Goal: Task Accomplishment & Management: Complete application form

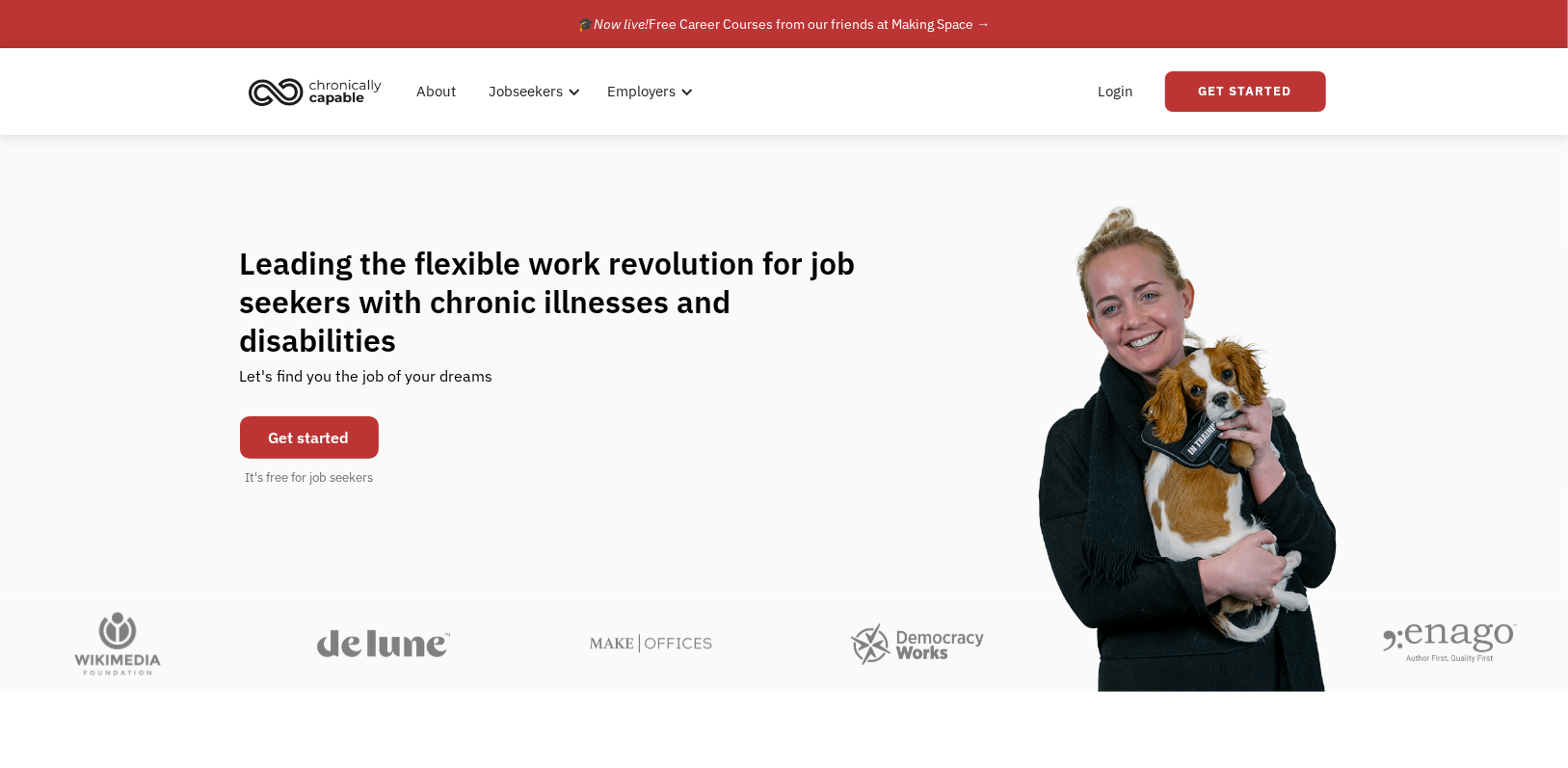
click at [345, 416] on link "Get started" at bounding box center [310, 437] width 139 height 42
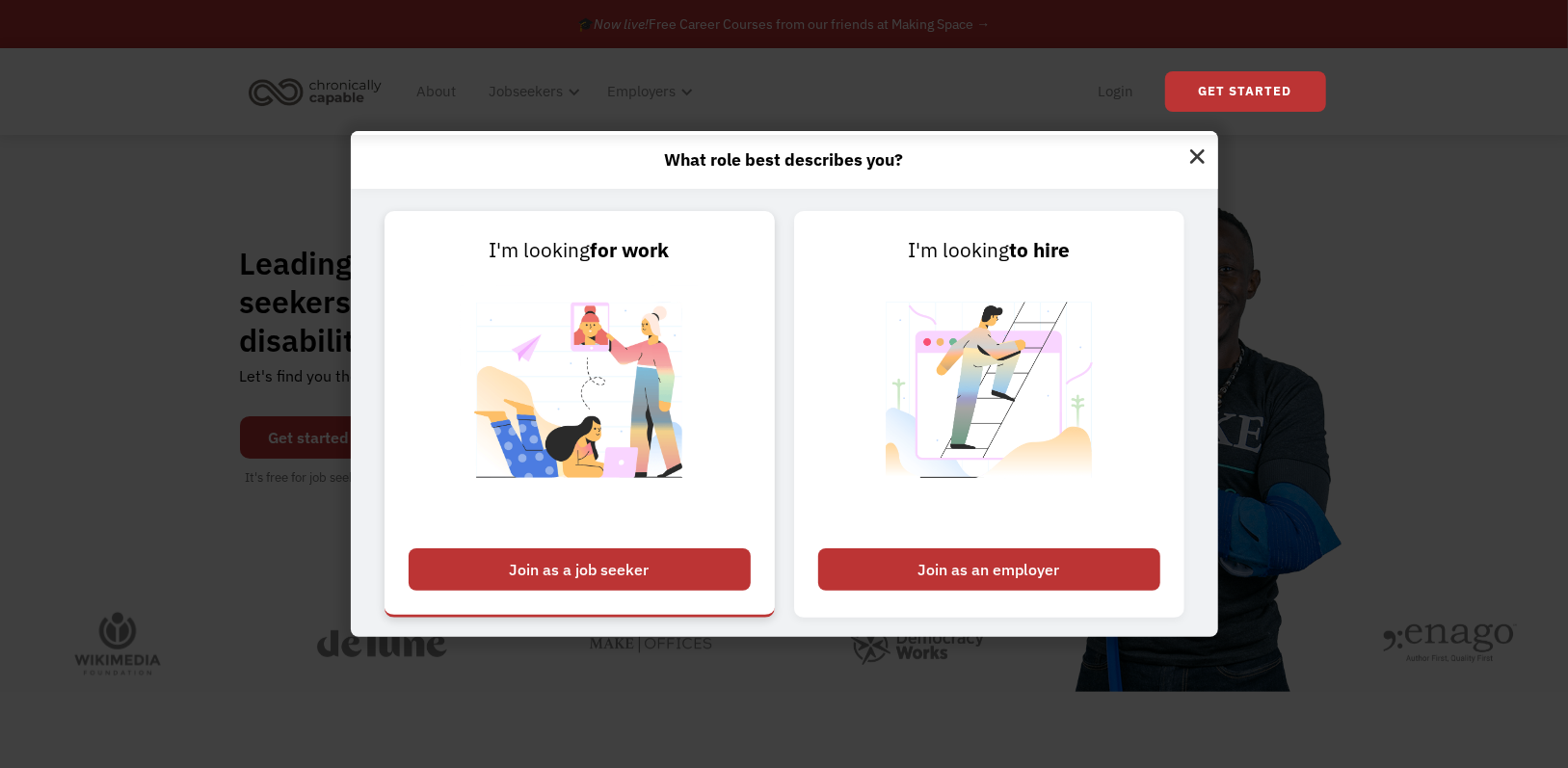
click at [631, 567] on div "Join as a job seeker" at bounding box center [579, 569] width 342 height 42
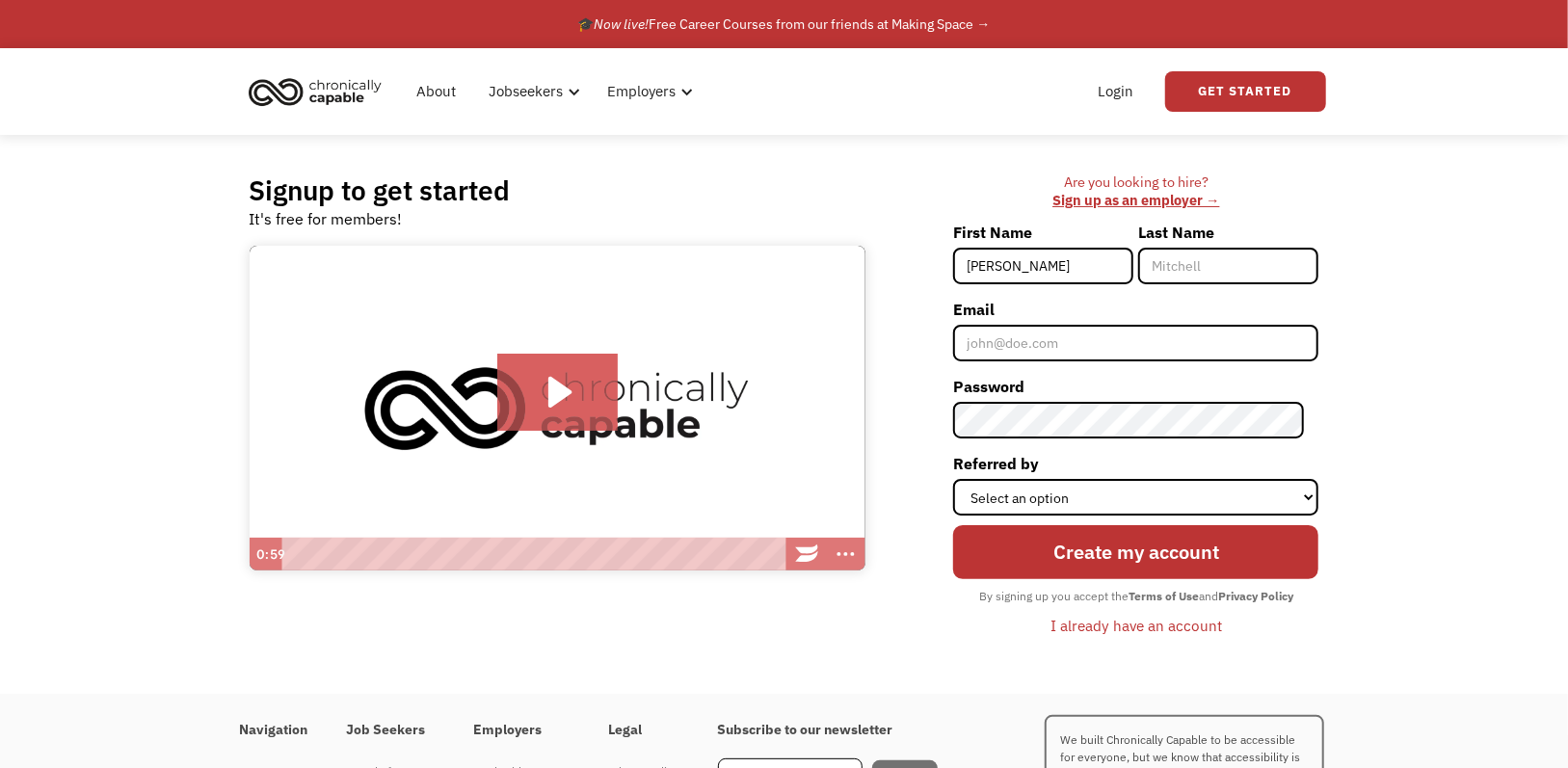
type input "Kailynn"
type input "[PERSON_NAME]"
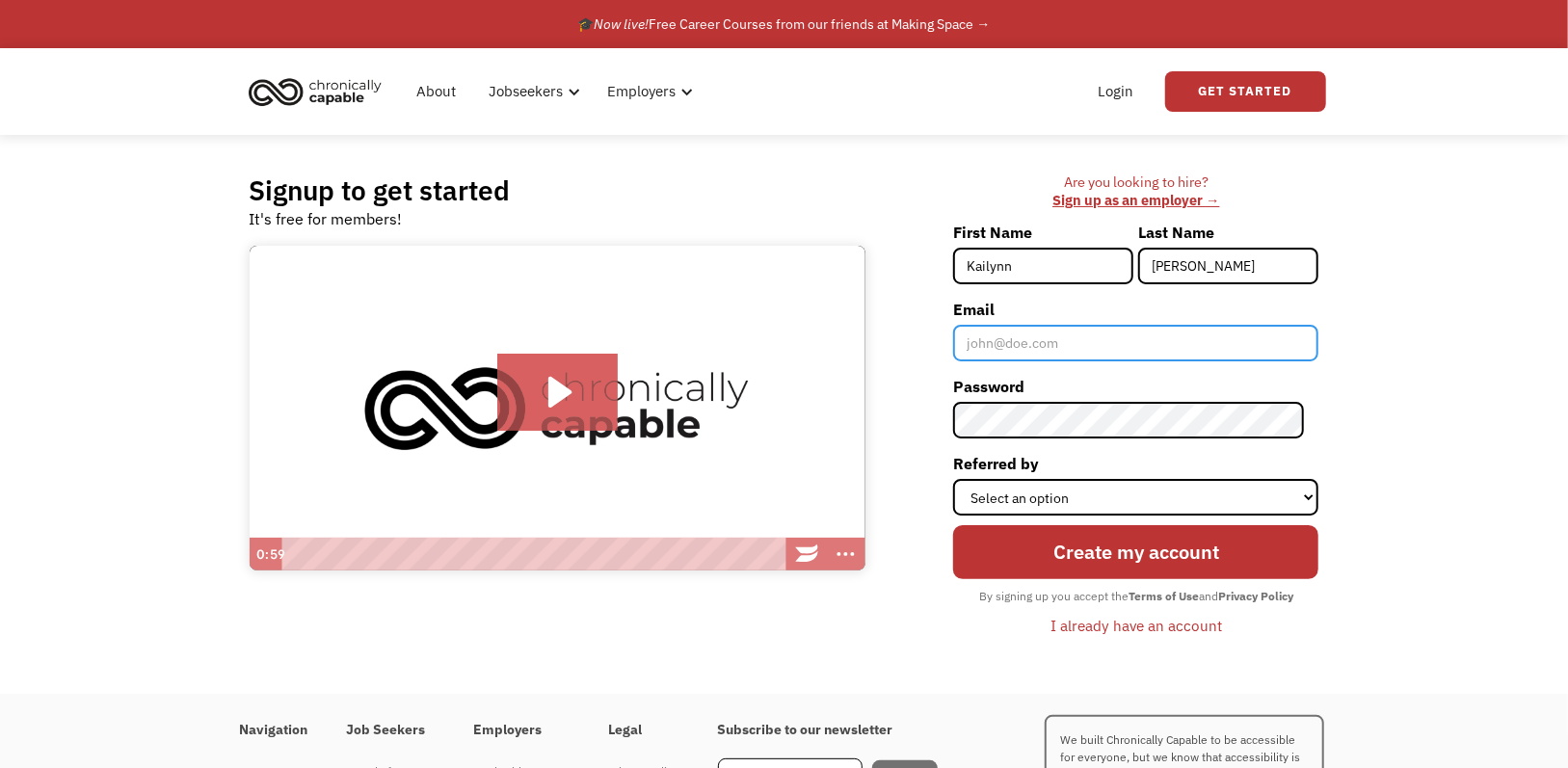
click at [1122, 335] on input "Email" at bounding box center [1136, 342] width 366 height 36
type input "[EMAIL_ADDRESS][DOMAIN_NAME]"
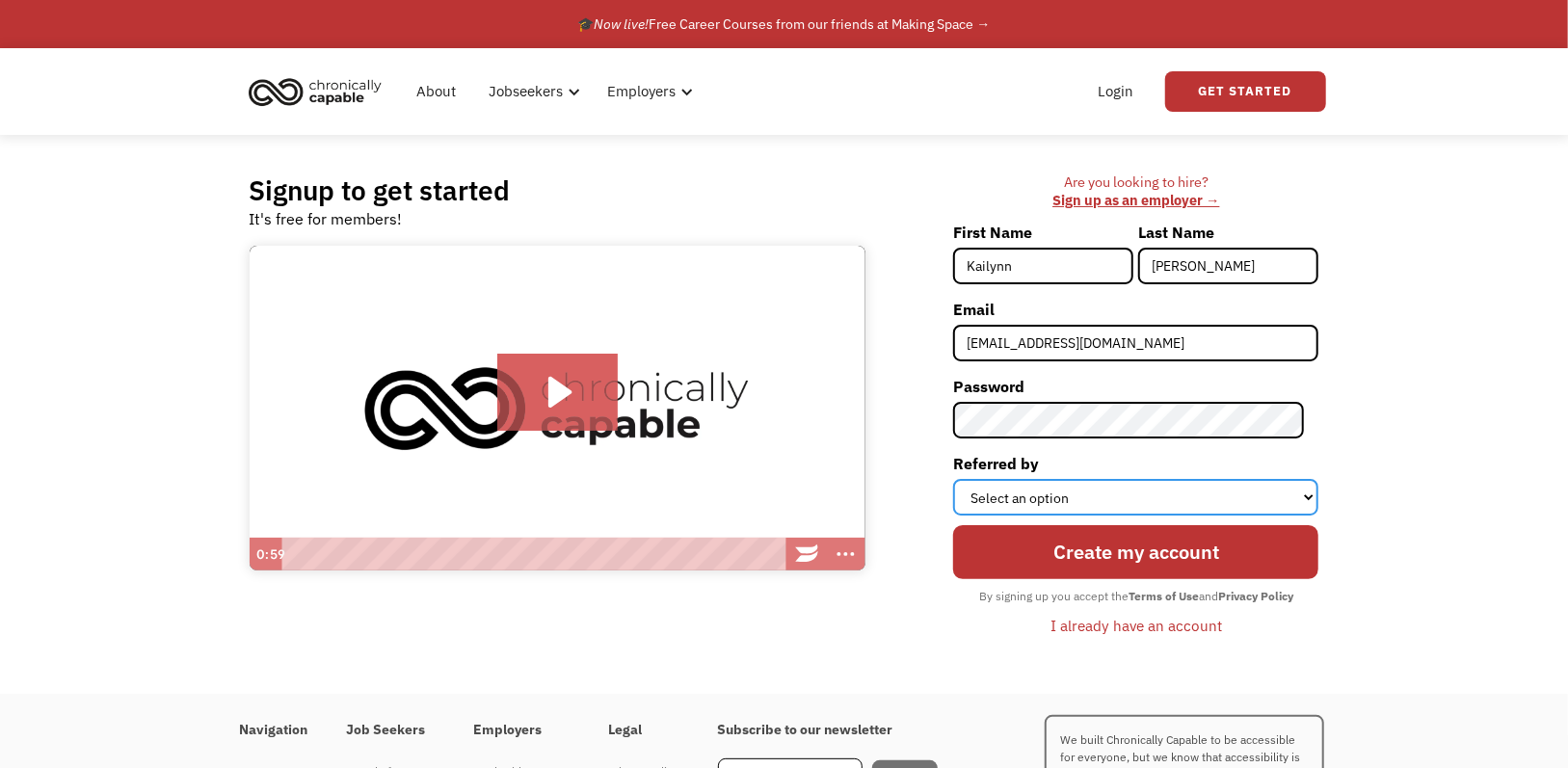
click at [1082, 498] on select "Select an option Instagram Facebook Twitter Search Engine News Article Word of …" at bounding box center [1136, 497] width 366 height 36
select select "Other"
click at [968, 479] on select "Select an option Instagram Facebook Twitter Search Engine News Article Word of …" at bounding box center [1136, 497] width 366 height 36
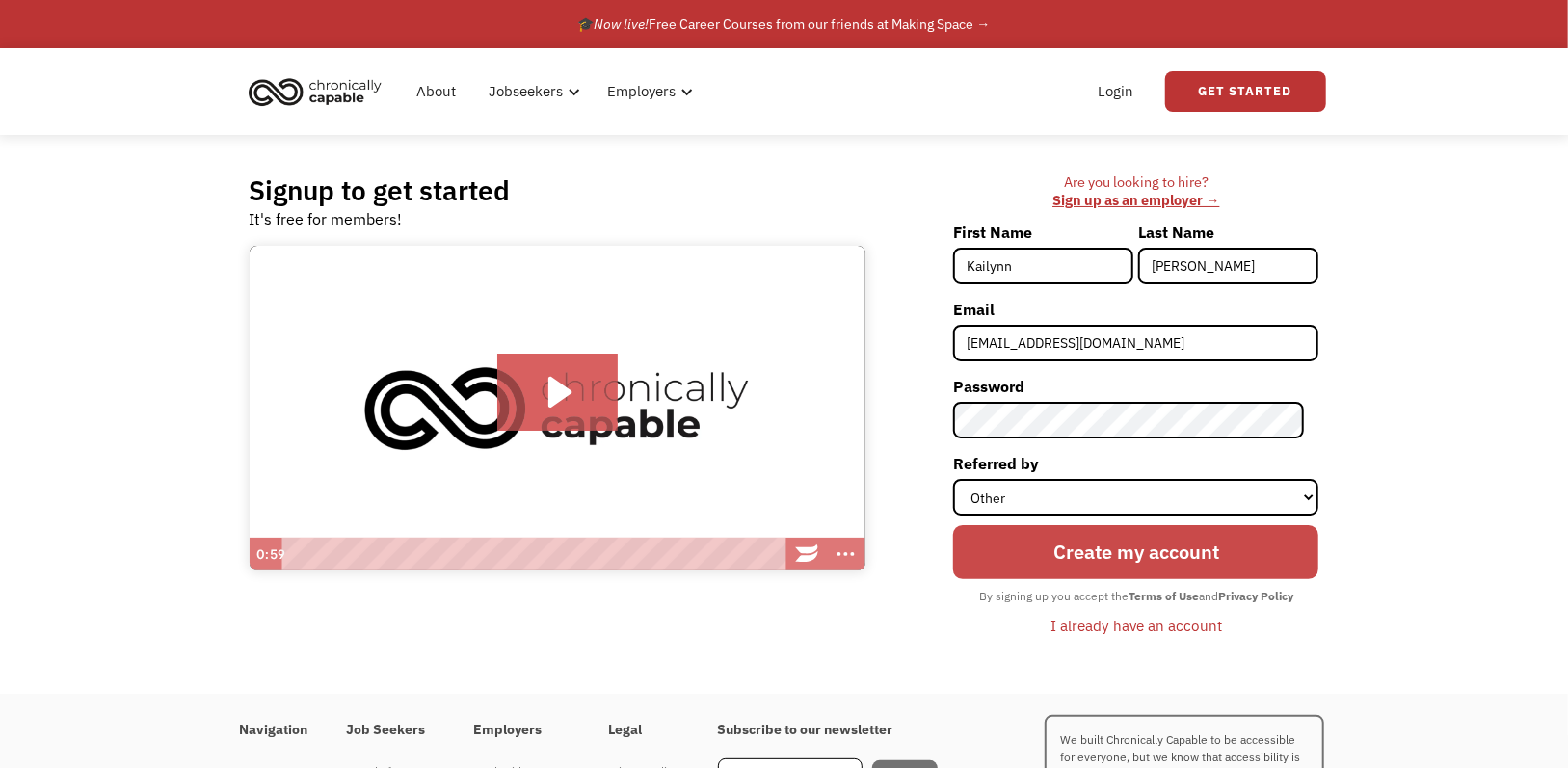
click at [1084, 557] on input "Create my account" at bounding box center [1136, 552] width 366 height 54
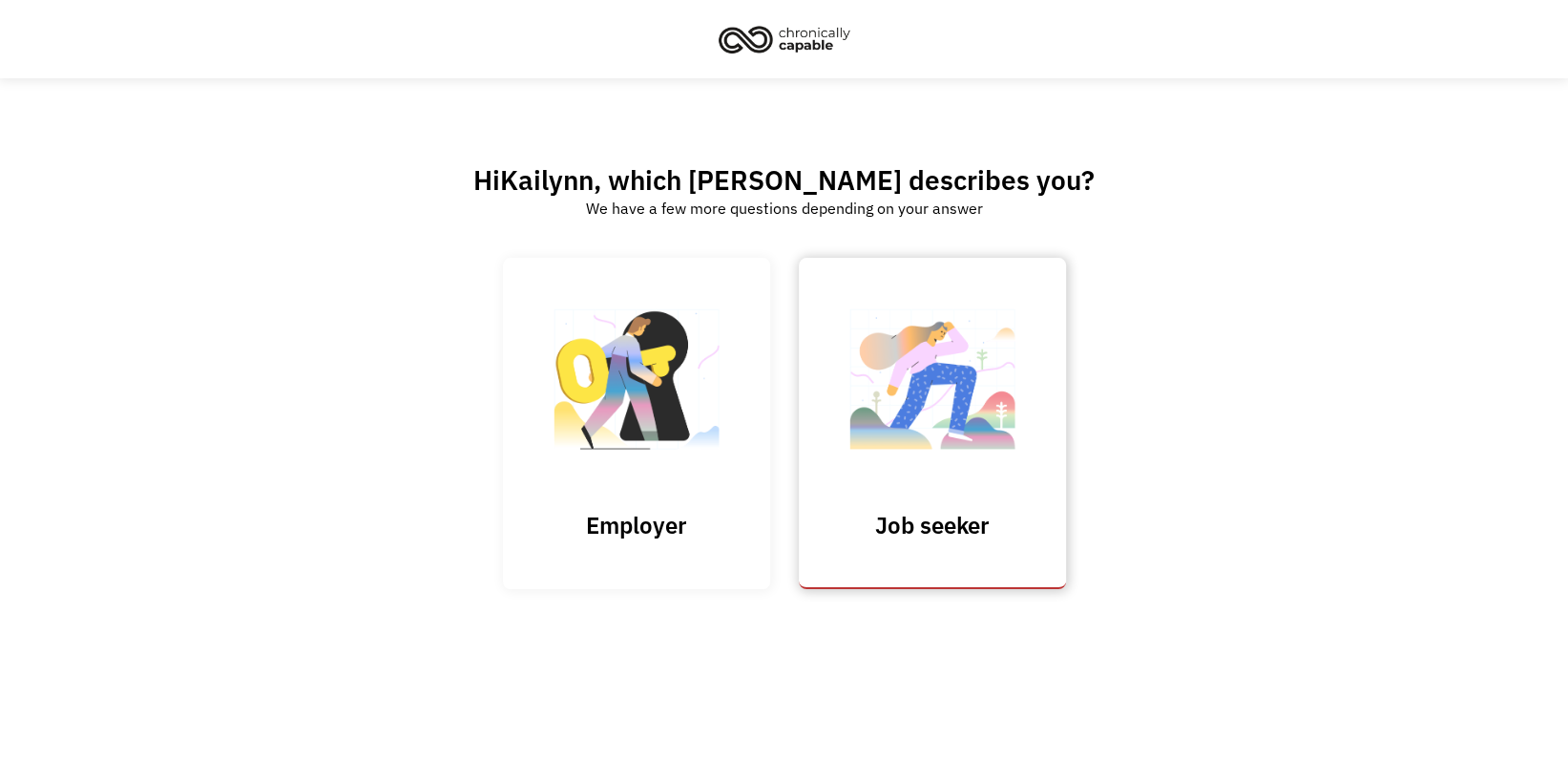
drag, startPoint x: 943, startPoint y: 438, endPoint x: 1038, endPoint y: 405, distance: 100.6
click at [944, 438] on img at bounding box center [932, 389] width 191 height 186
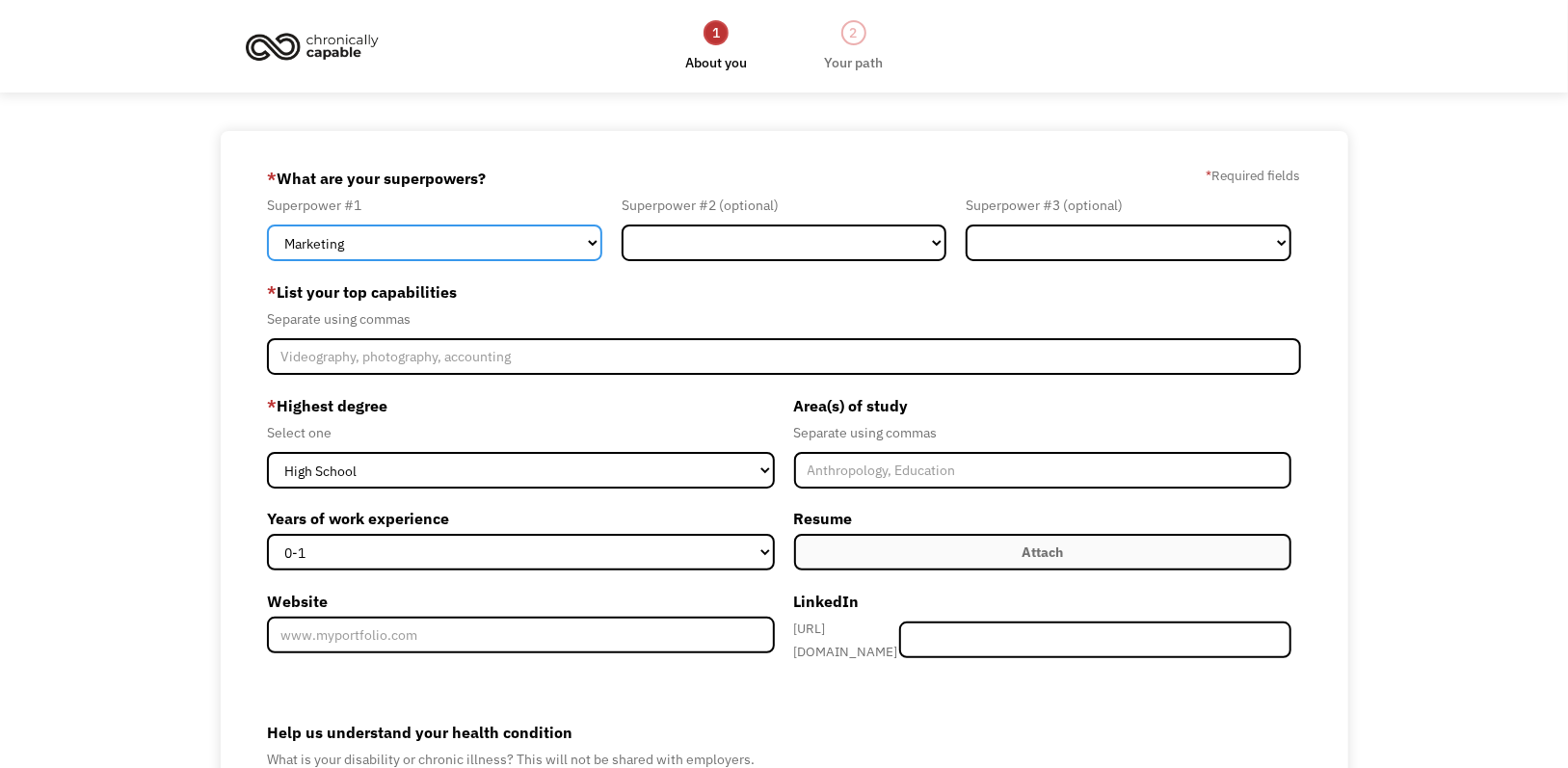
click at [448, 243] on select "Marketing Human Resources Finance Technology Operations Sales Industrial & Manu…" at bounding box center [433, 242] width 334 height 36
select select "Communications & Public Relations"
click at [267, 224] on select "Marketing Human Resources Finance Technology Operations Sales Industrial & Manu…" at bounding box center [433, 242] width 334 height 36
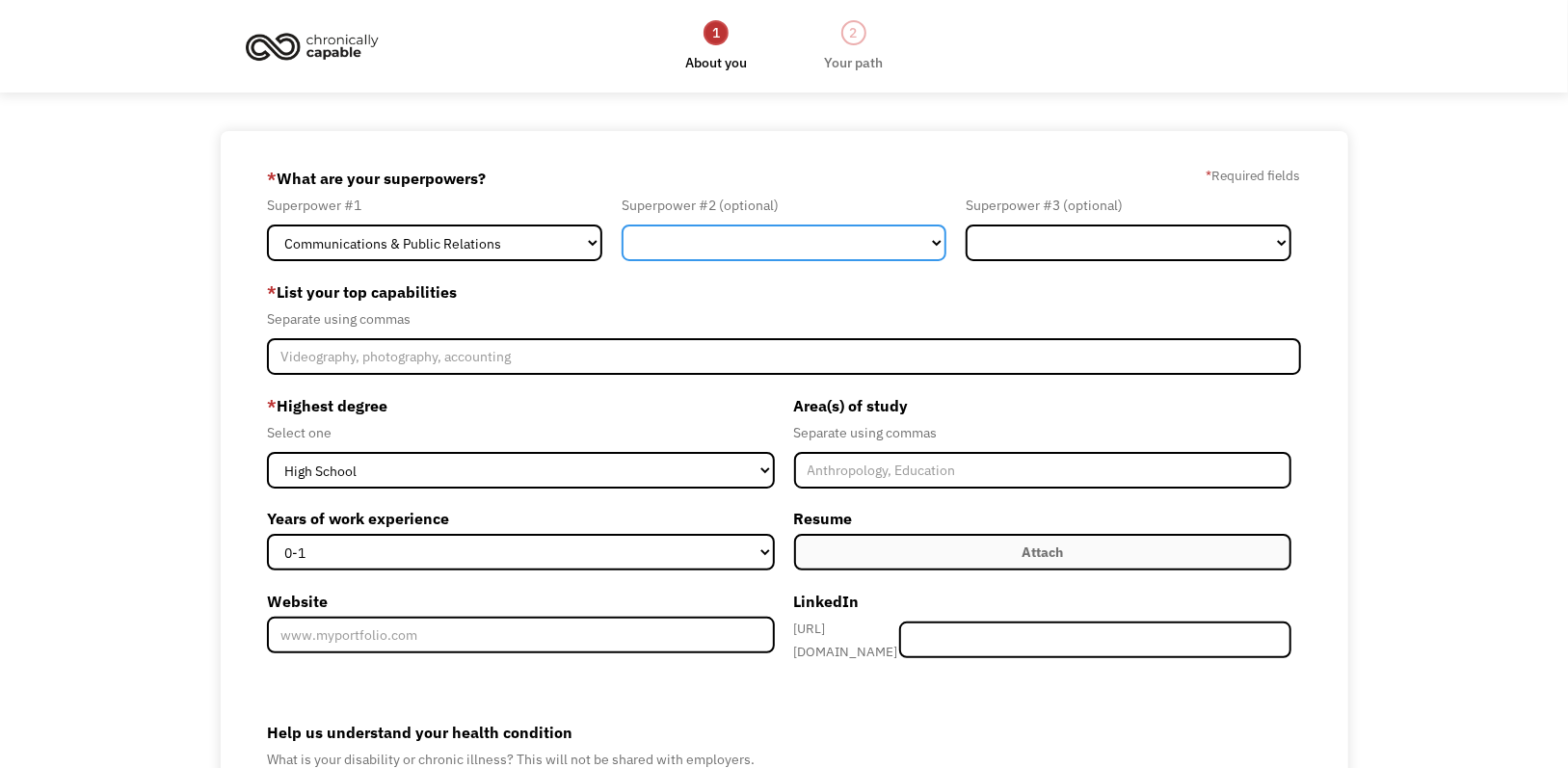
click at [703, 246] on select "Marketing Human Resources Finance Technology Operations Sales Industrial & Manu…" at bounding box center [783, 242] width 324 height 36
select select "Human Resources"
click at [621, 224] on select "Marketing Human Resources Finance Technology Operations Sales Industrial & Manu…" at bounding box center [783, 242] width 324 height 36
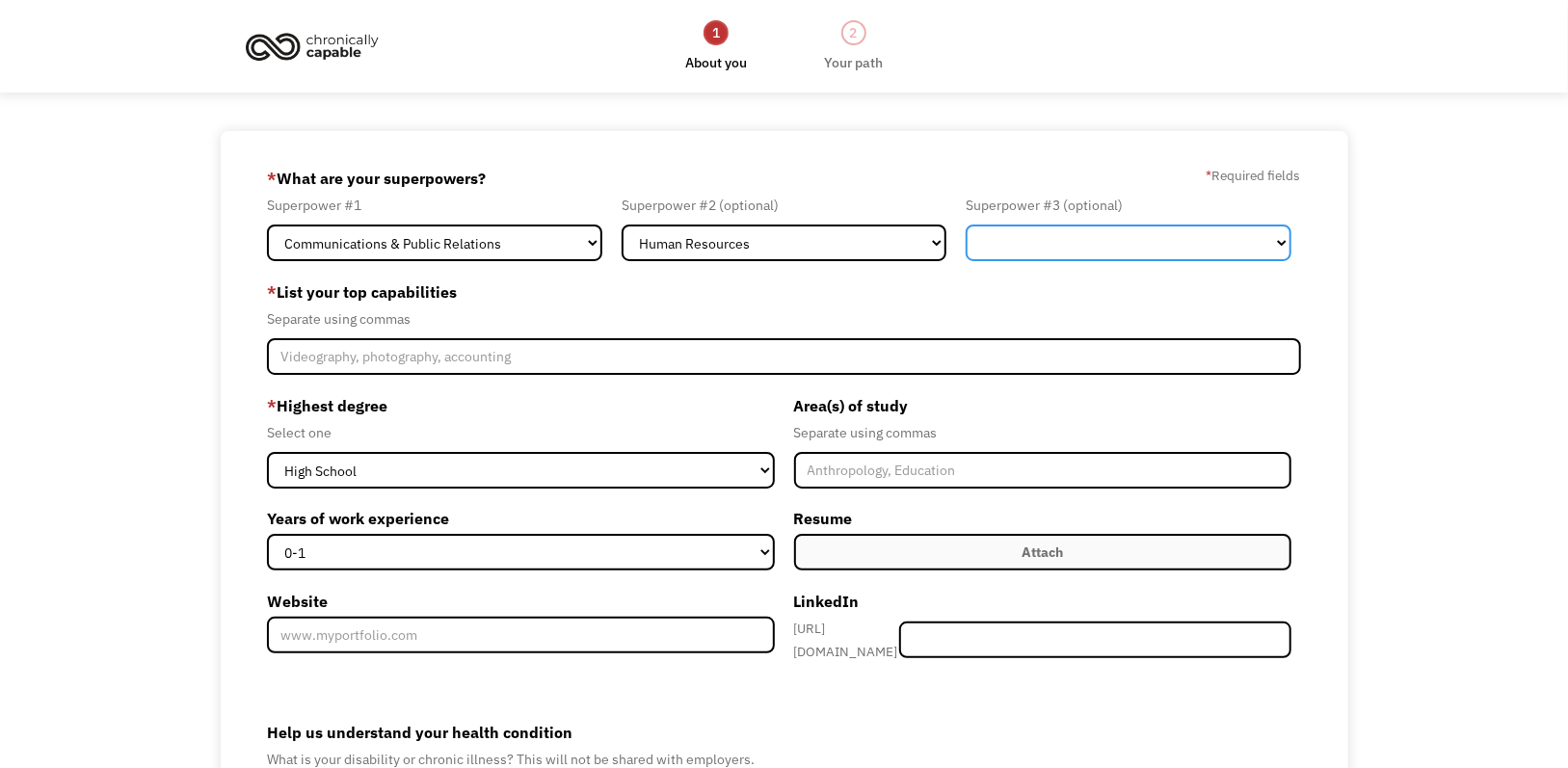
click at [1051, 257] on select "Marketing Human Resources Finance Technology Operations Sales Industrial & Manu…" at bounding box center [1128, 242] width 324 height 36
select select "Customer Service"
click at [966, 224] on select "Marketing Human Resources Finance Technology Operations Sales Industrial & Manu…" at bounding box center [1128, 242] width 324 height 36
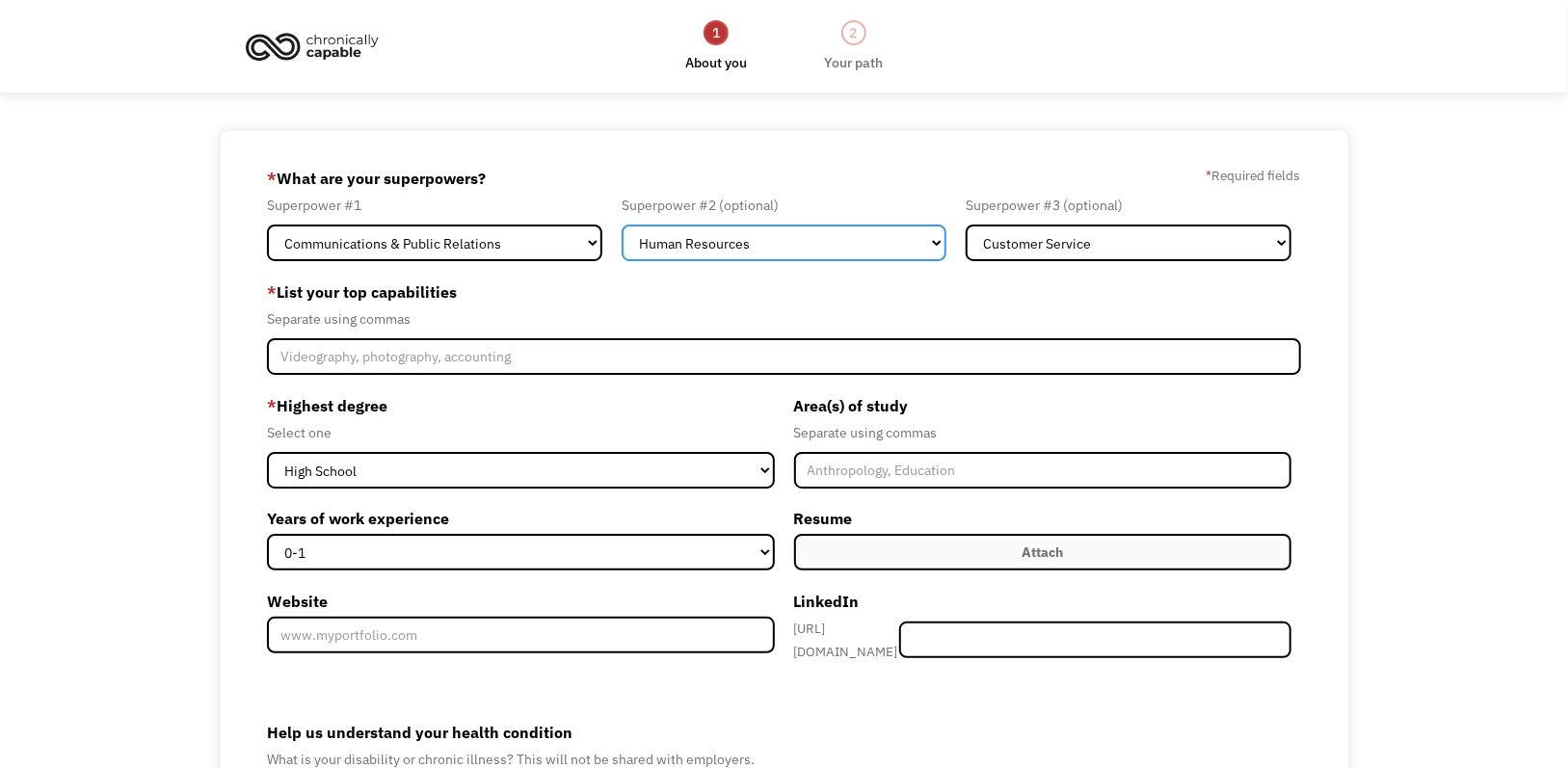
click at [851, 242] on select "Marketing Human Resources Finance Technology Operations Sales Industrial & Manu…" at bounding box center [783, 242] width 324 height 36
select select "Design"
click at [621, 224] on select "Marketing Human Resources Finance Technology Operations Sales Industrial & Manu…" at bounding box center [783, 242] width 324 height 36
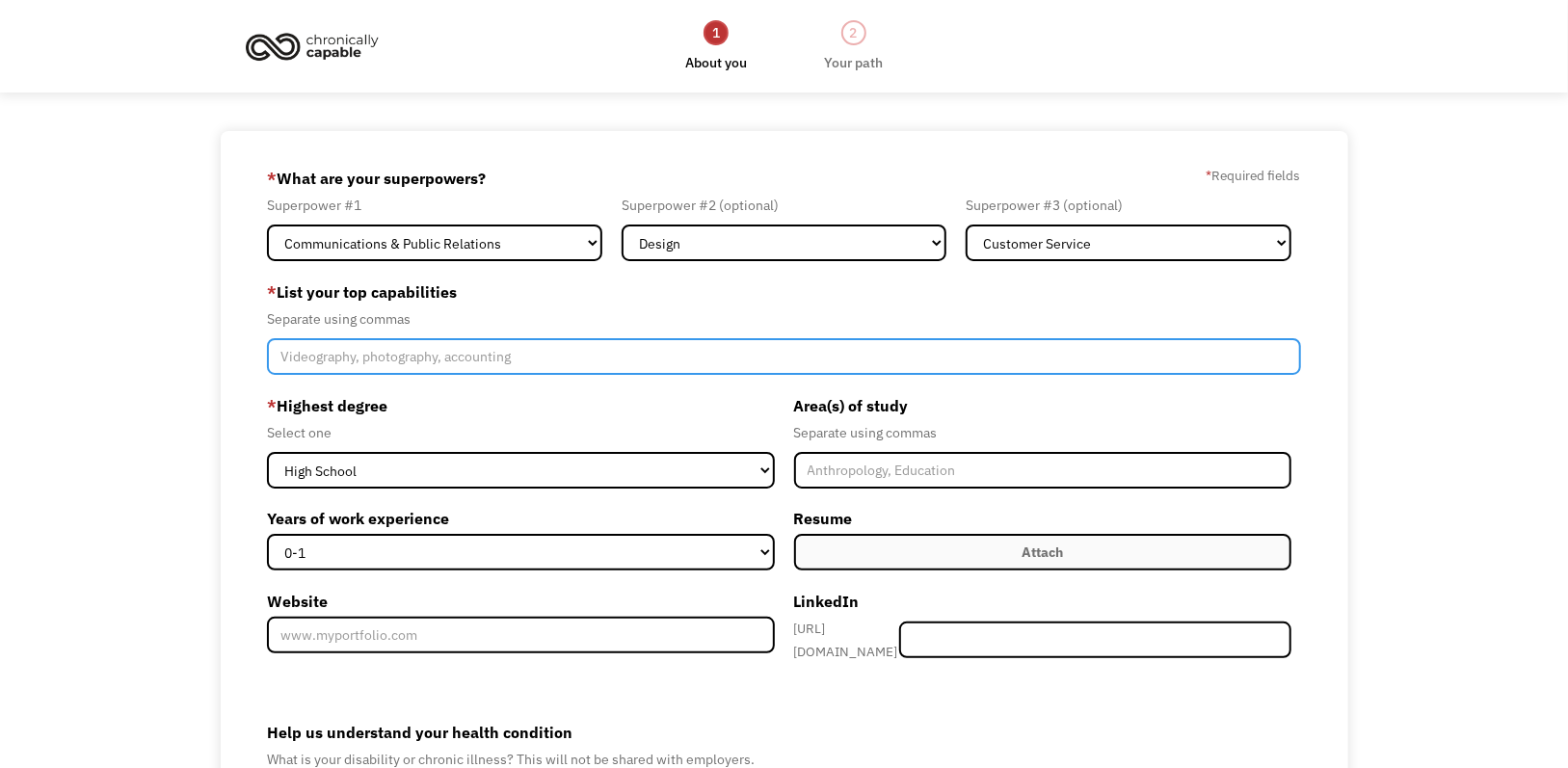
click at [471, 358] on input "Member-Create-Step1" at bounding box center [783, 356] width 1033 height 36
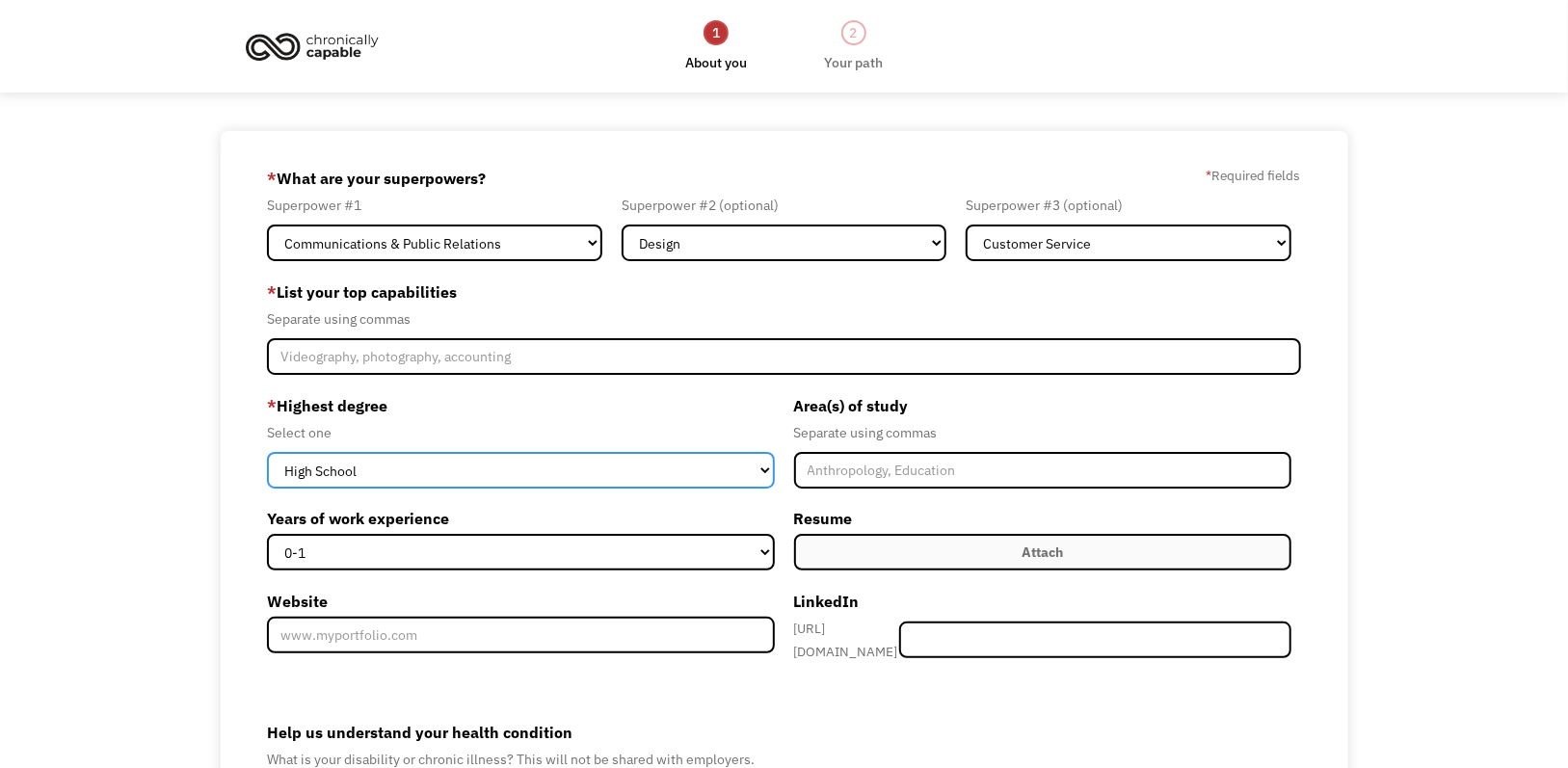
click at [478, 466] on select "High School Associates Bachelors Master's PhD" at bounding box center [519, 469] width 507 height 36
click at [267, 452] on select "High School Associates Bachelors Master's PhD" at bounding box center [519, 469] width 507 height 36
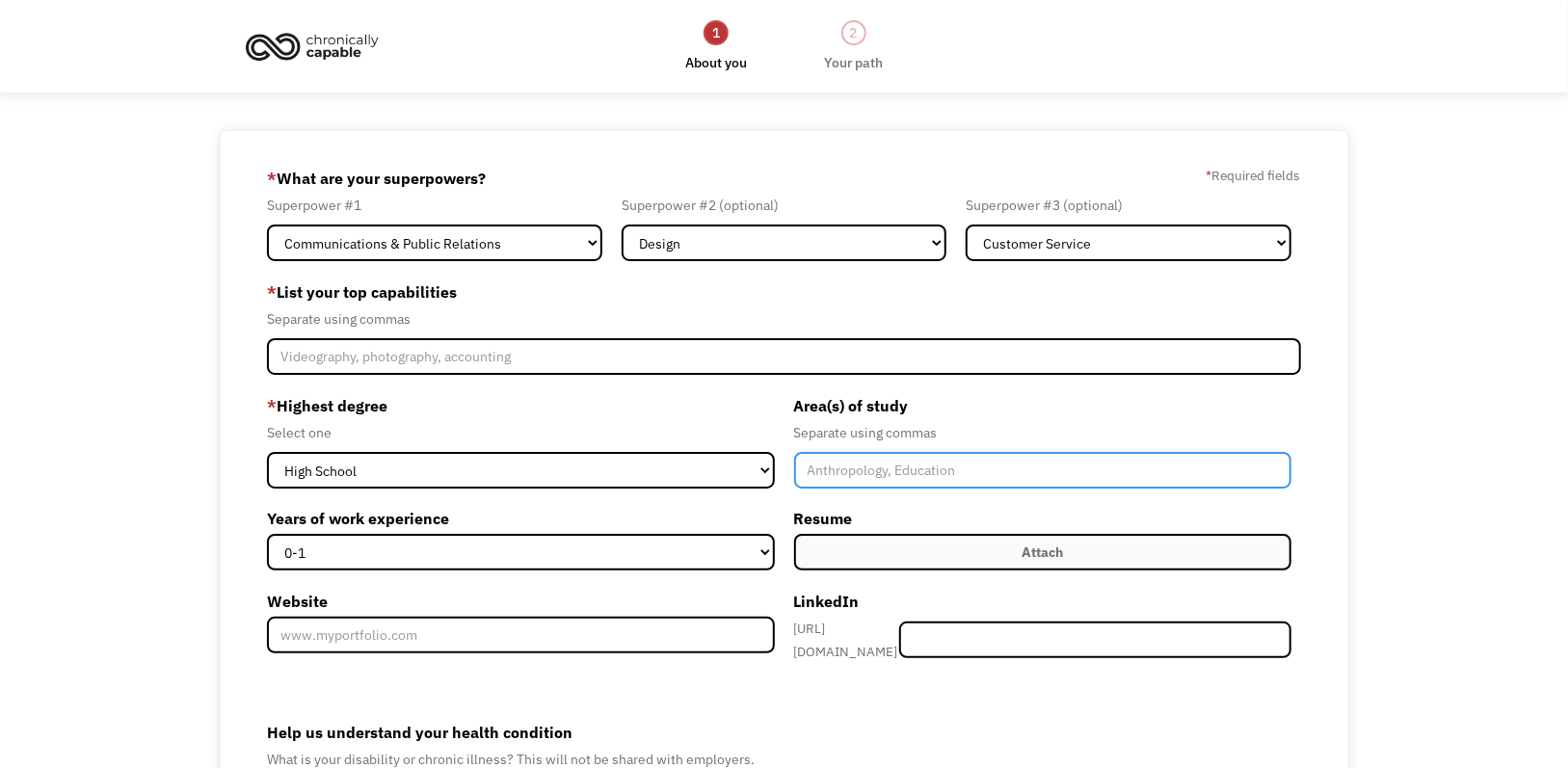
click at [814, 479] on input "Member-Create-Step1" at bounding box center [1044, 469] width 498 height 36
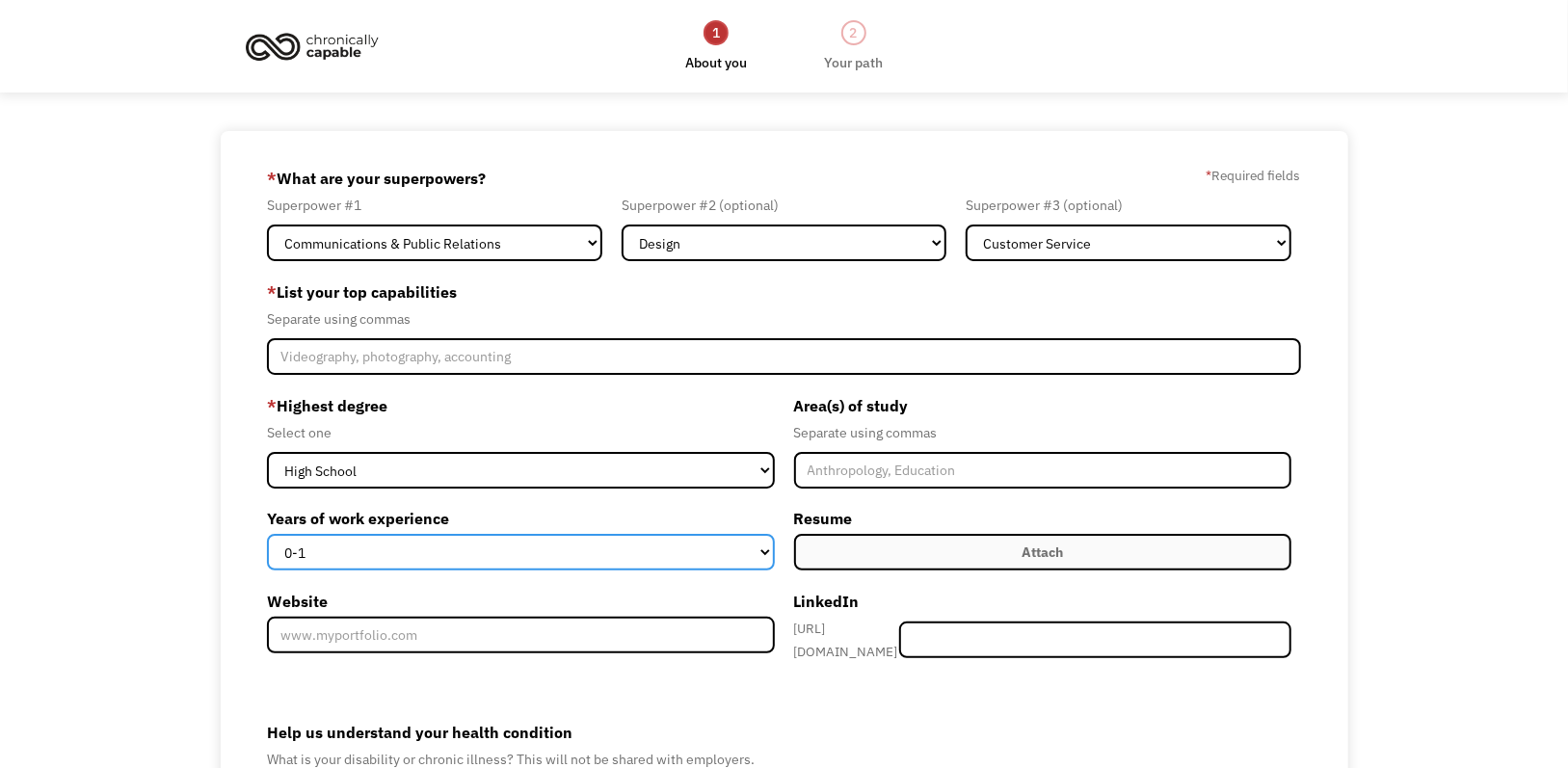
click at [489, 563] on select "0-1 2-4 5-10 11-15 15+" at bounding box center [519, 552] width 507 height 36
select select "2-4"
click at [267, 534] on select "0-1 2-4 5-10 11-15 15+" at bounding box center [519, 552] width 507 height 36
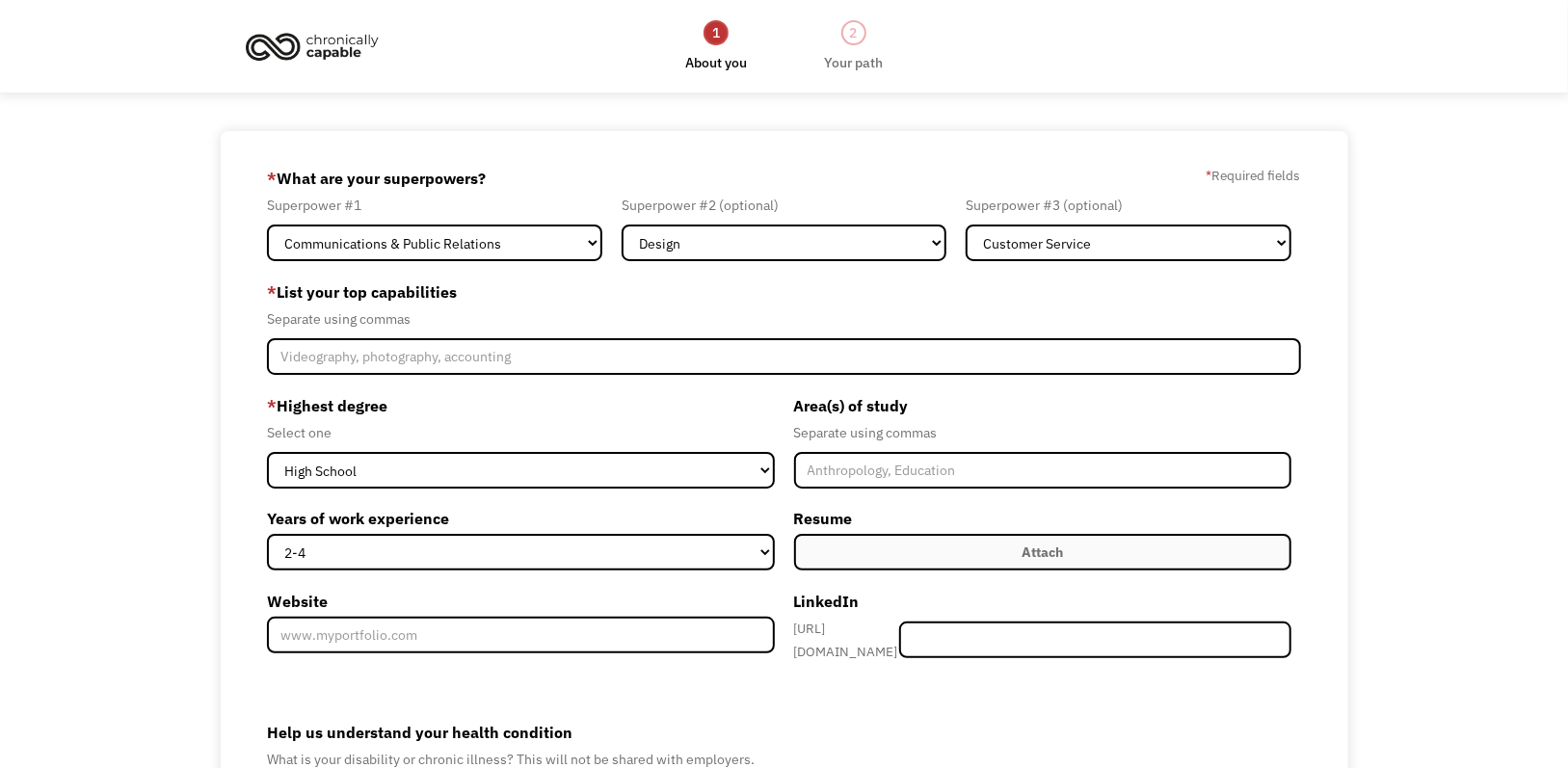
click at [845, 537] on label "Attach" at bounding box center [1044, 552] width 498 height 36
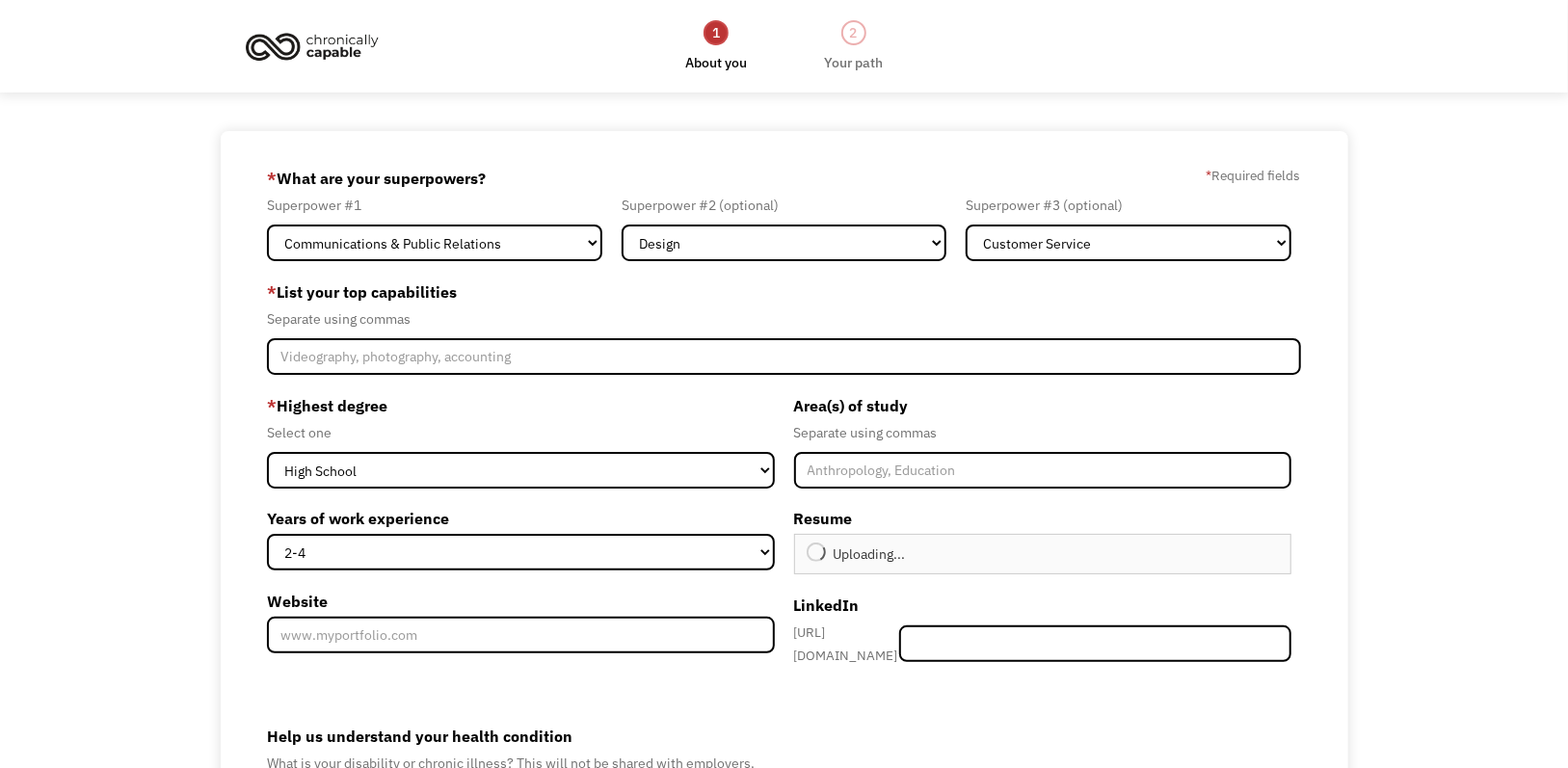
type input "Continue"
click at [482, 647] on input "Website" at bounding box center [519, 635] width 507 height 36
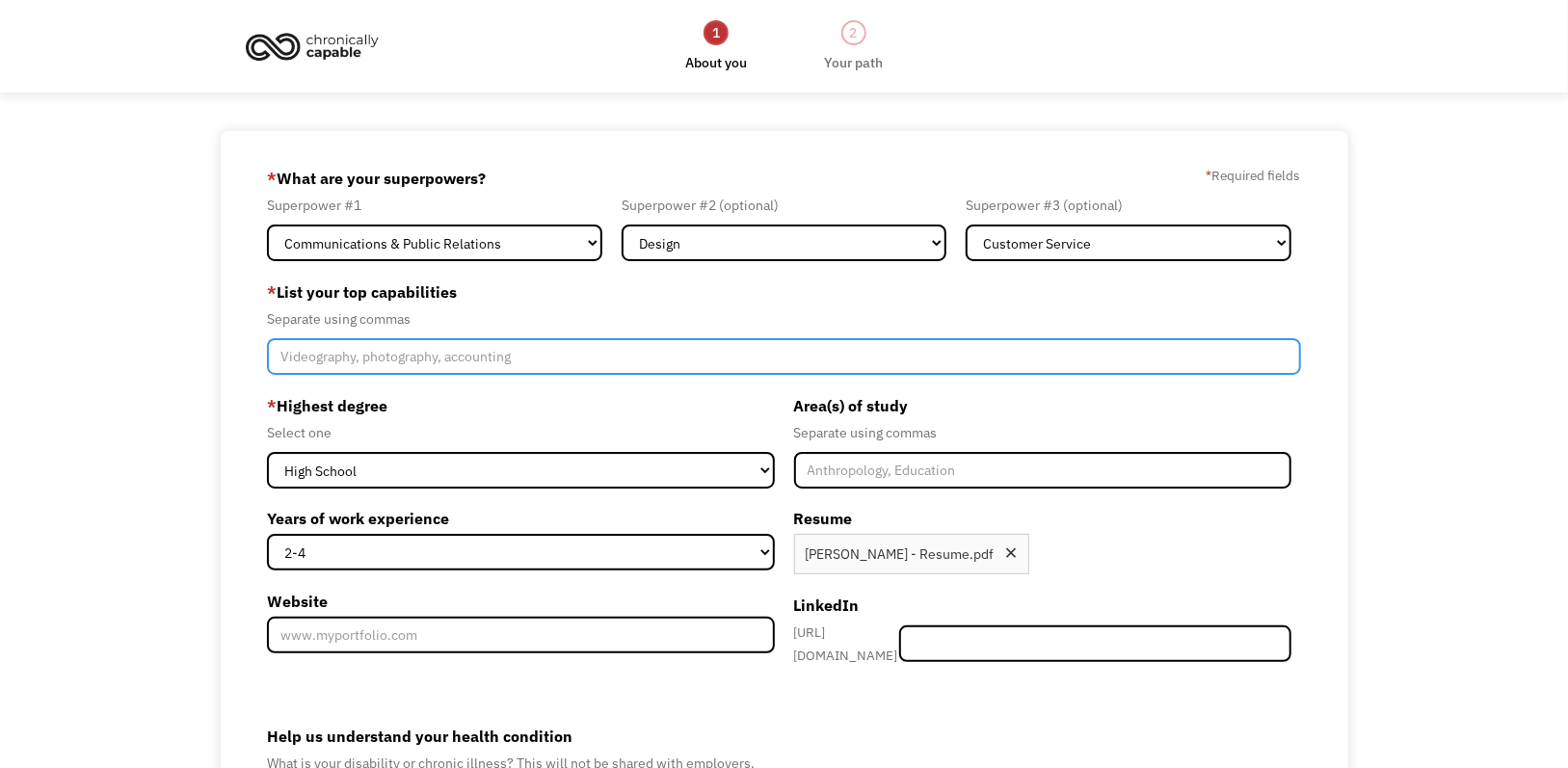
click at [411, 354] on input "Member-Create-Step1" at bounding box center [783, 356] width 1033 height 36
click at [501, 356] on input "Member-Create-Step1" at bounding box center [783, 356] width 1033 height 36
type input "Drawing"
type input "Please wait..."
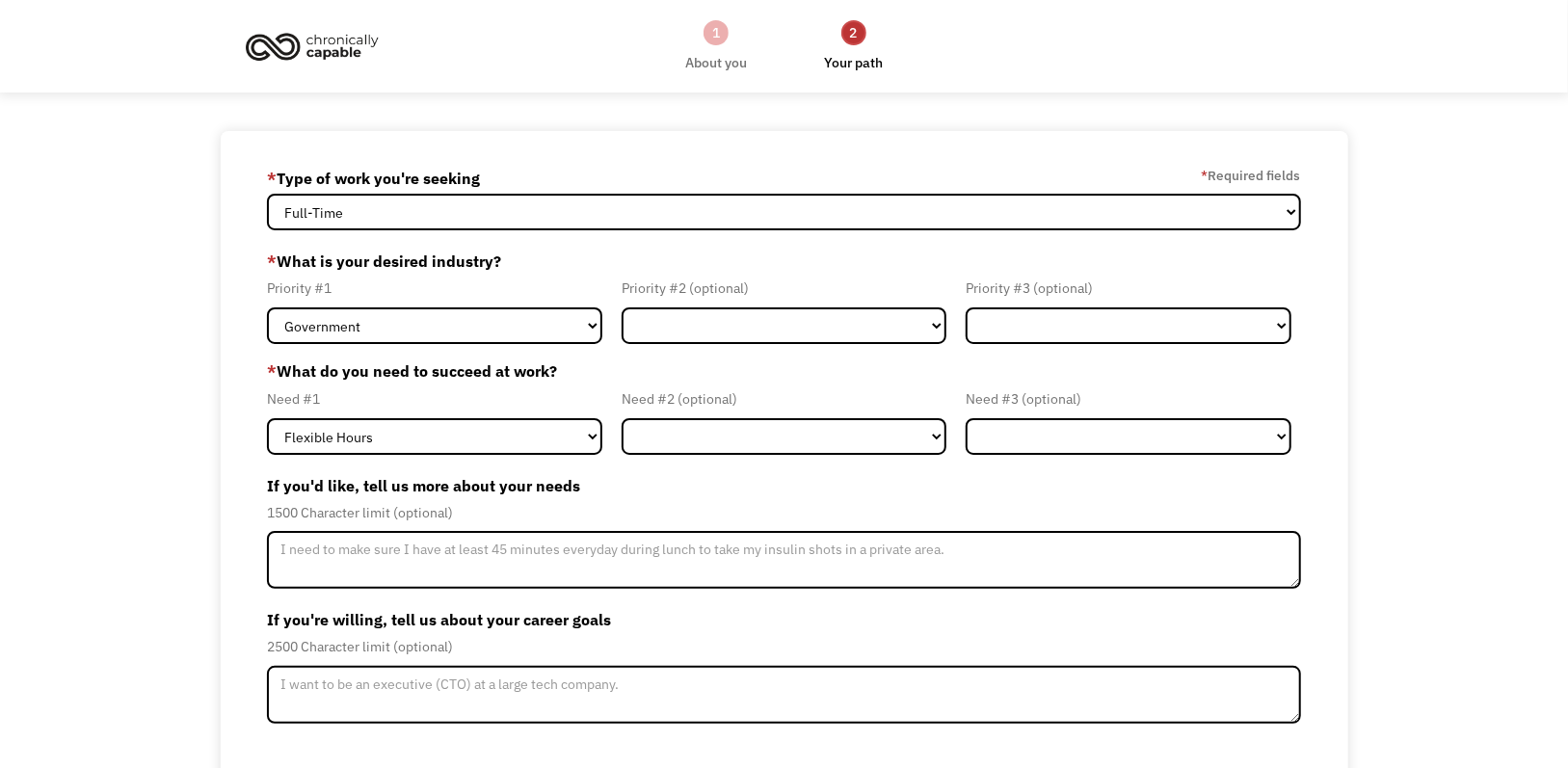
click at [717, 24] on div "1" at bounding box center [716, 33] width 25 height 25
click at [720, 33] on div "1" at bounding box center [716, 33] width 25 height 25
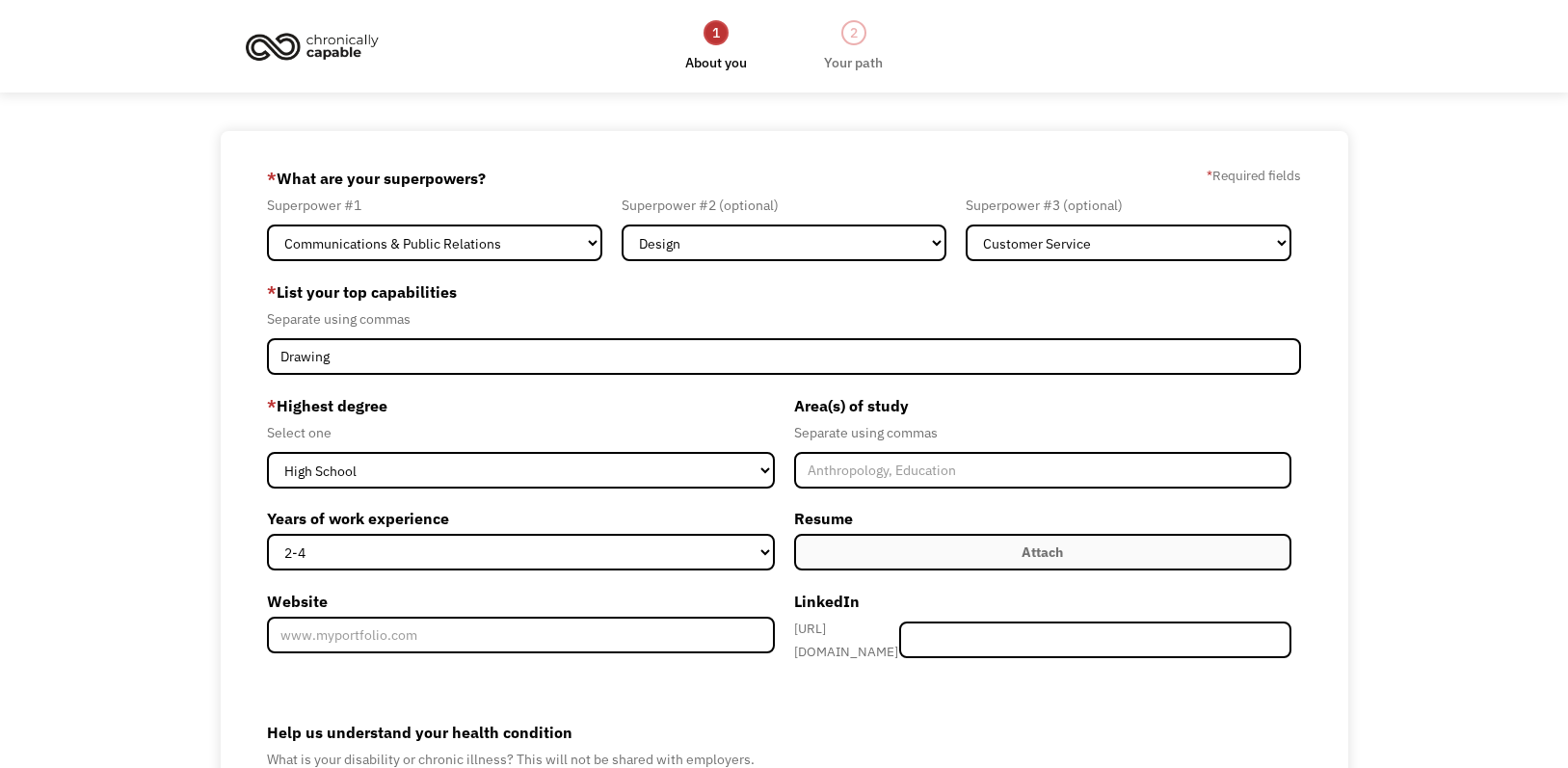
select select "Communications & Public Relations"
select select "Design"
select select "Customer Service"
select select "2-4"
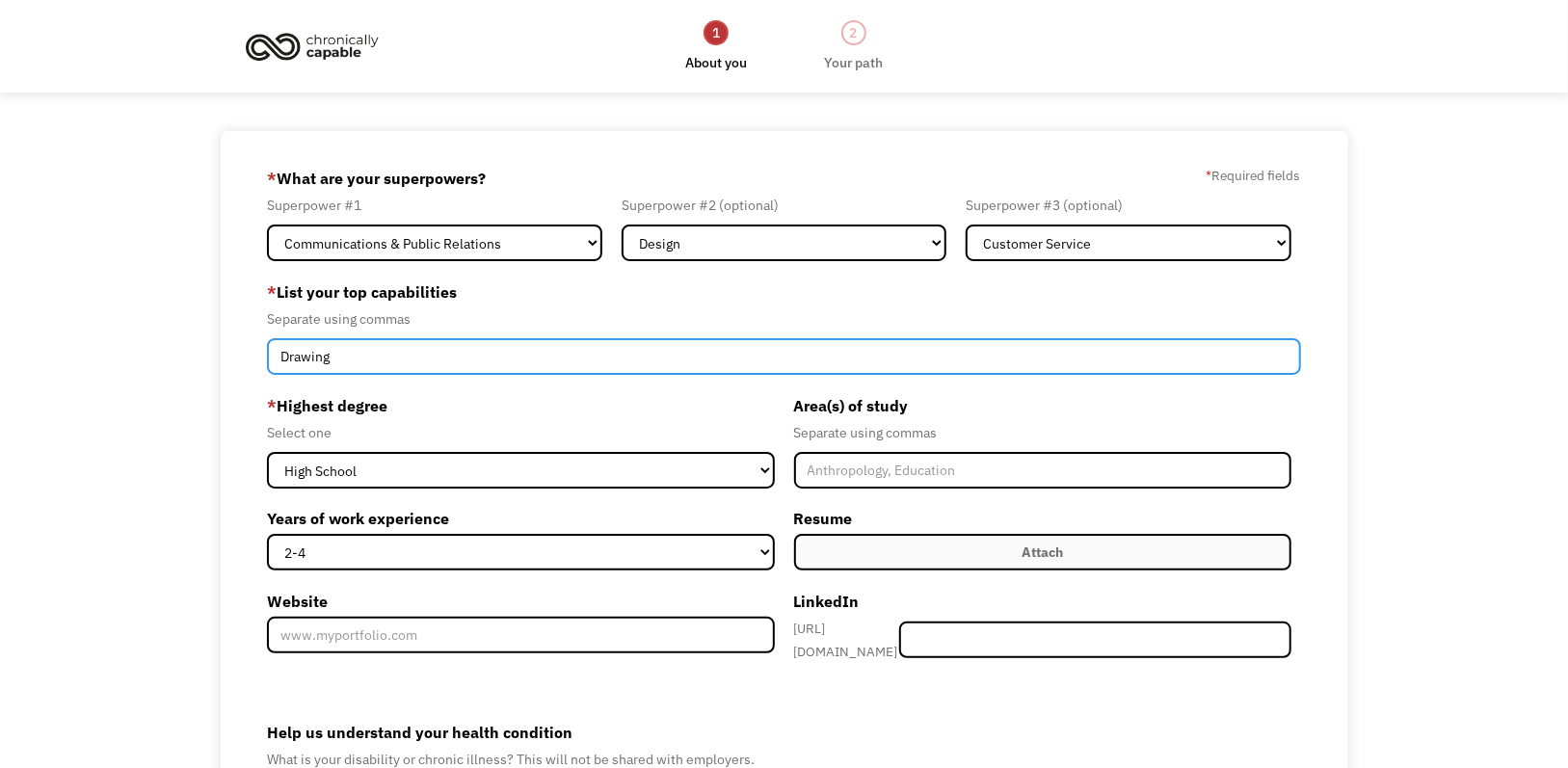
click at [425, 352] on input "Drawing" at bounding box center [783, 356] width 1033 height 36
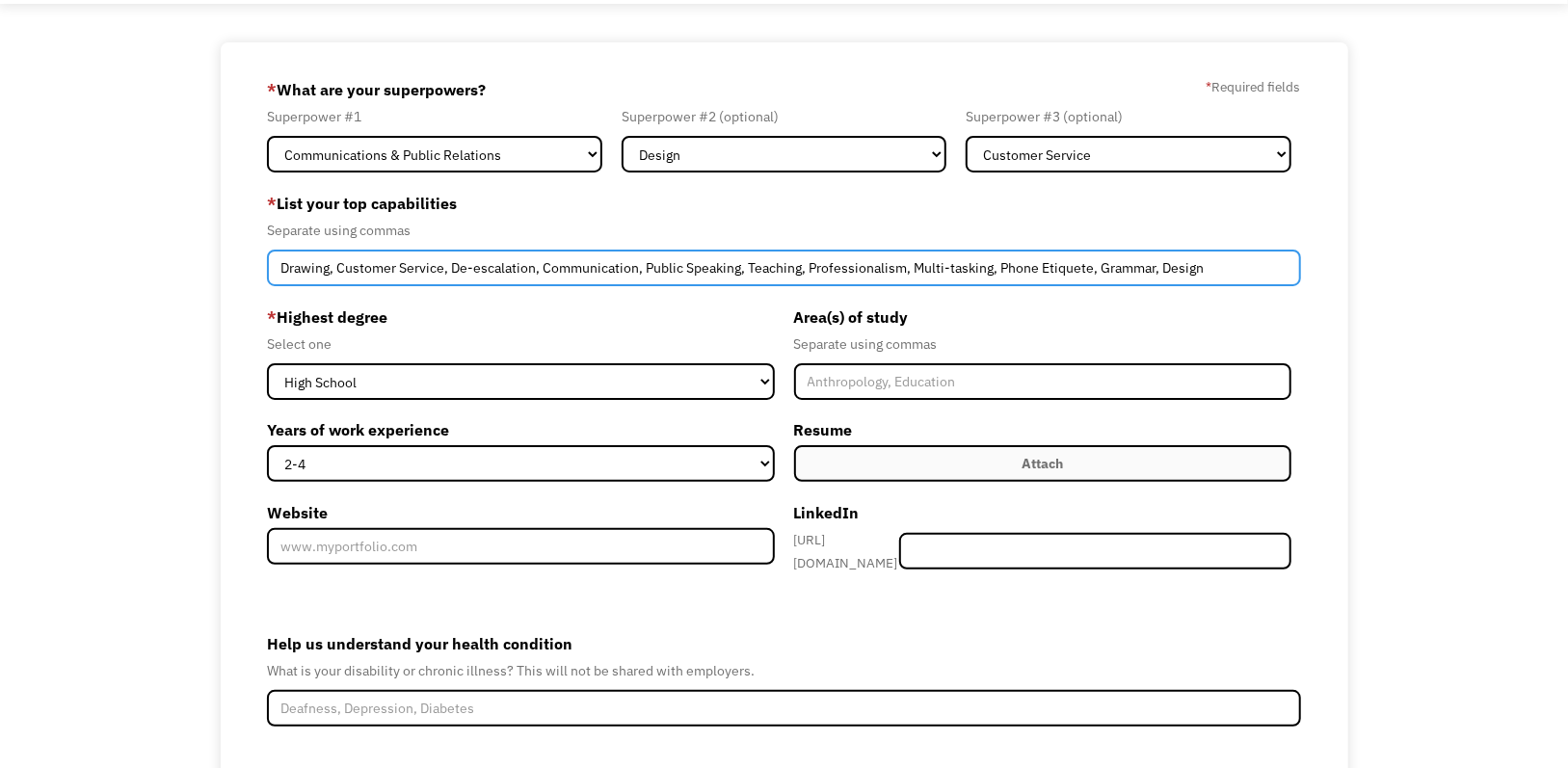
scroll to position [96, 0]
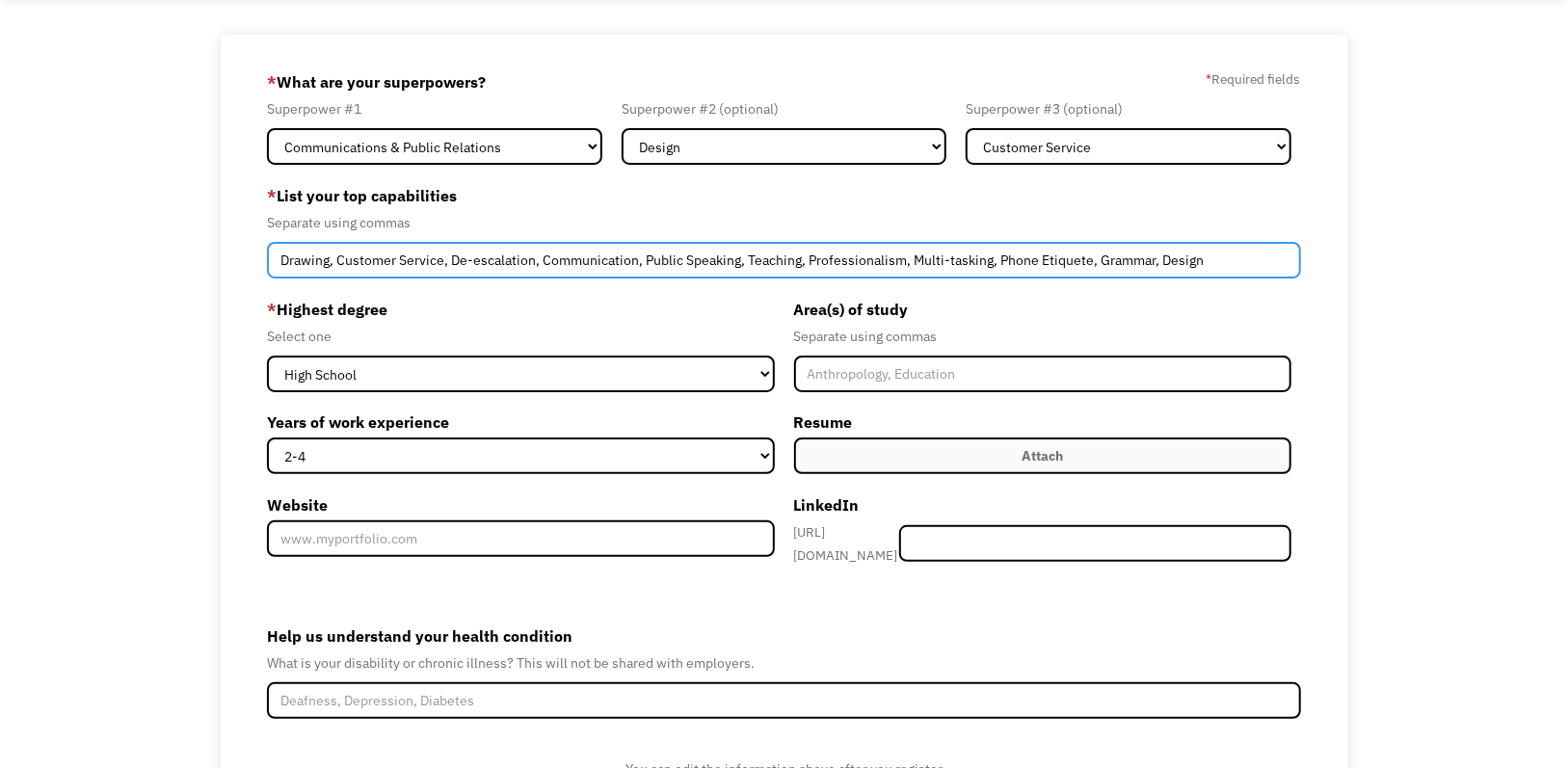
type input "Drawing, Customer Service, De-escalation, Communication, Public Speaking, Teach…"
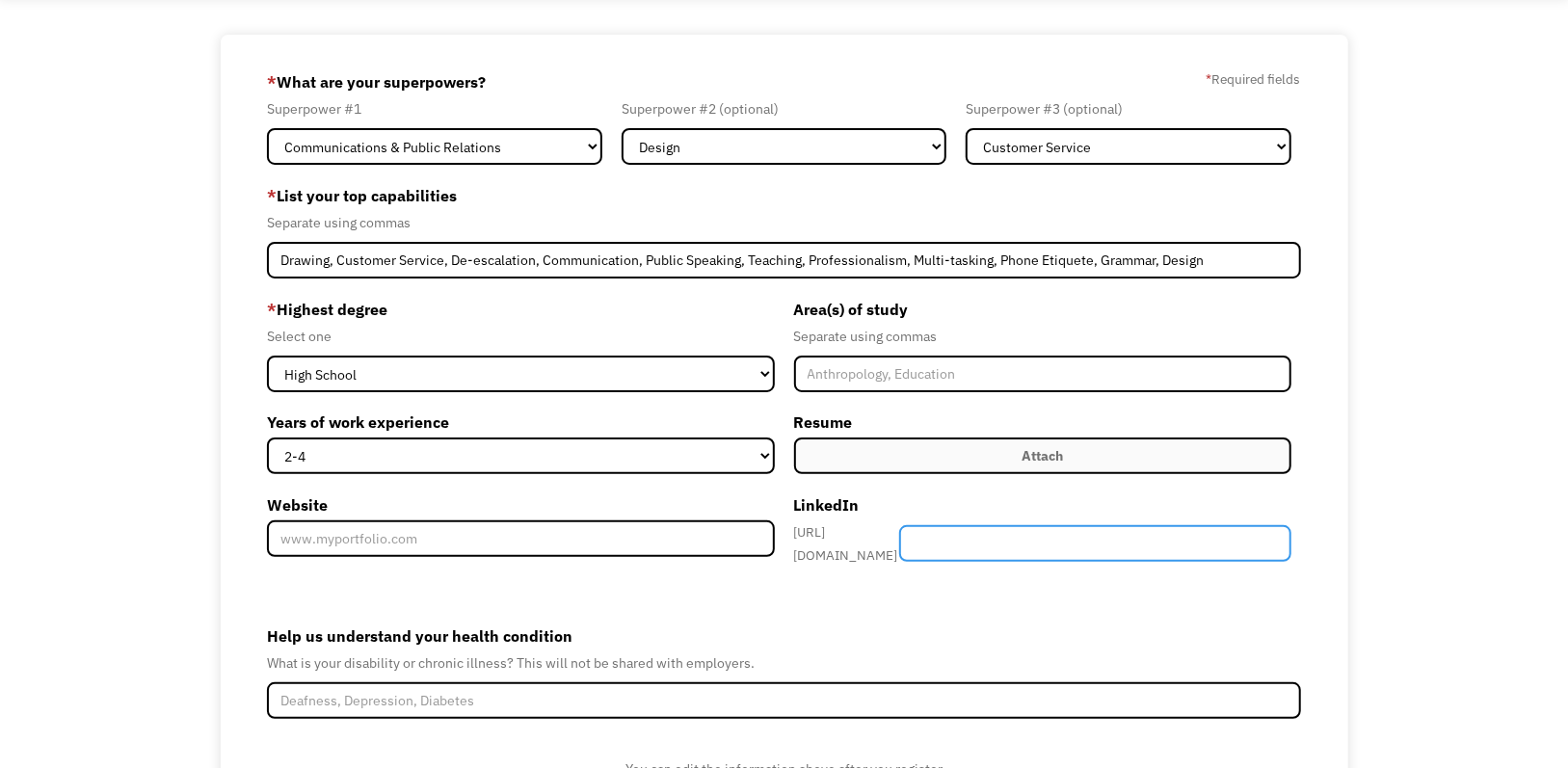
click at [1018, 533] on input "Member-Create-Step1" at bounding box center [1096, 543] width 392 height 36
click at [1060, 606] on form "68ba32812168d57520a9e436 langekailynn@gmail.com Kailynn Lange Other * What are …" at bounding box center [783, 462] width 1033 height 792
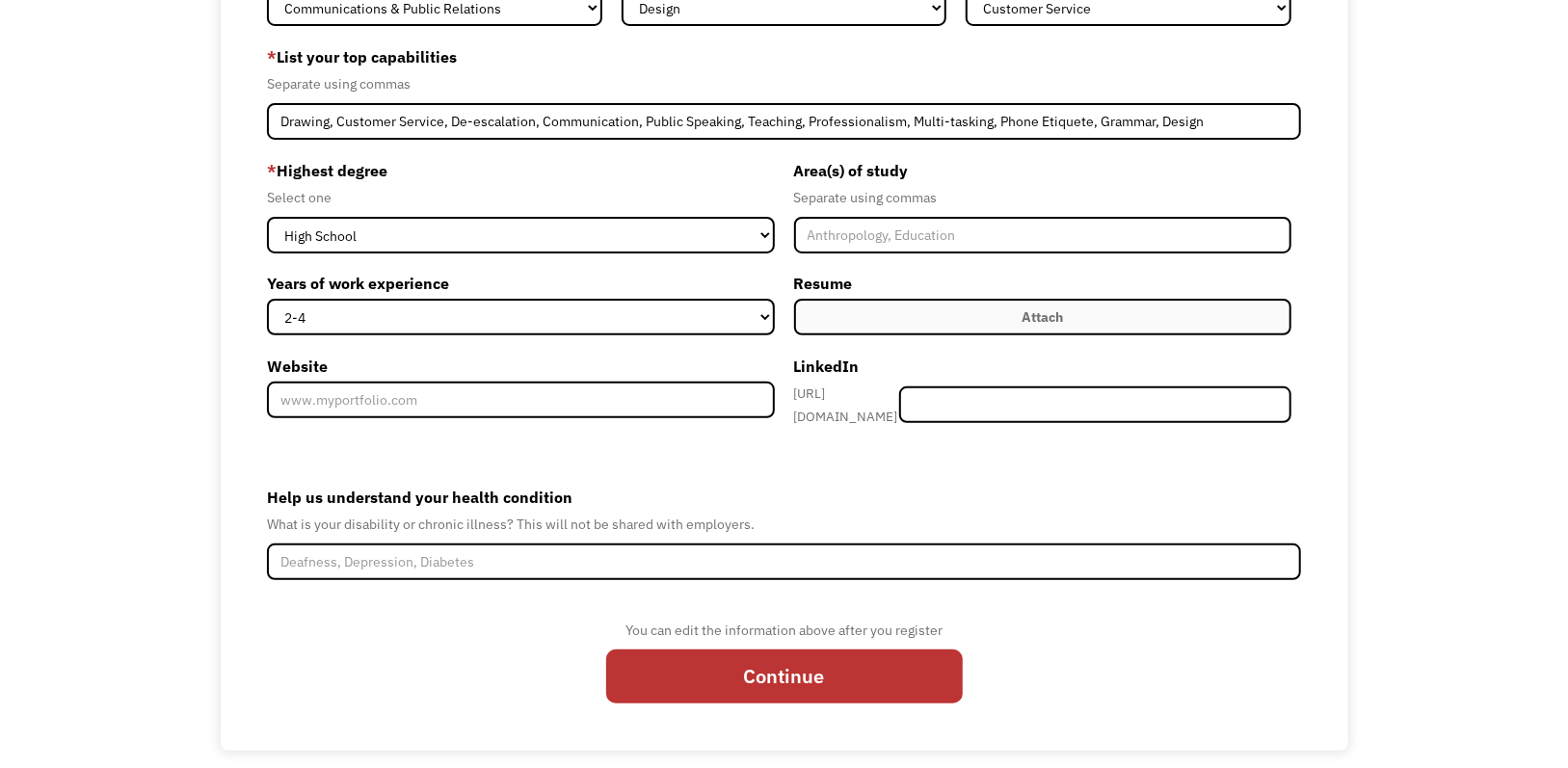
scroll to position [246, 0]
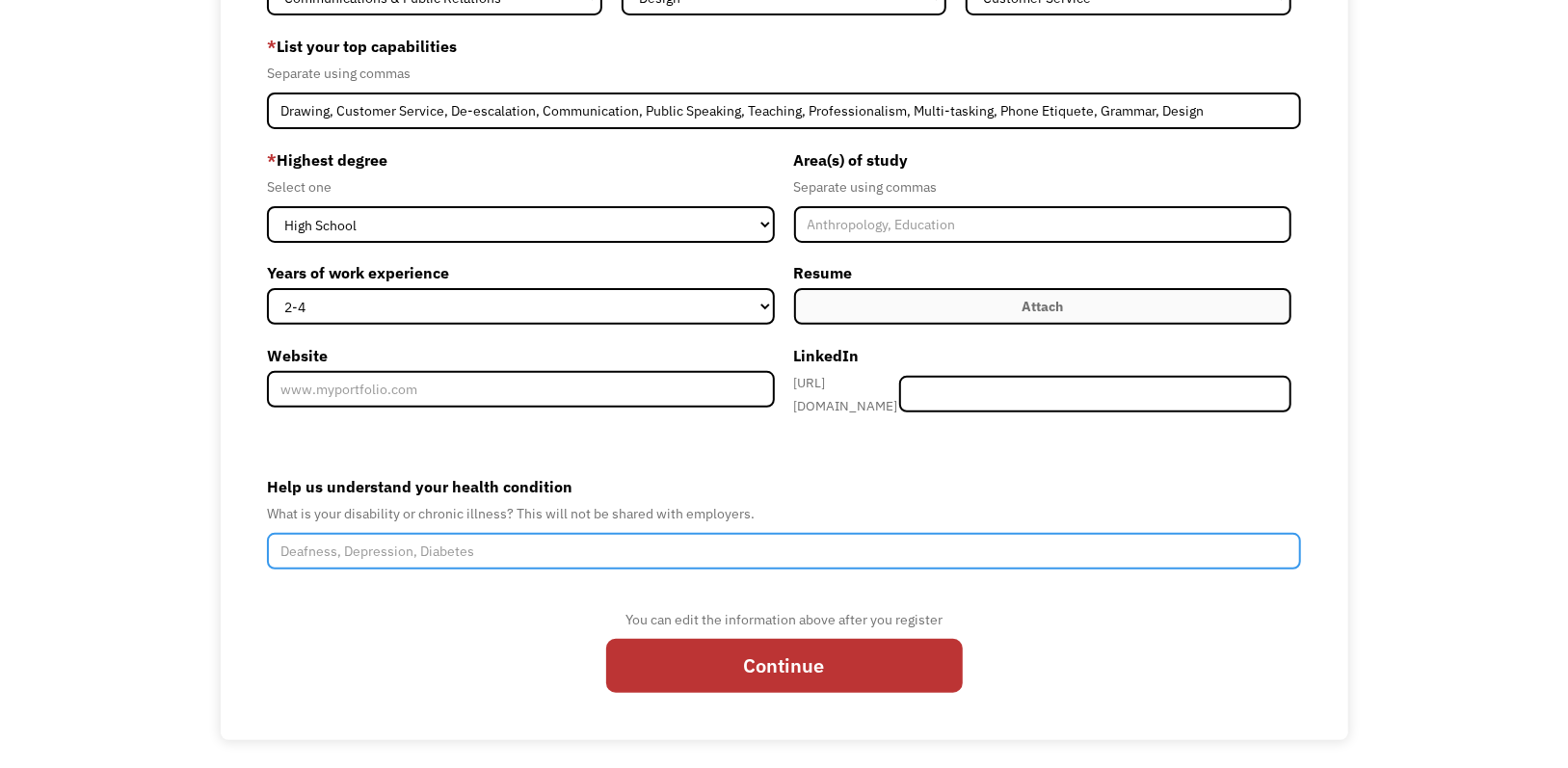
click at [453, 535] on input "Help us understand your health condition" at bounding box center [783, 551] width 1033 height 36
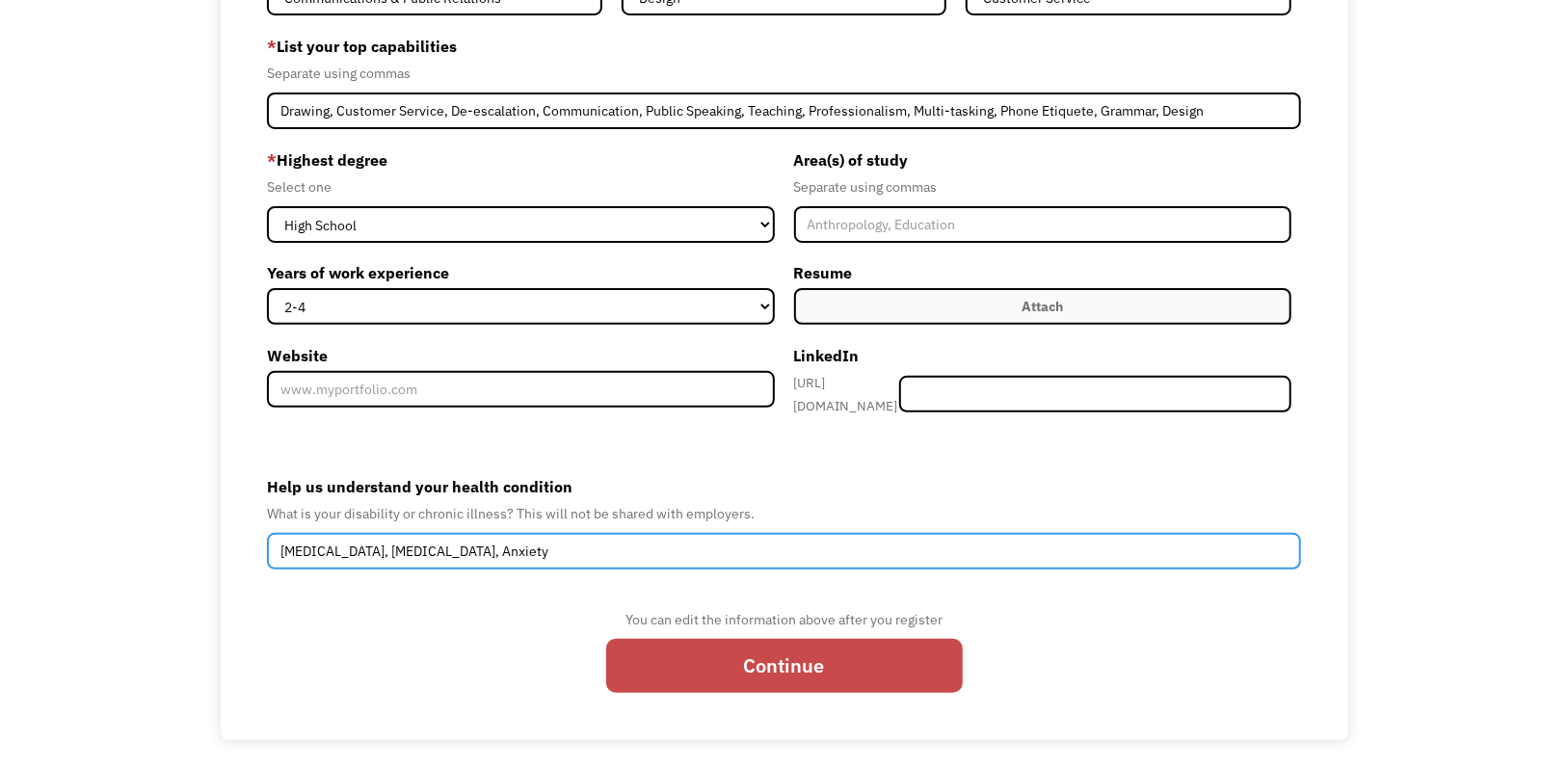
type input "Borderline Personality disorder, C-Ptsd, Anxiety"
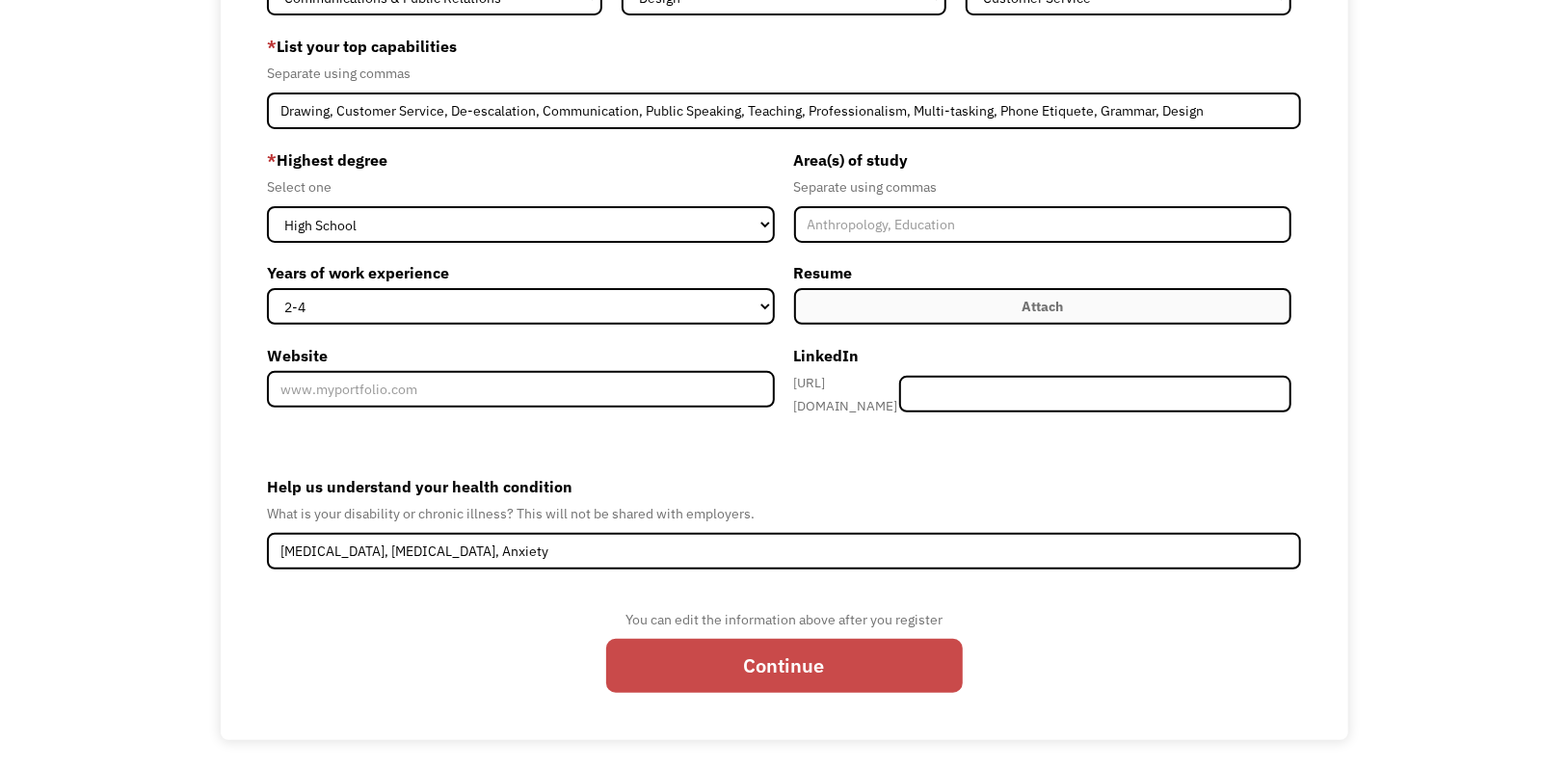
click at [677, 652] on input "Continue" at bounding box center [785, 665] width 357 height 54
type input "Please wait..."
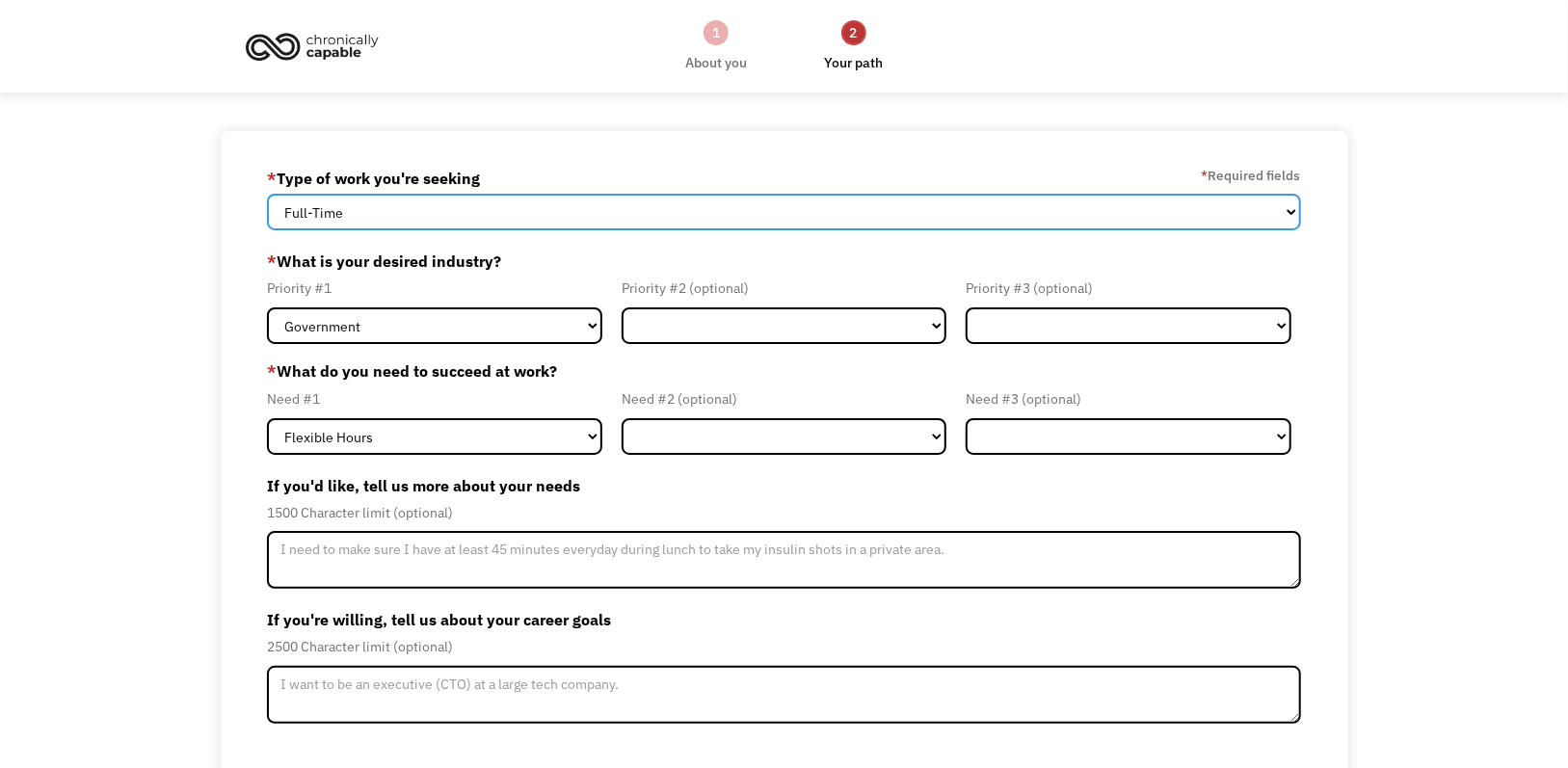
click at [487, 207] on select "Full-Time Part-Time Both Full-Time and Part-Time" at bounding box center [783, 212] width 1033 height 36
click at [486, 209] on select "Full-Time Part-Time Both Full-Time and Part-Time" at bounding box center [783, 212] width 1033 height 36
click at [482, 216] on select "Full-Time Part-Time Both Full-Time and Part-Time" at bounding box center [783, 212] width 1033 height 36
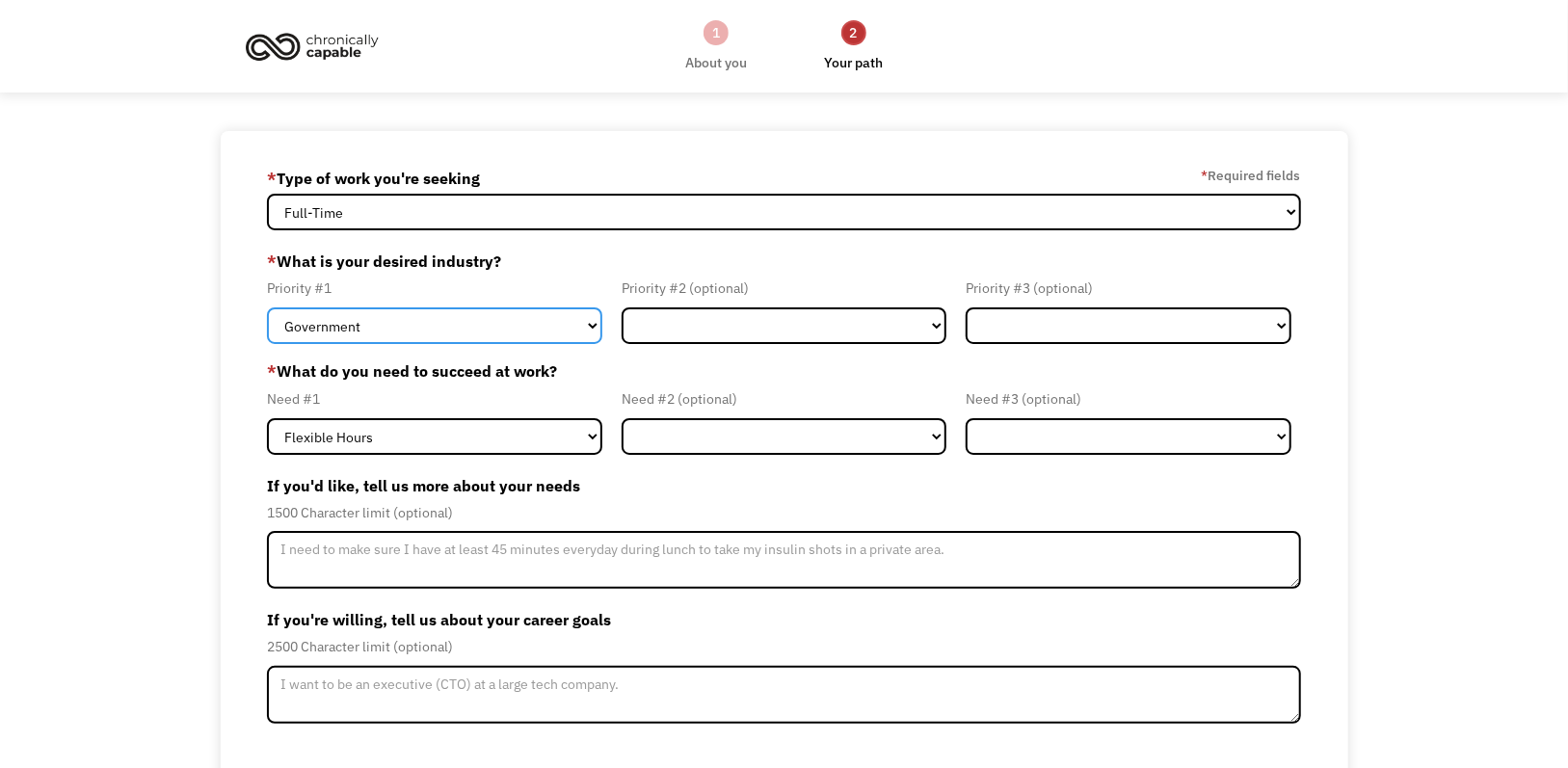
click at [419, 318] on select "Government Finance & Insurance Health & Social Care Tech & Engineering Creative…" at bounding box center [433, 325] width 334 height 36
click at [415, 322] on select "Government Finance & Insurance Health & Social Care Tech & Engineering Creative…" at bounding box center [433, 325] width 334 height 36
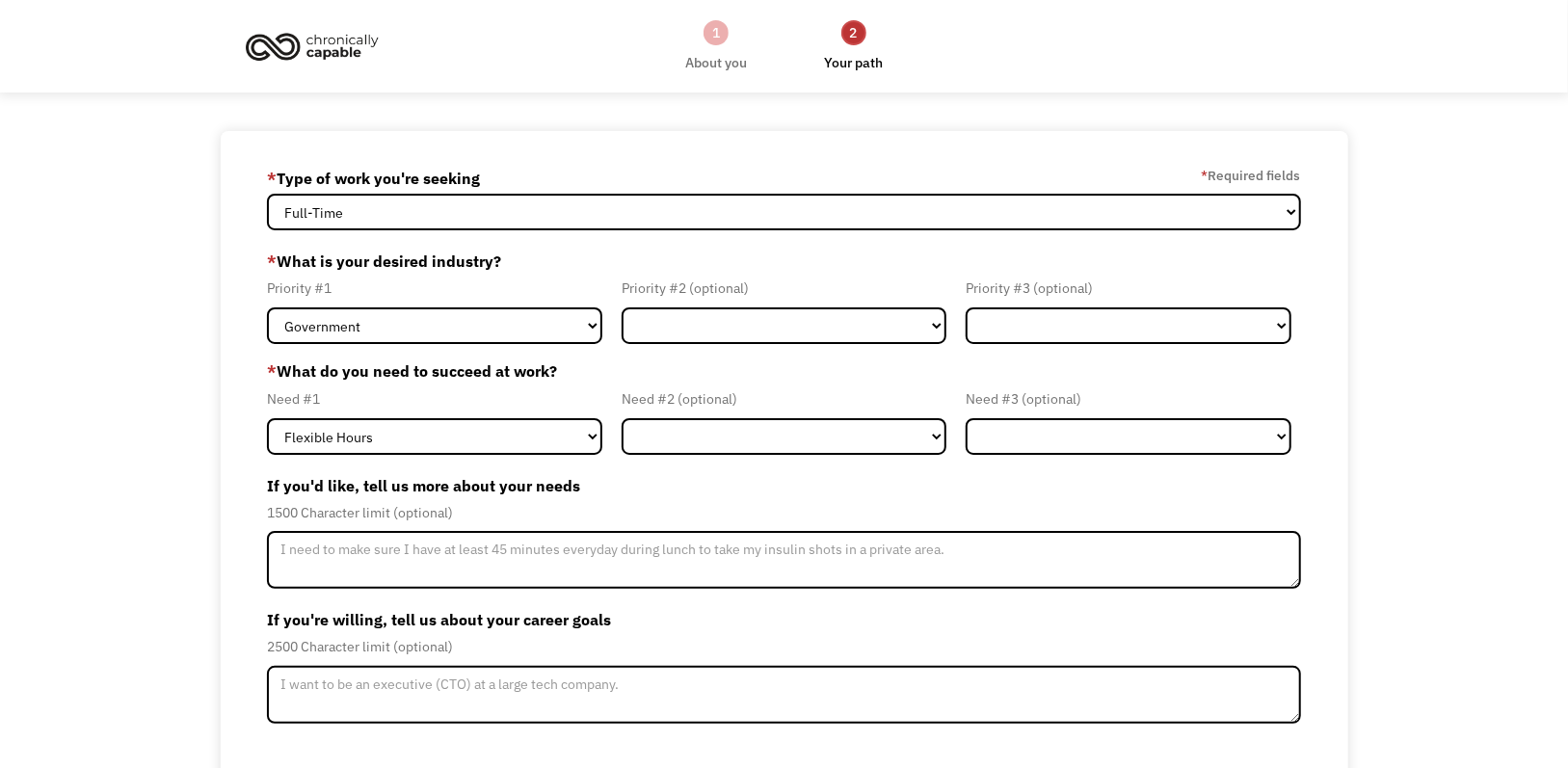
click at [226, 397] on div "68ba32812168d57520a9e436 langekailynn@gmail.com Kailynn Lange * Type of work yo…" at bounding box center [784, 512] width 1128 height 763
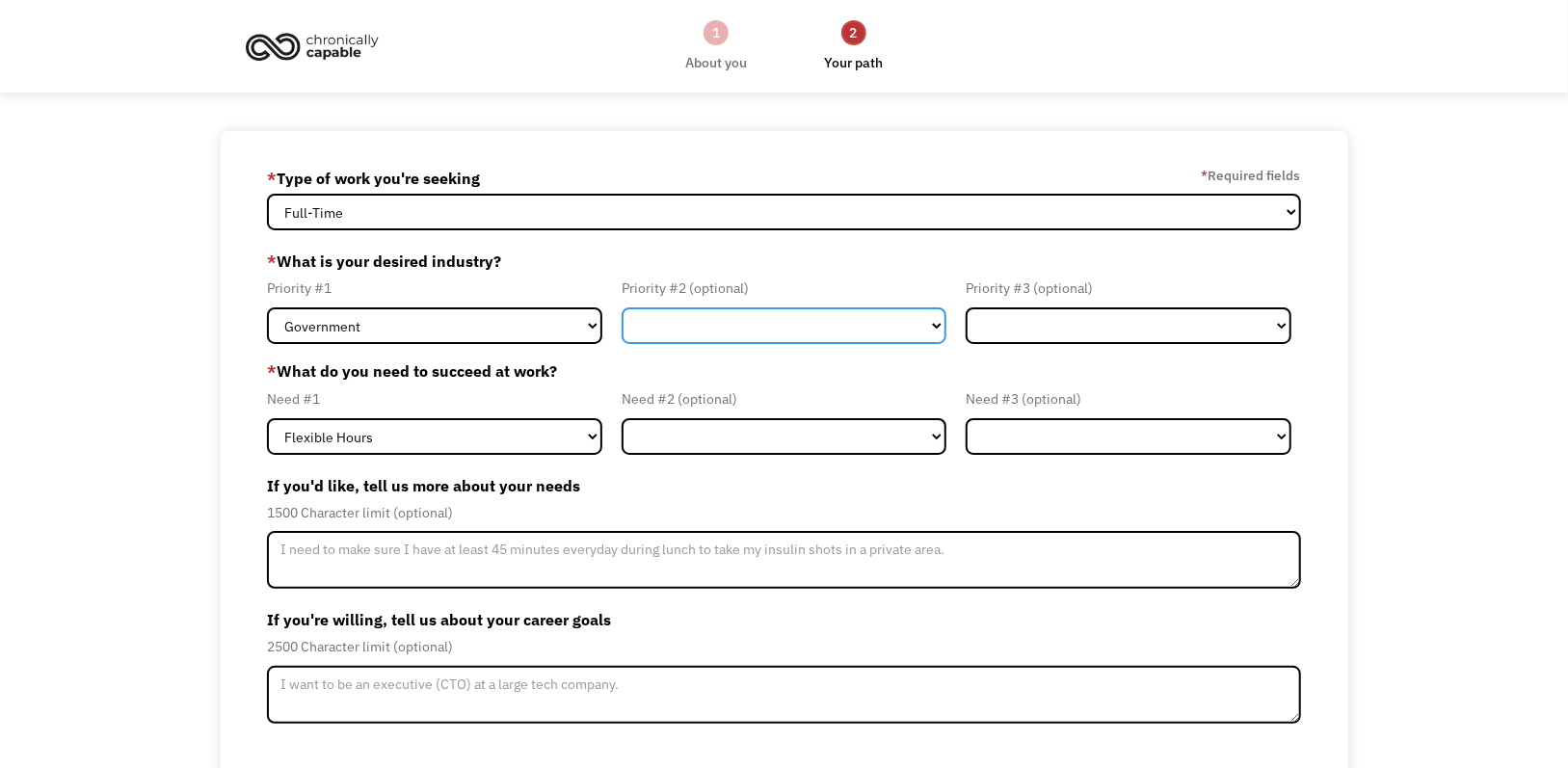
click at [663, 331] on select "Government Finance & Insurance Health & Social Care Tech & Engineering Creative…" at bounding box center [783, 325] width 324 height 36
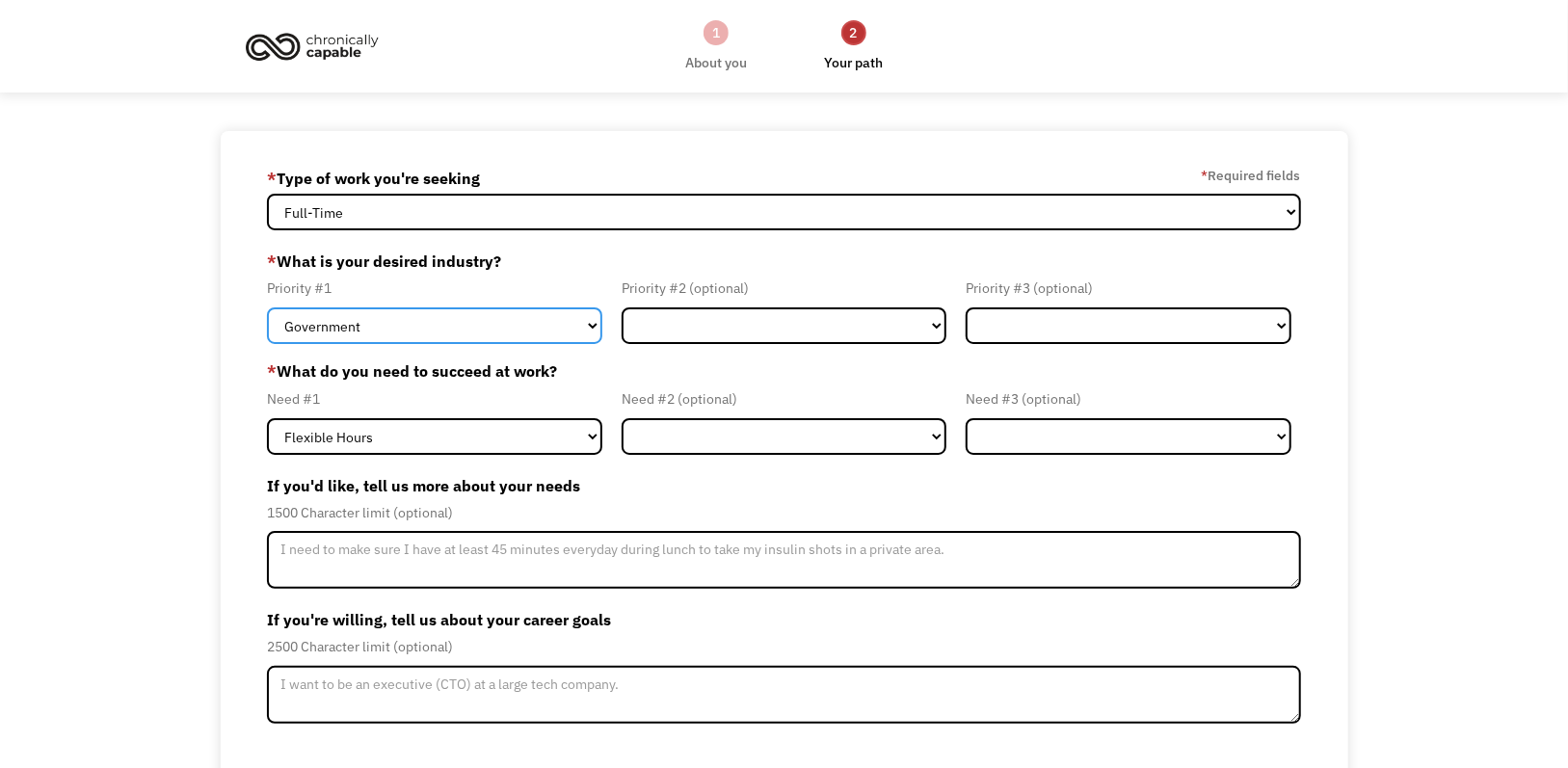
click at [511, 330] on select "Government Finance & Insurance Health & Social Care Tech & Engineering Creative…" at bounding box center [433, 325] width 334 height 36
select select "Health & Social Care"
click at [267, 308] on select "Government Finance & Insurance Health & Social Care Tech & Engineering Creative…" at bounding box center [433, 325] width 334 height 36
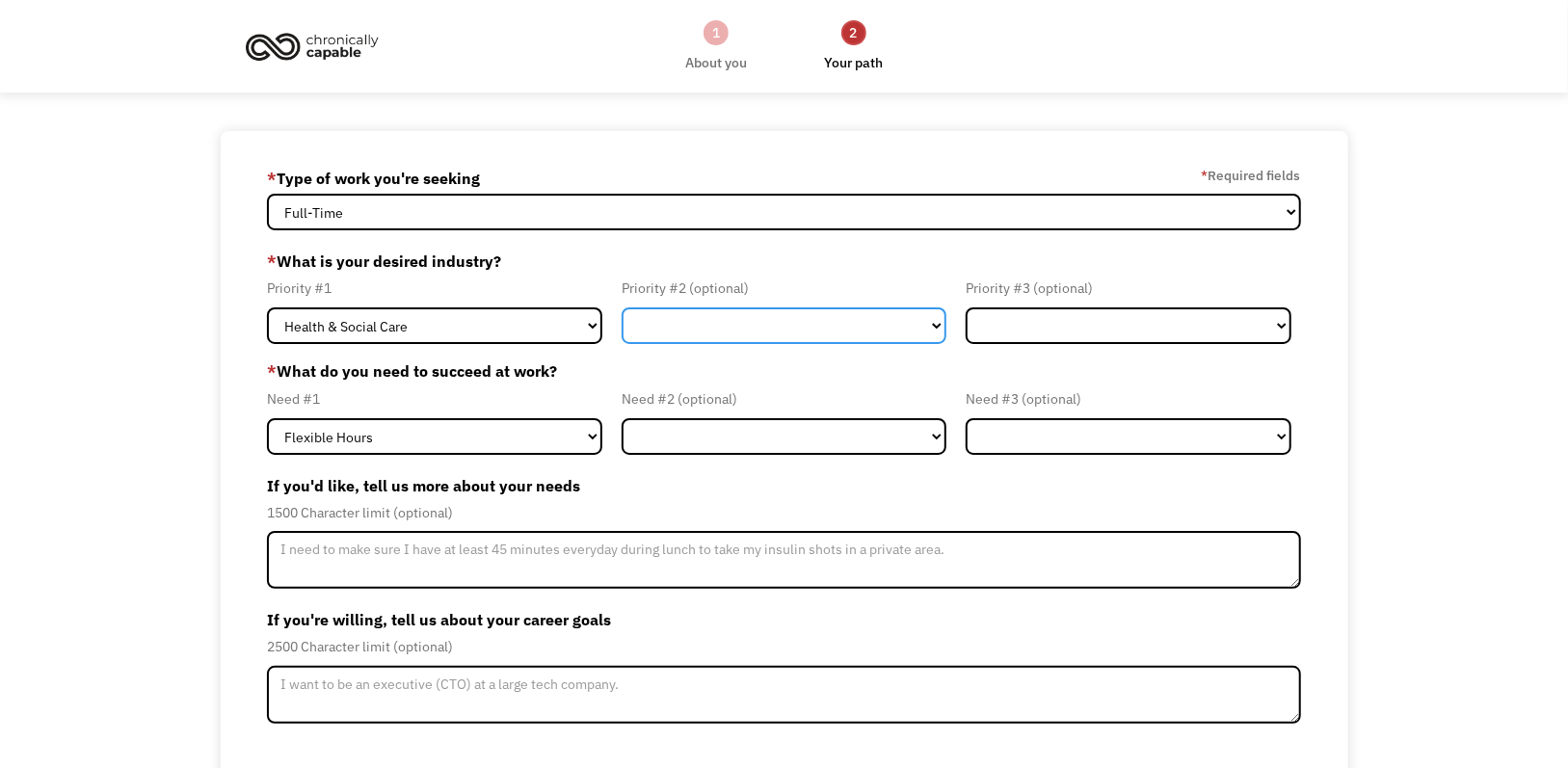
click at [713, 332] on select "Government Finance & Insurance Health & Social Care Tech & Engineering Creative…" at bounding box center [783, 325] width 324 height 36
select select "Education"
click at [621, 308] on select "Government Finance & Insurance Health & Social Care Tech & Engineering Creative…" at bounding box center [783, 325] width 324 height 36
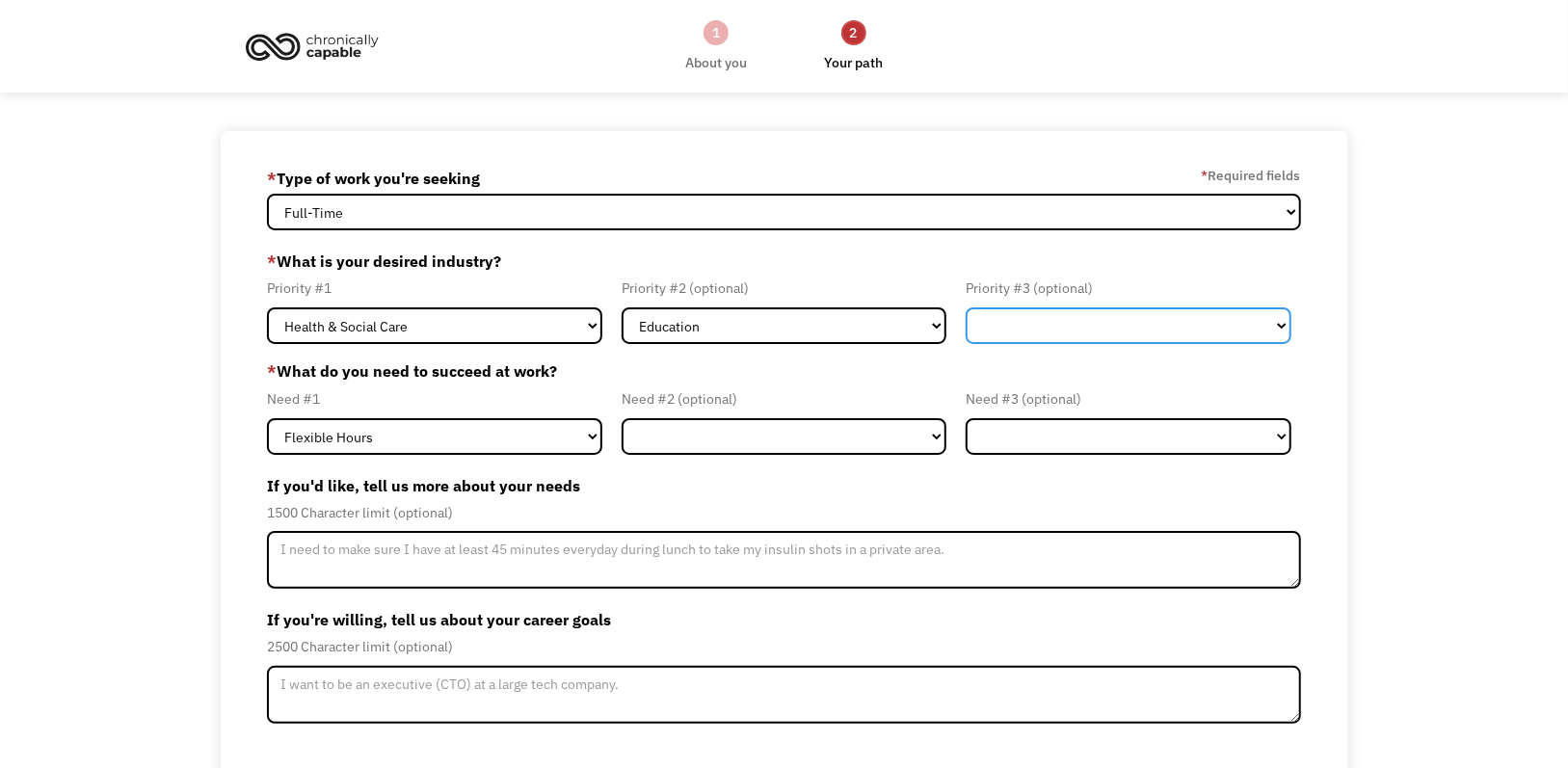
click at [1131, 336] on select "Government Finance & Insurance Health & Social Care Tech & Engineering Creative…" at bounding box center [1128, 325] width 324 height 36
select select "Creative & Design"
click at [966, 308] on select "Government Finance & Insurance Health & Social Care Tech & Engineering Creative…" at bounding box center [1128, 325] width 324 height 36
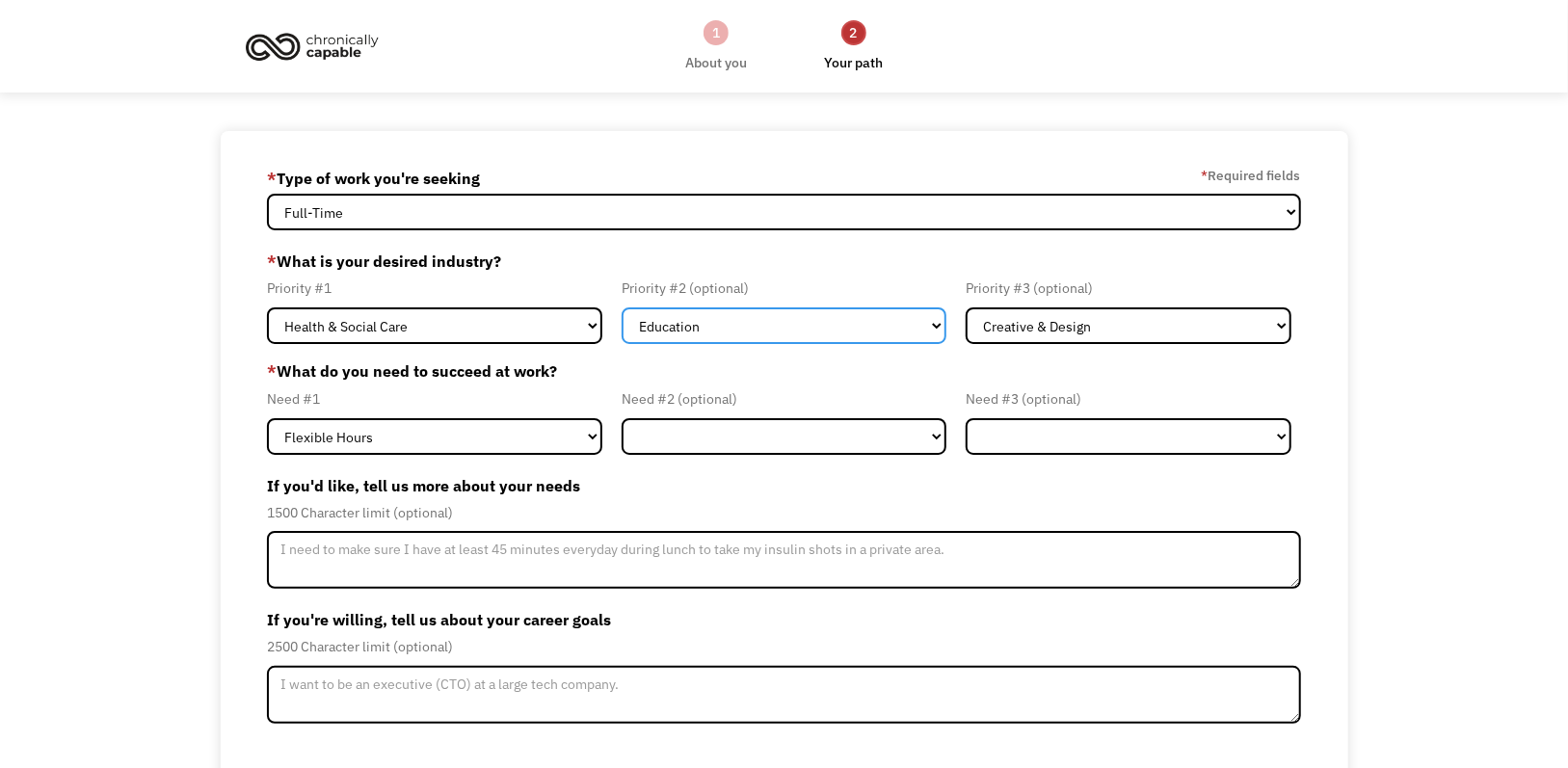
click at [692, 335] on select "Government Finance & Insurance Health & Social Care Tech & Engineering Creative…" at bounding box center [783, 325] width 324 height 36
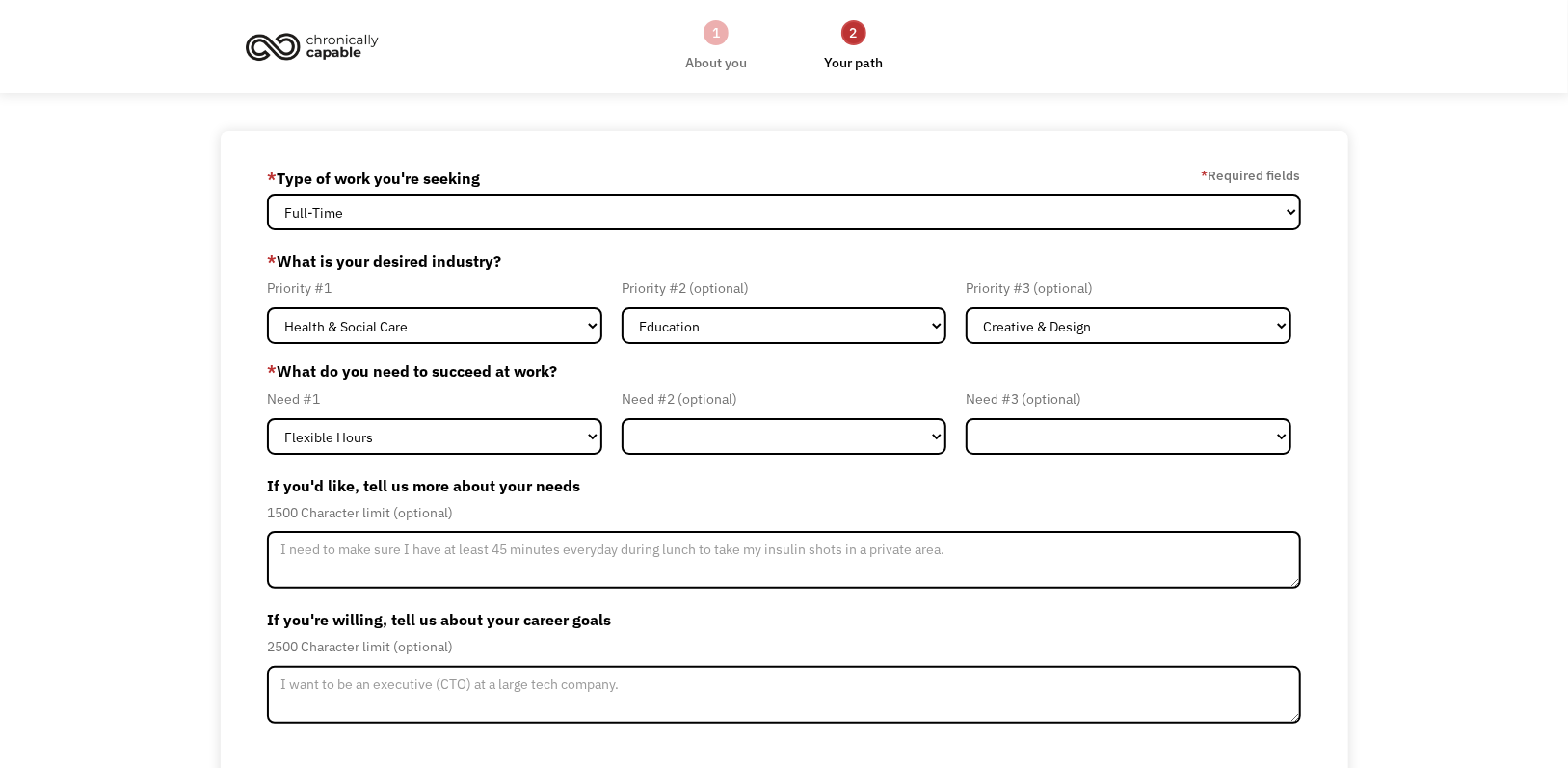
click at [412, 497] on label "If you'd like, tell us more about your needs" at bounding box center [783, 485] width 1033 height 30
click at [509, 432] on select "Flexible Hours Remote Work Service Animal On-site Accommodations Visual Support…" at bounding box center [433, 436] width 334 height 36
select select "Remote Work"
click at [267, 418] on select "Flexible Hours Remote Work Service Animal On-site Accommodations Visual Support…" at bounding box center [433, 436] width 334 height 36
click at [731, 418] on select "Flexible Hours Remote Work Service Animal On-site Accommodations Visual Support…" at bounding box center [783, 436] width 324 height 36
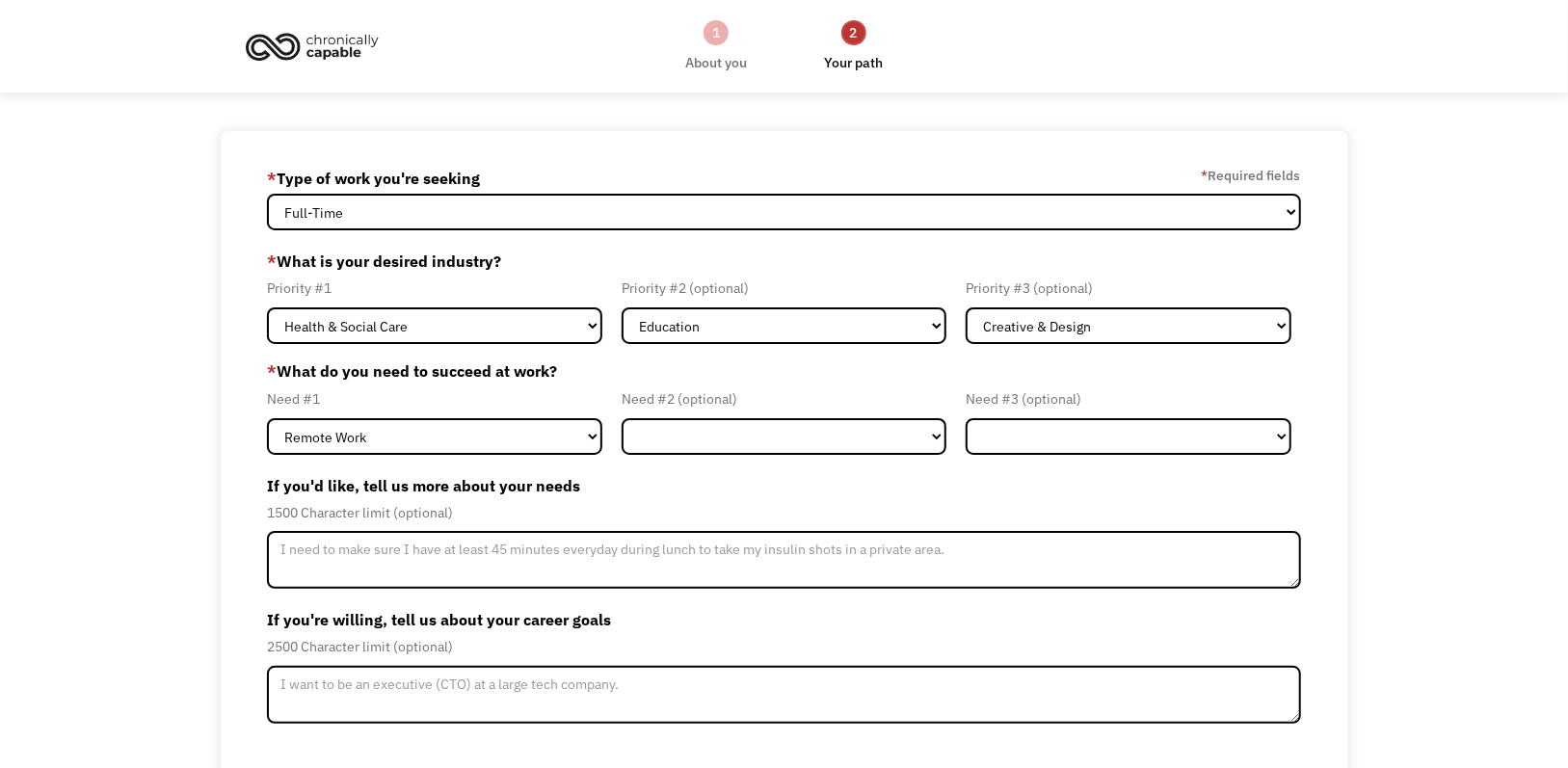
click at [601, 370] on label "* What do you need to succeed at work?" at bounding box center [783, 371] width 1033 height 24
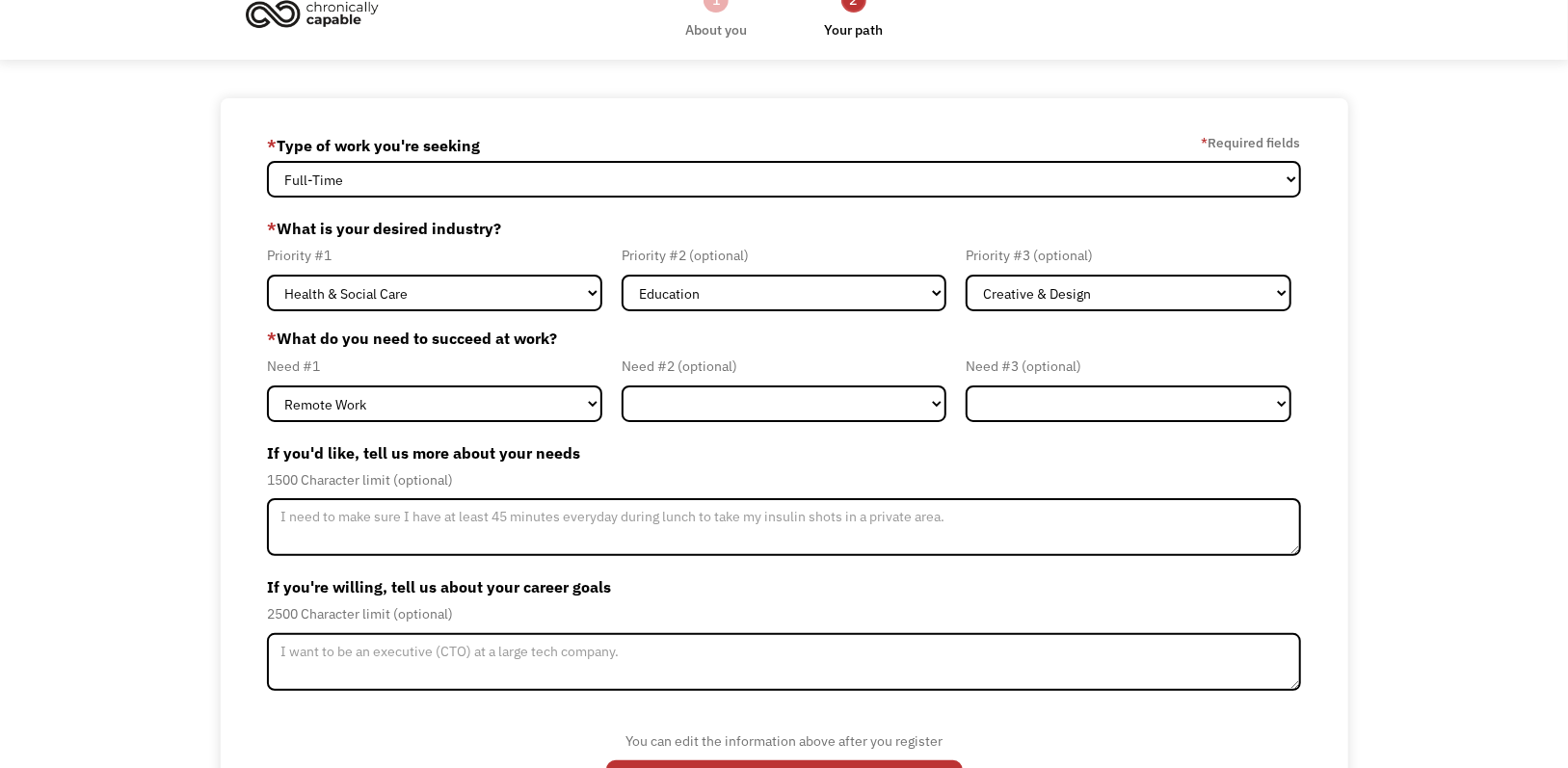
scroll to position [124, 0]
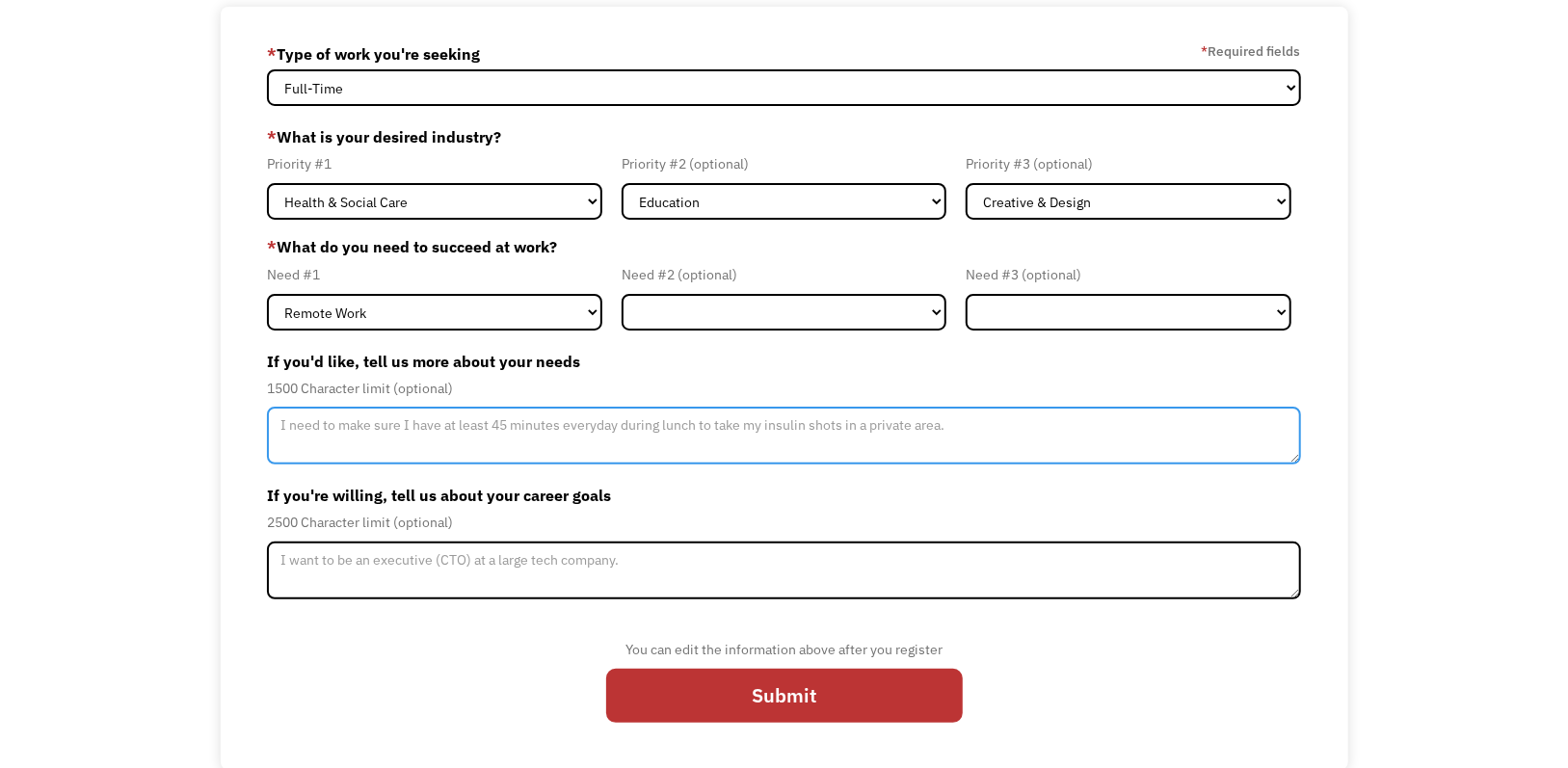
click at [389, 432] on textarea "Member-Update-Form-Step2" at bounding box center [783, 435] width 1033 height 58
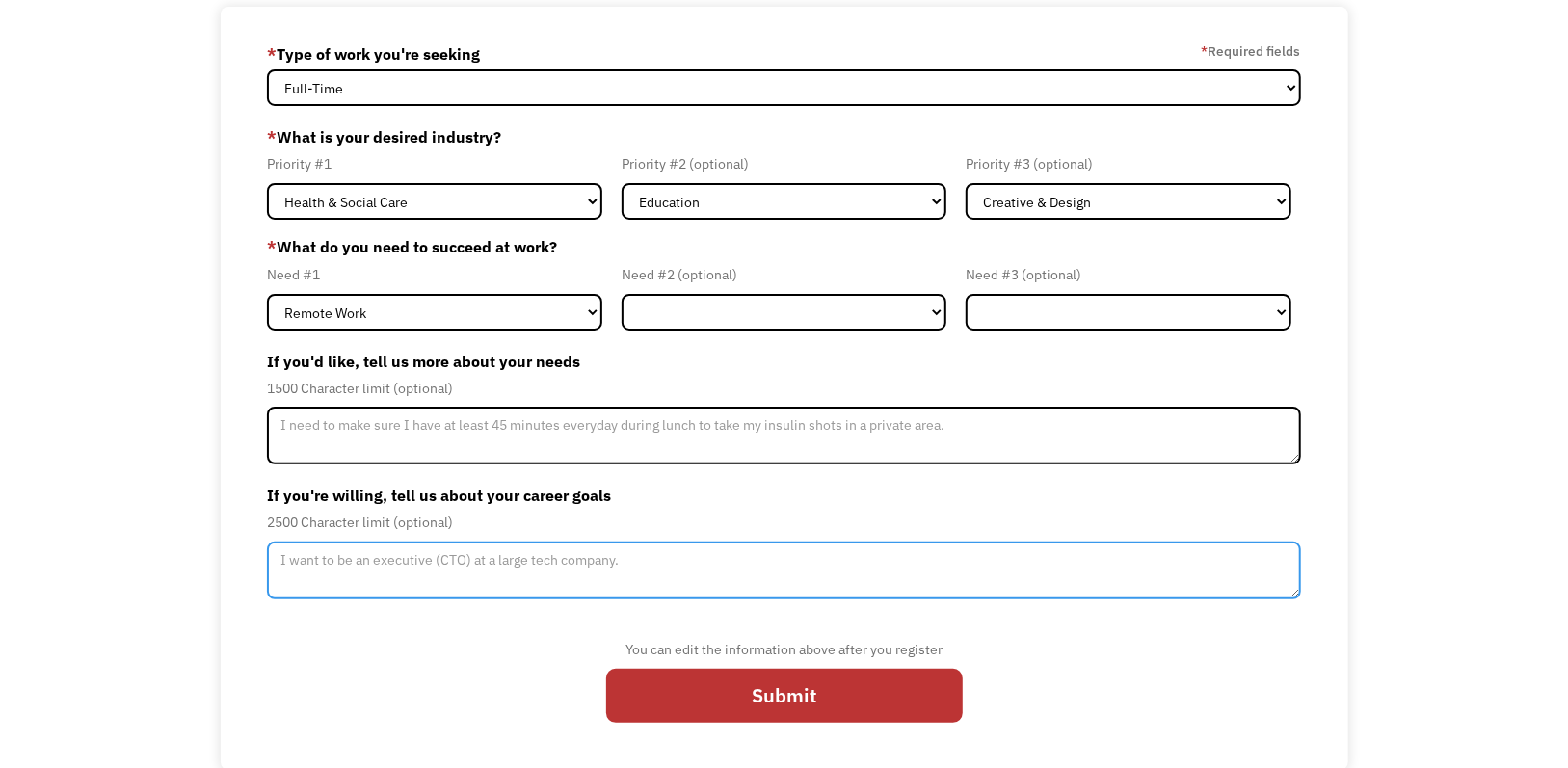
click at [447, 572] on textarea "Member-Update-Form-Step2" at bounding box center [783, 570] width 1033 height 58
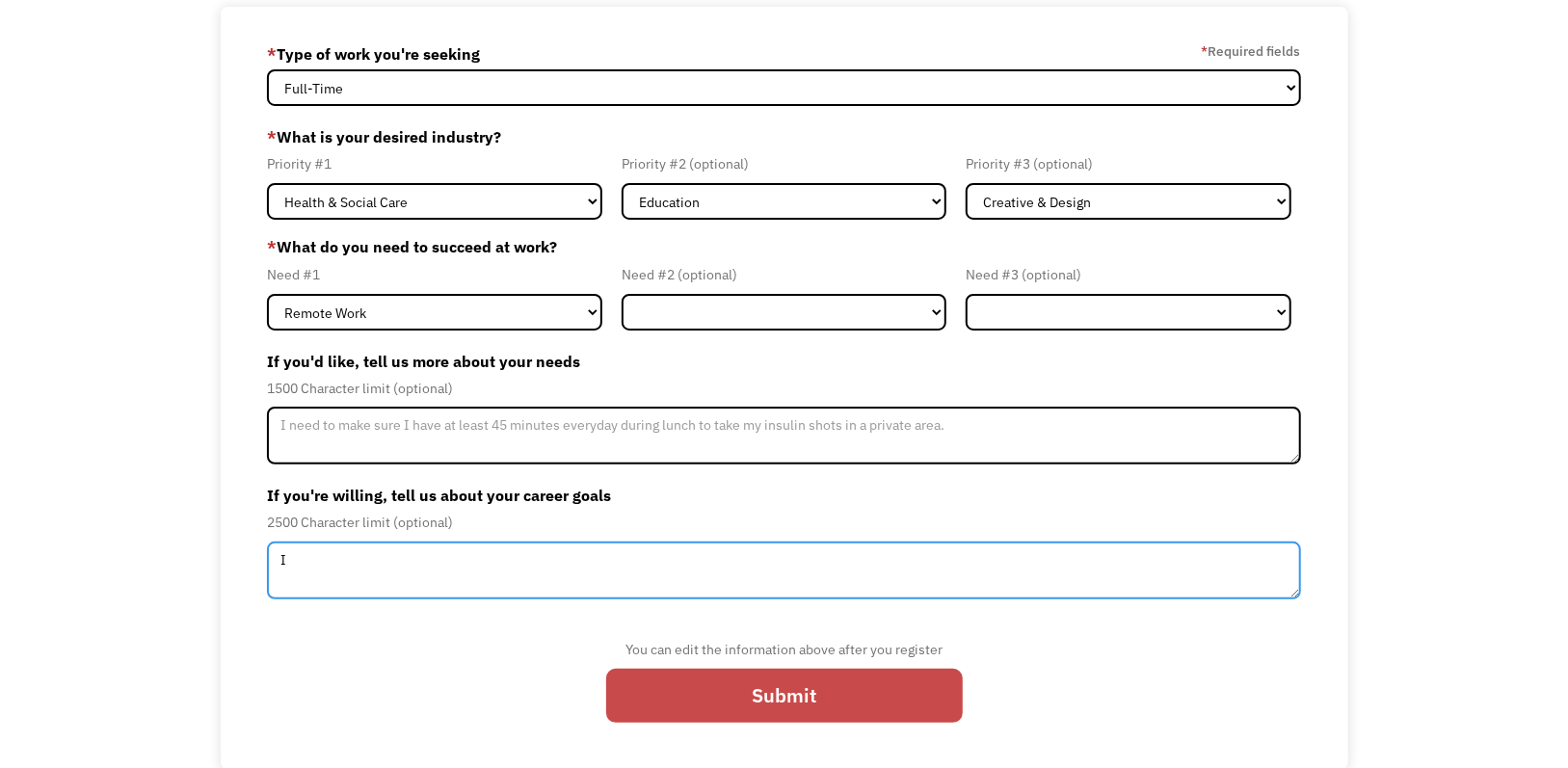
type textarea "I"
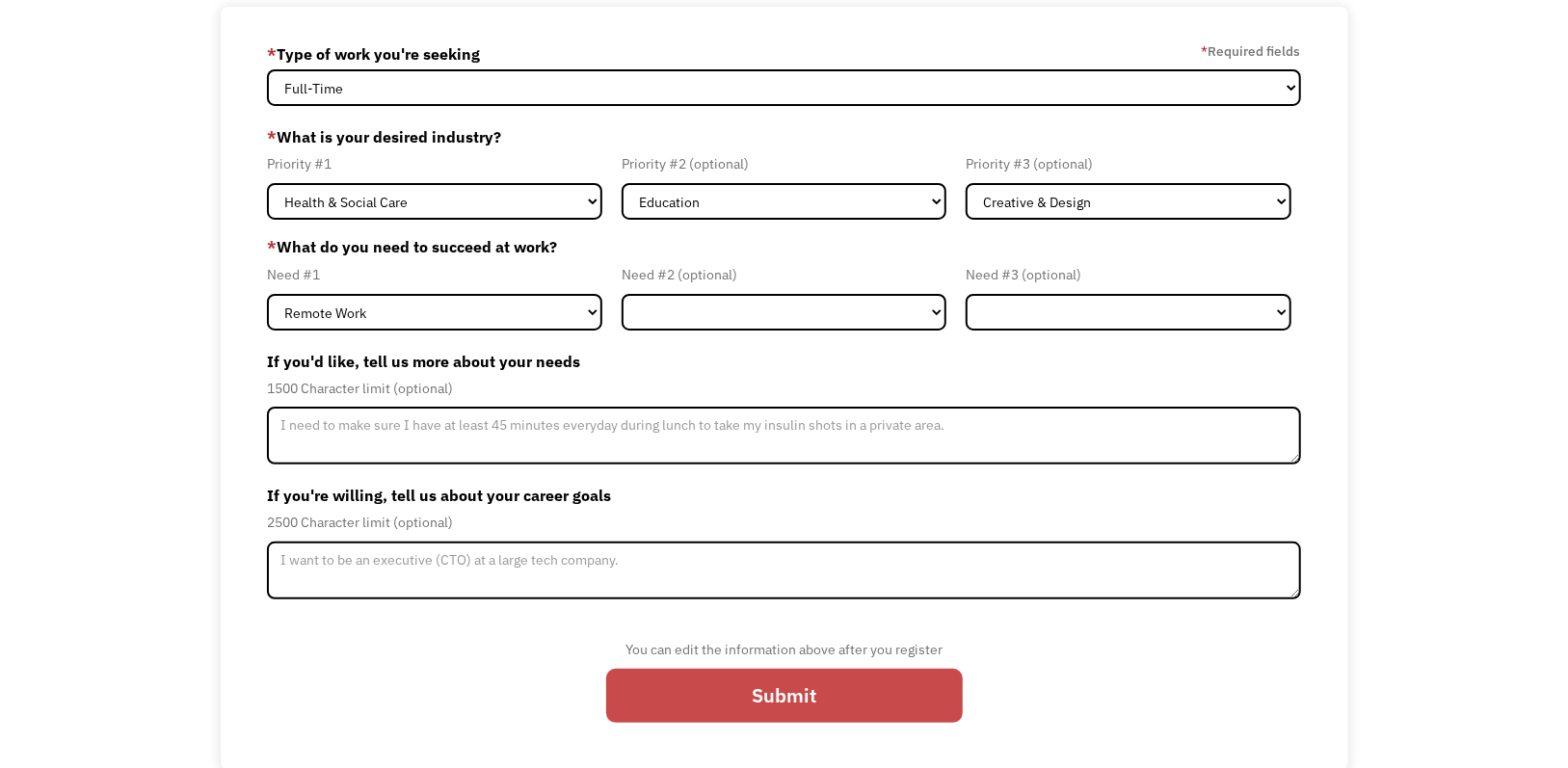
click at [683, 696] on input "Submit" at bounding box center [785, 696] width 357 height 54
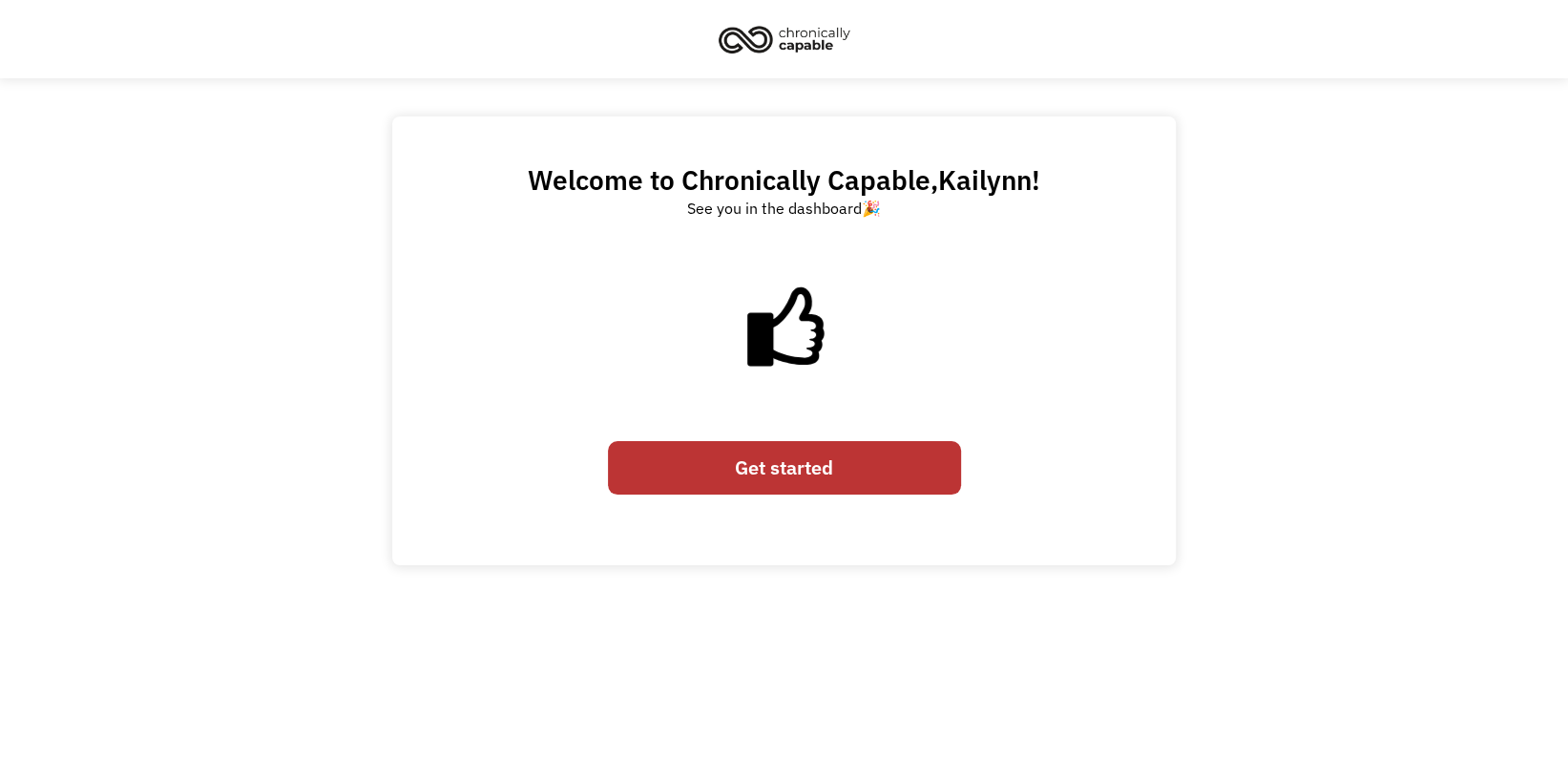
click at [738, 457] on link "Get started" at bounding box center [785, 467] width 353 height 53
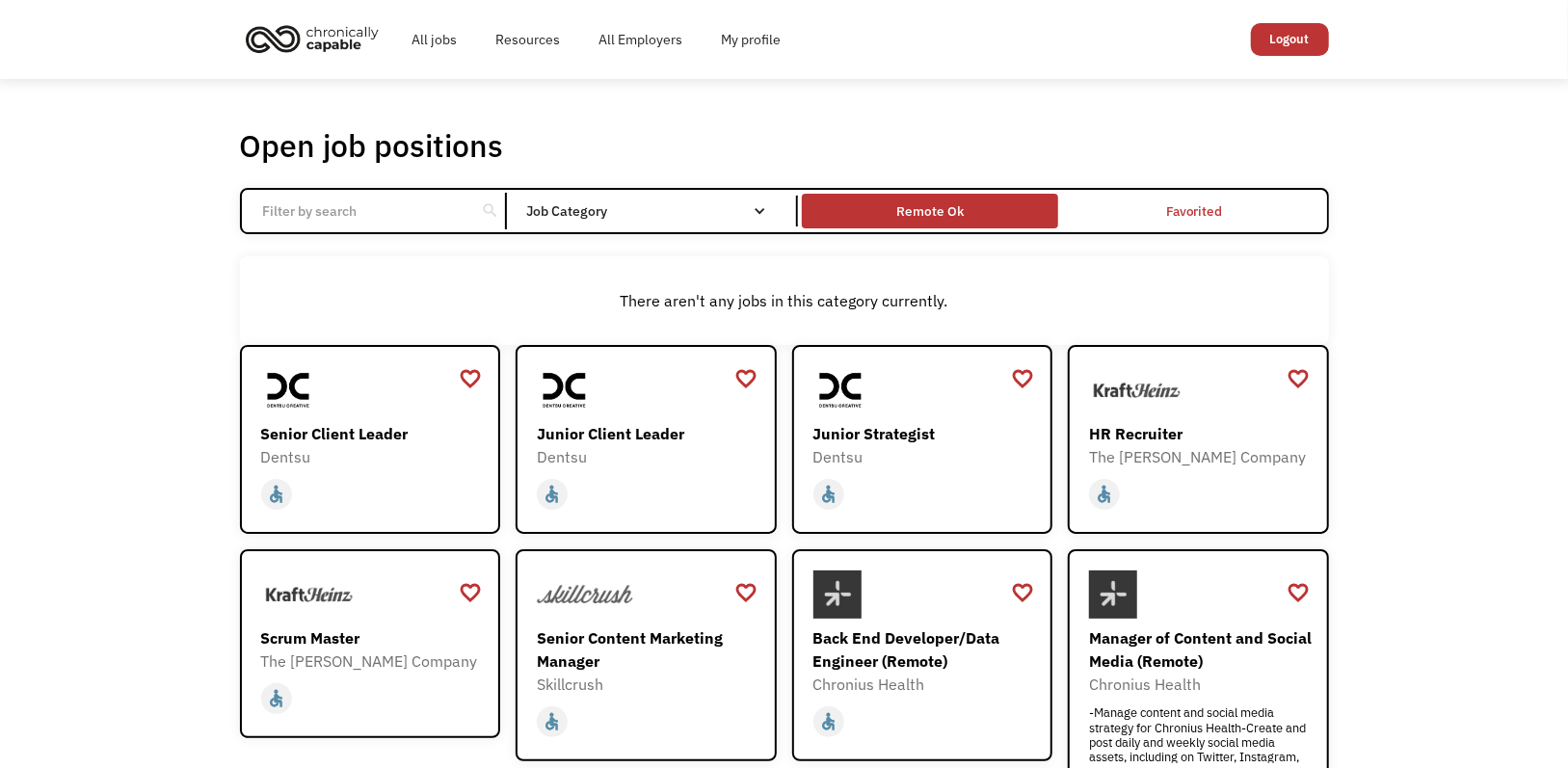
click at [970, 219] on div "Remote Ok" at bounding box center [930, 212] width 257 height 25
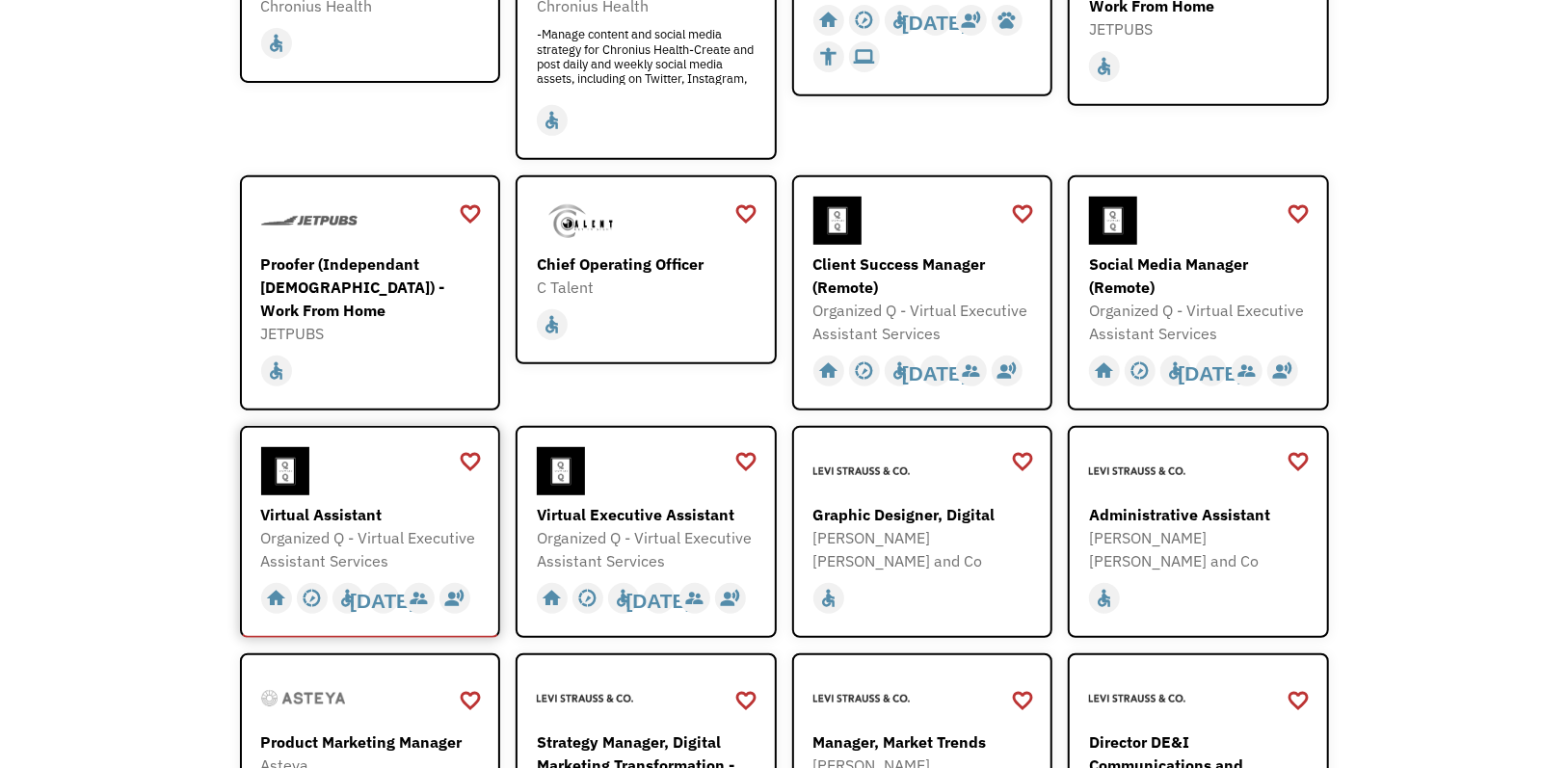
scroll to position [482, 0]
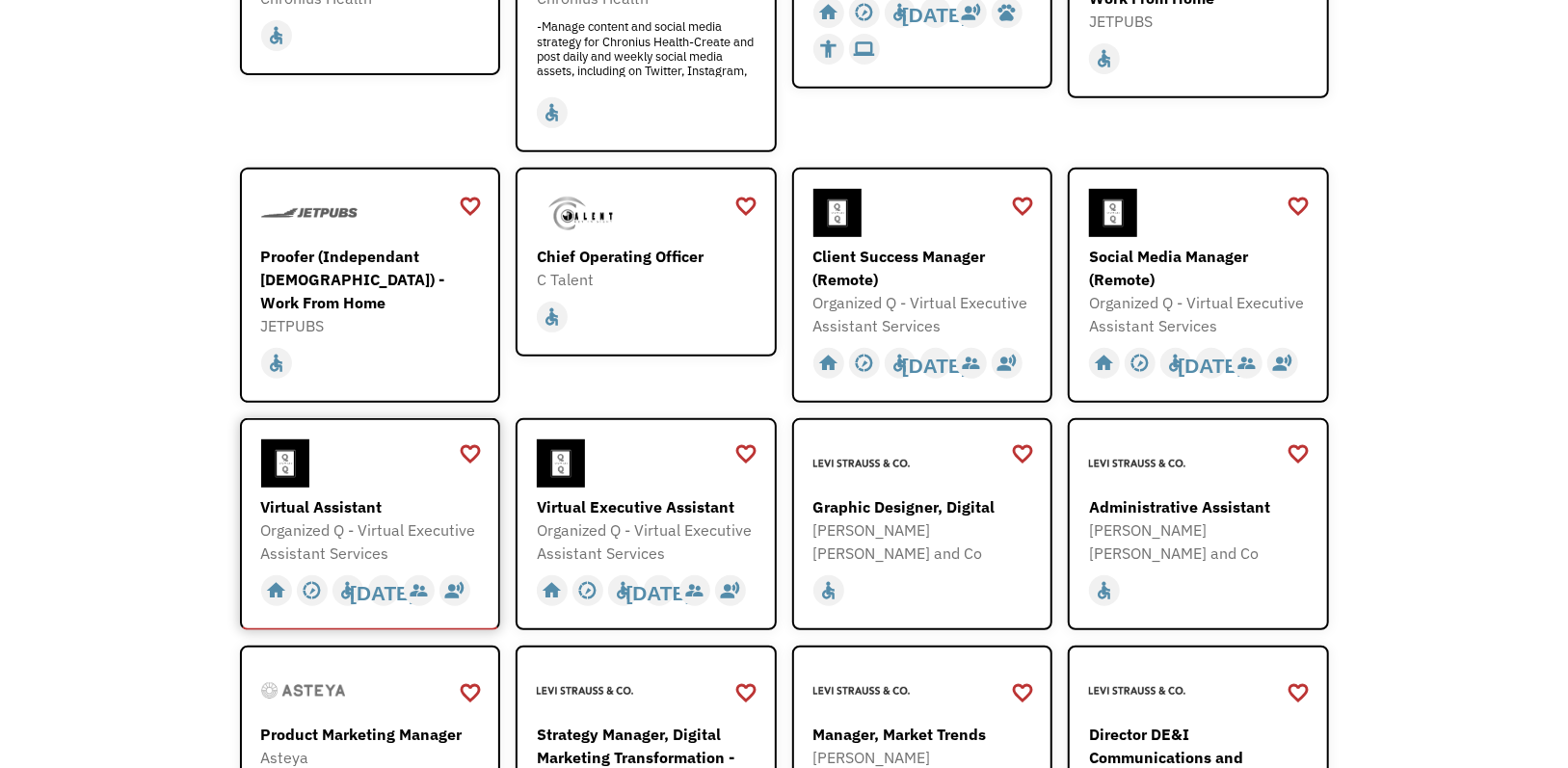
click at [404, 487] on div "Virtual Assistant Organized Q - Virtual Executive Assistant Services https://fo…" at bounding box center [373, 503] width 223 height 125
click at [375, 513] on div "Virtual Assistant" at bounding box center [373, 507] width 223 height 24
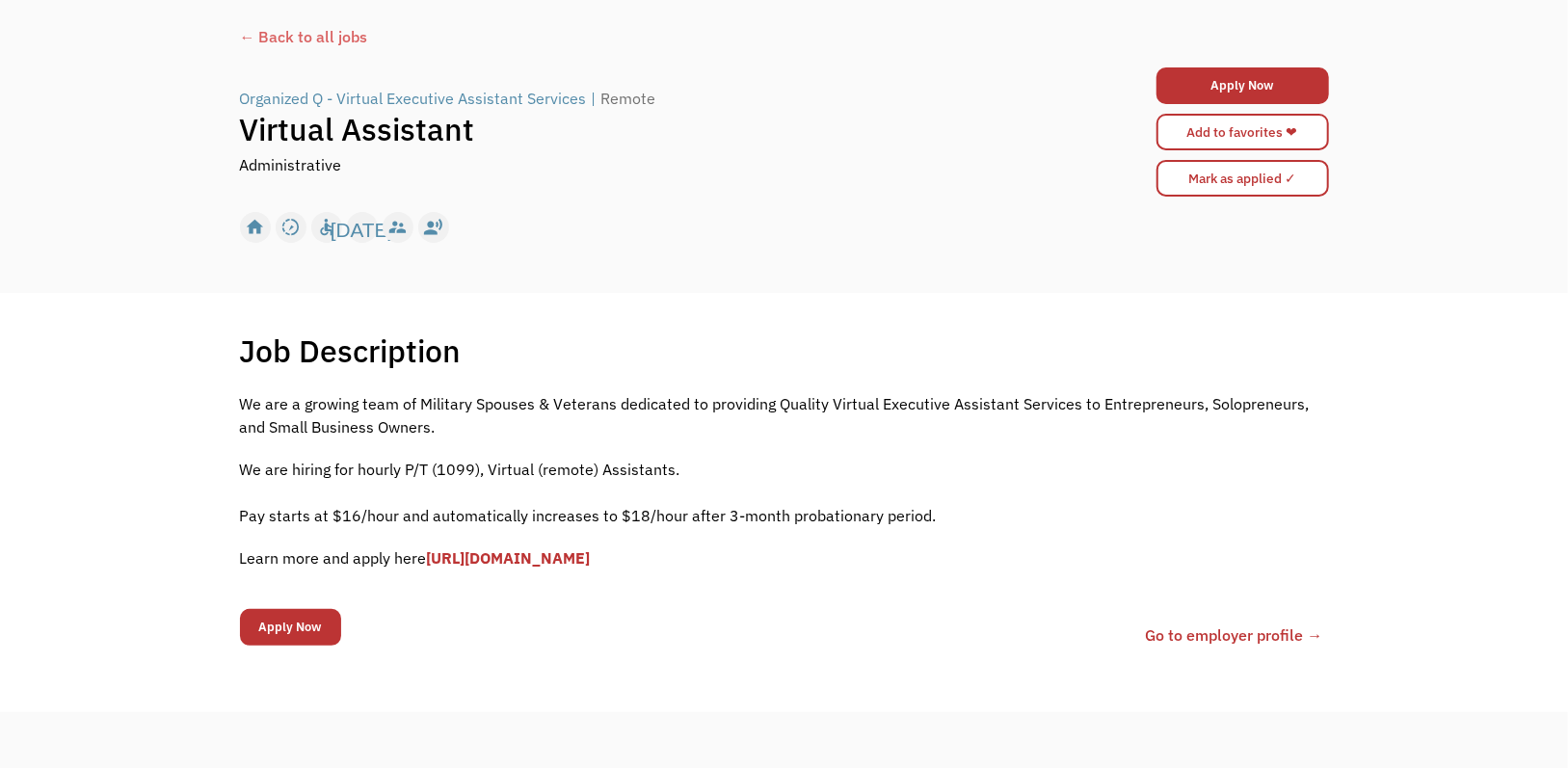
scroll to position [96, 0]
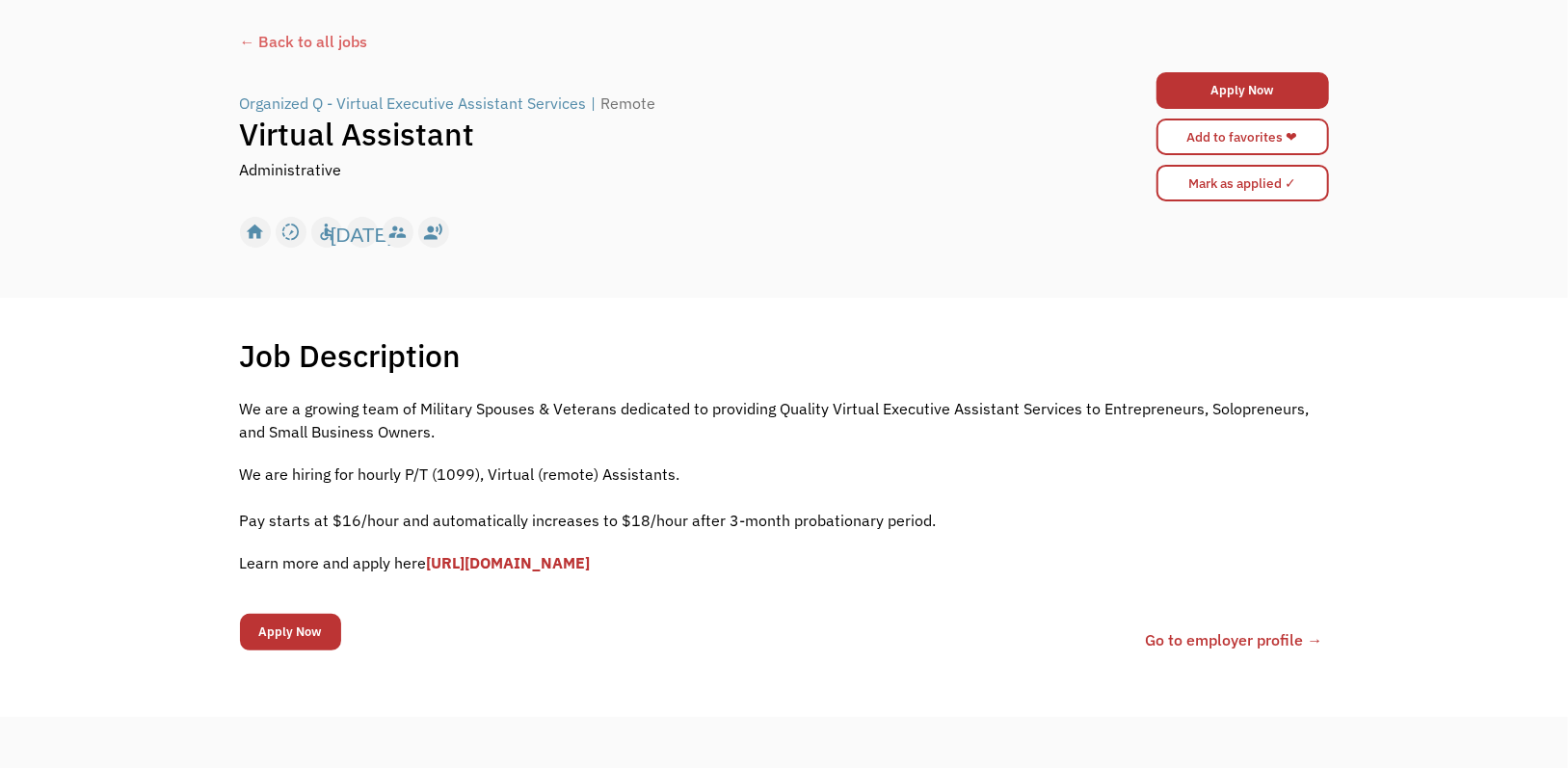
click at [474, 564] on link "[URL][DOMAIN_NAME]" at bounding box center [509, 563] width 164 height 20
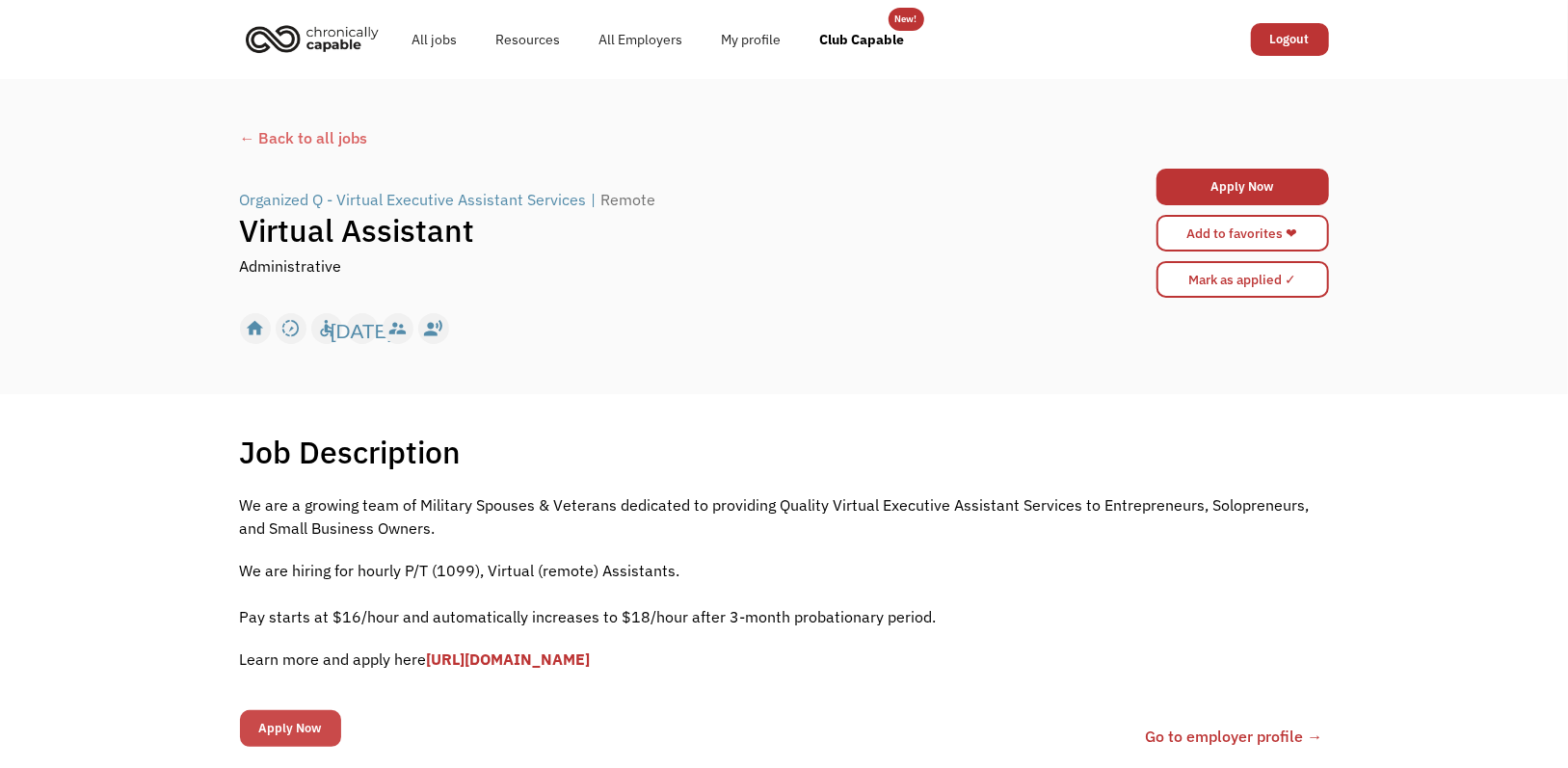
click at [310, 722] on input "Apply Now" at bounding box center [290, 728] width 101 height 36
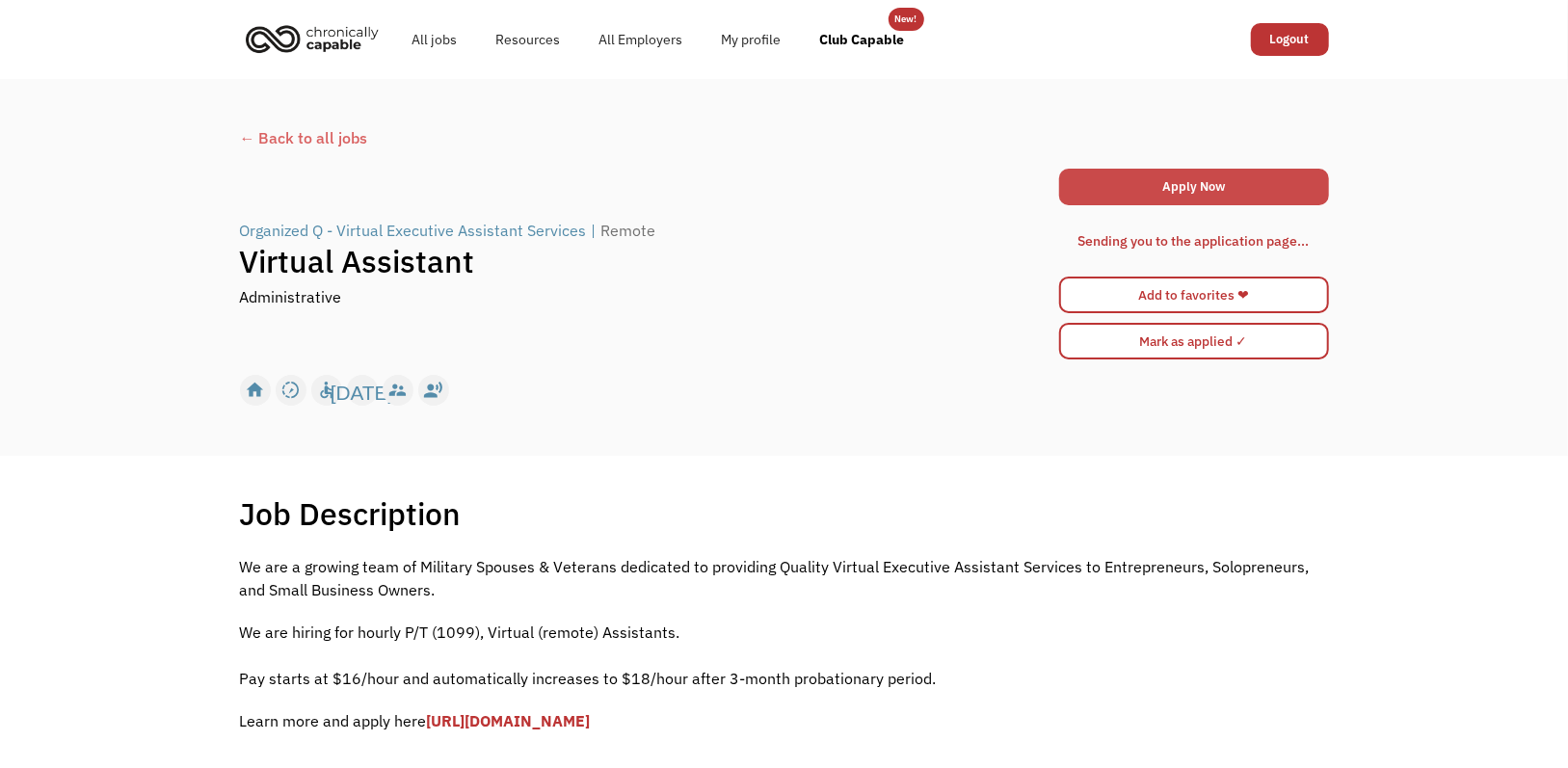
click at [1160, 180] on link "Apply Now" at bounding box center [1194, 186] width 270 height 36
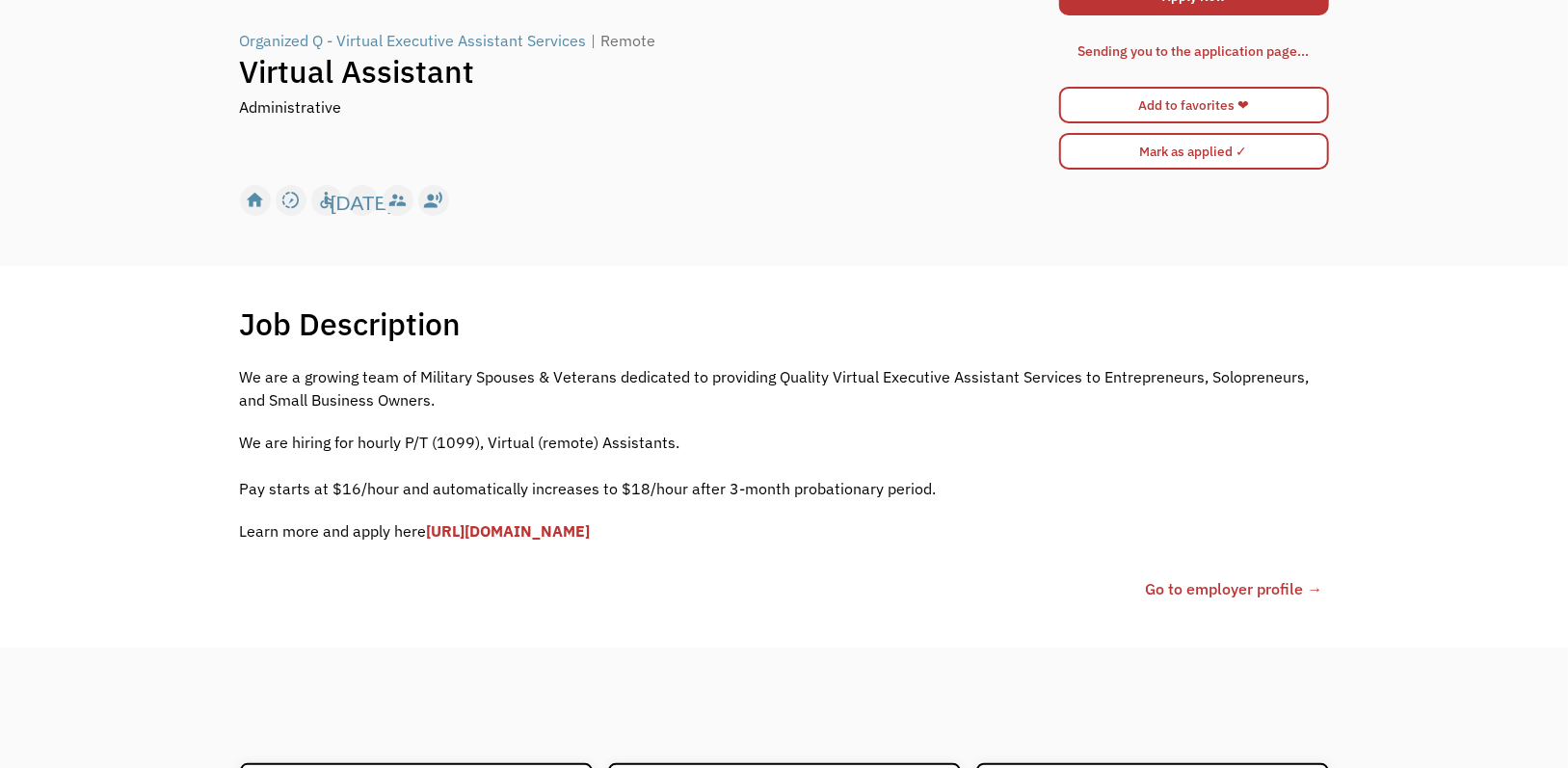
scroll to position [193, 0]
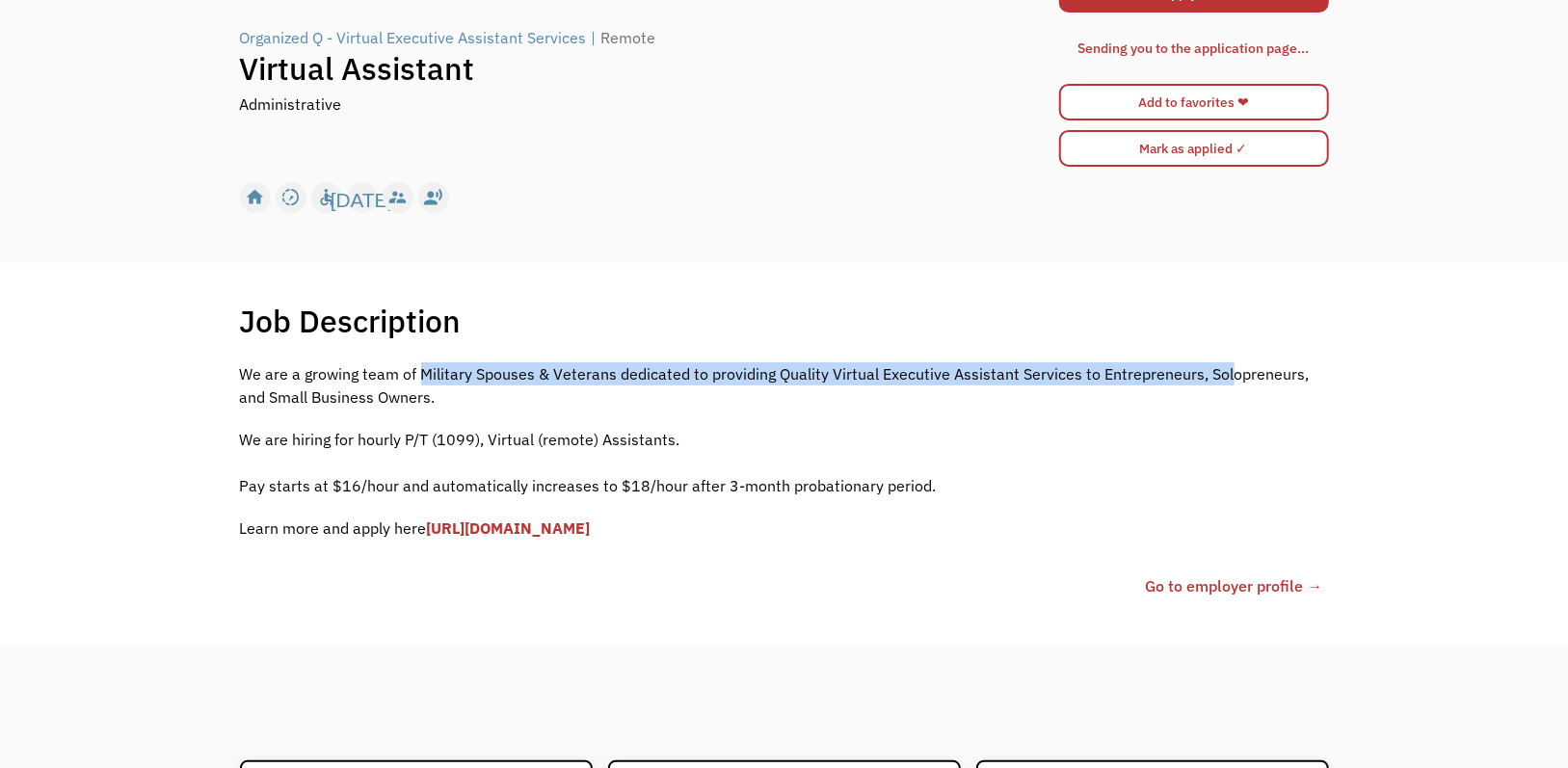
drag, startPoint x: 421, startPoint y: 374, endPoint x: 1223, endPoint y: 373, distance: 802.0
click at [1223, 373] on p "We are a growing team of Military Spouses & Veterans dedicated to providing Qua…" at bounding box center [785, 385] width 1090 height 46
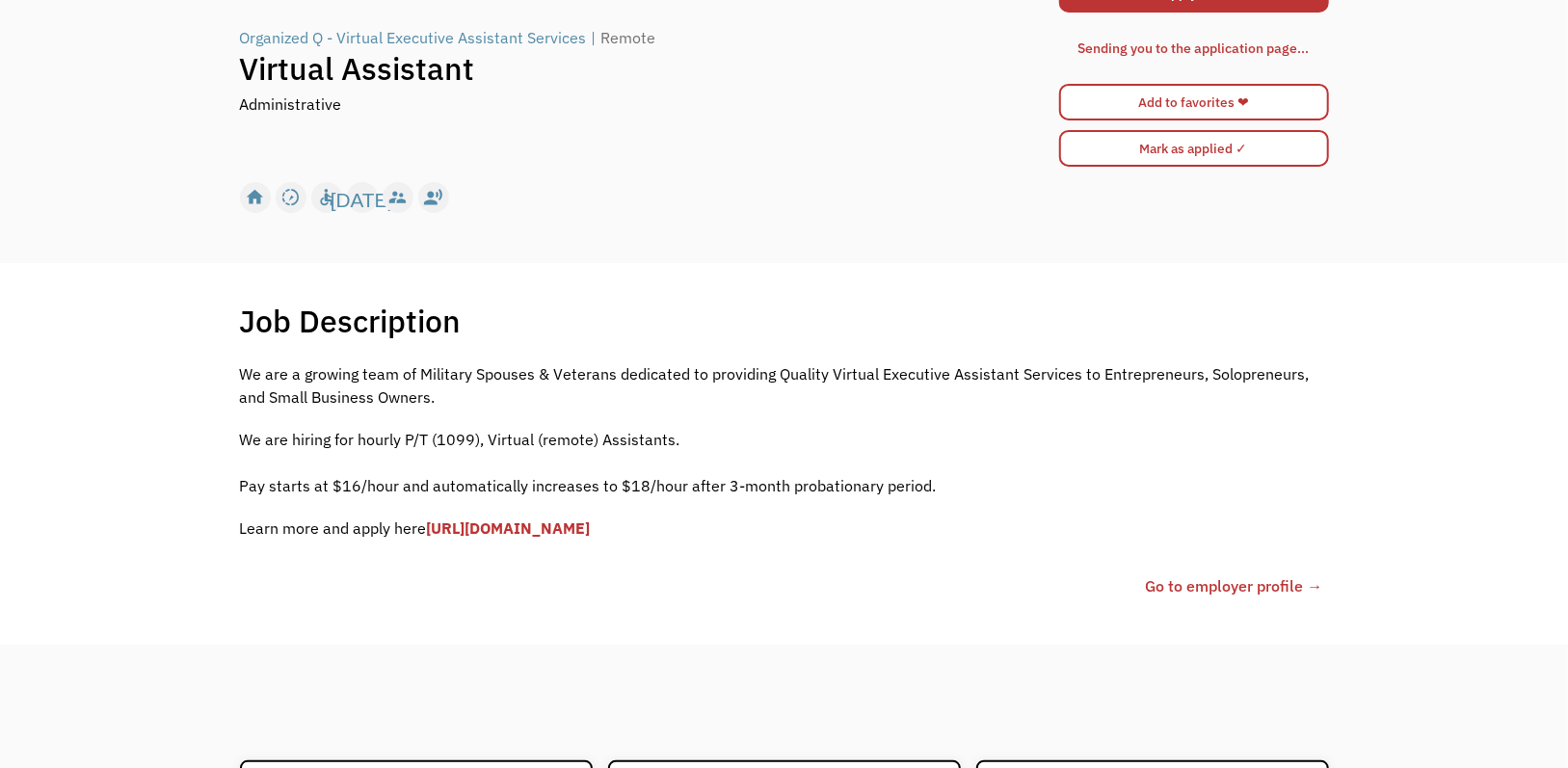
drag, startPoint x: 344, startPoint y: 433, endPoint x: 315, endPoint y: 434, distance: 29.0
click at [502, 440] on p "We are hiring for hourly P/T (1099), Virtual (remote) Assistants. ‍ Pay starts …" at bounding box center [785, 462] width 1090 height 70
drag, startPoint x: 312, startPoint y: 434, endPoint x: 560, endPoint y: 438, distance: 248.0
click at [560, 438] on p "We are hiring for hourly P/T (1099), Virtual (remote) Assistants. ‍ Pay starts …" at bounding box center [785, 462] width 1090 height 70
click at [611, 481] on p "We are hiring for hourly P/T (1099), Virtual (remote) Assistants. ‍ Pay starts …" at bounding box center [785, 462] width 1090 height 70
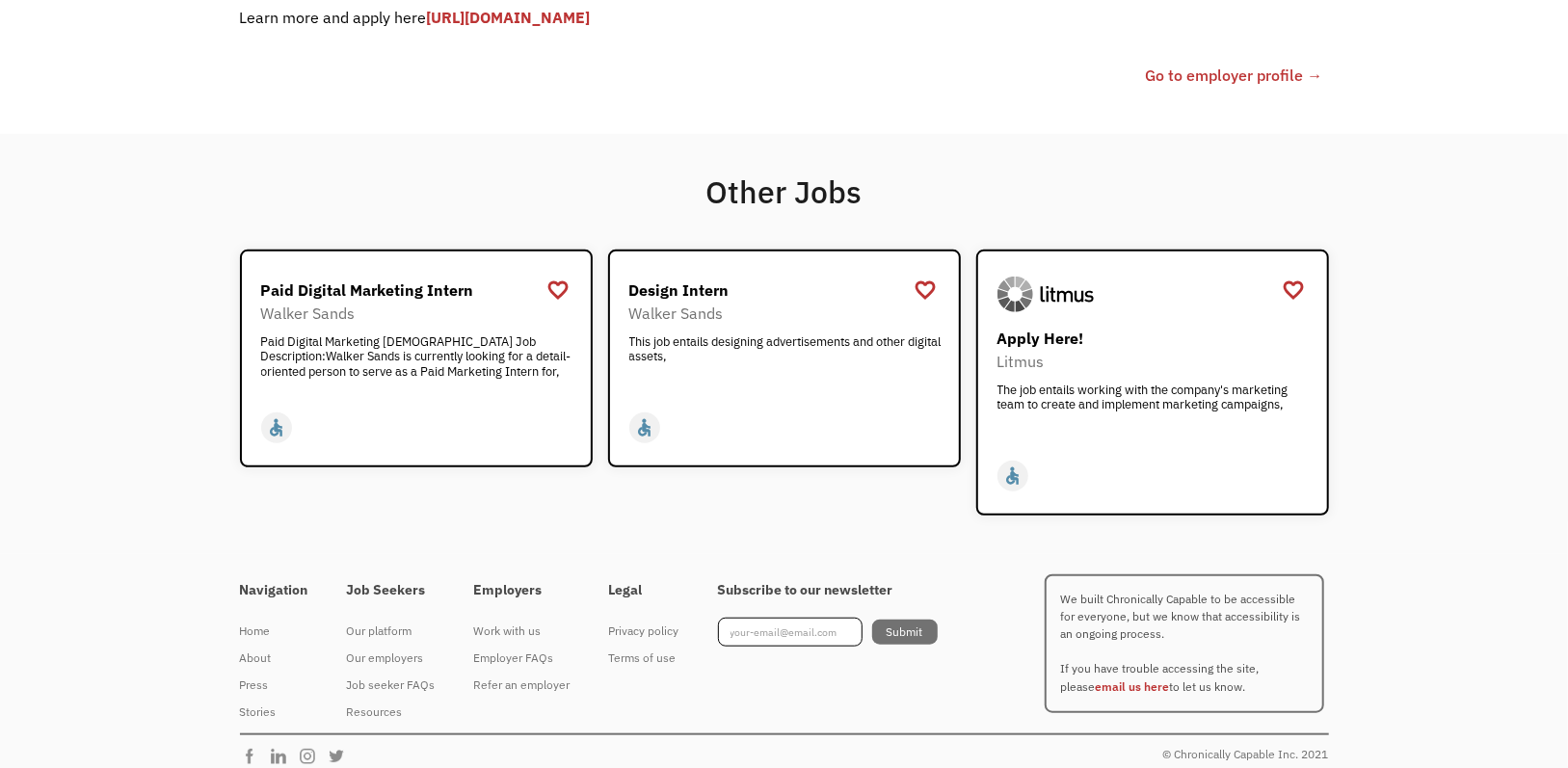
scroll to position [717, 0]
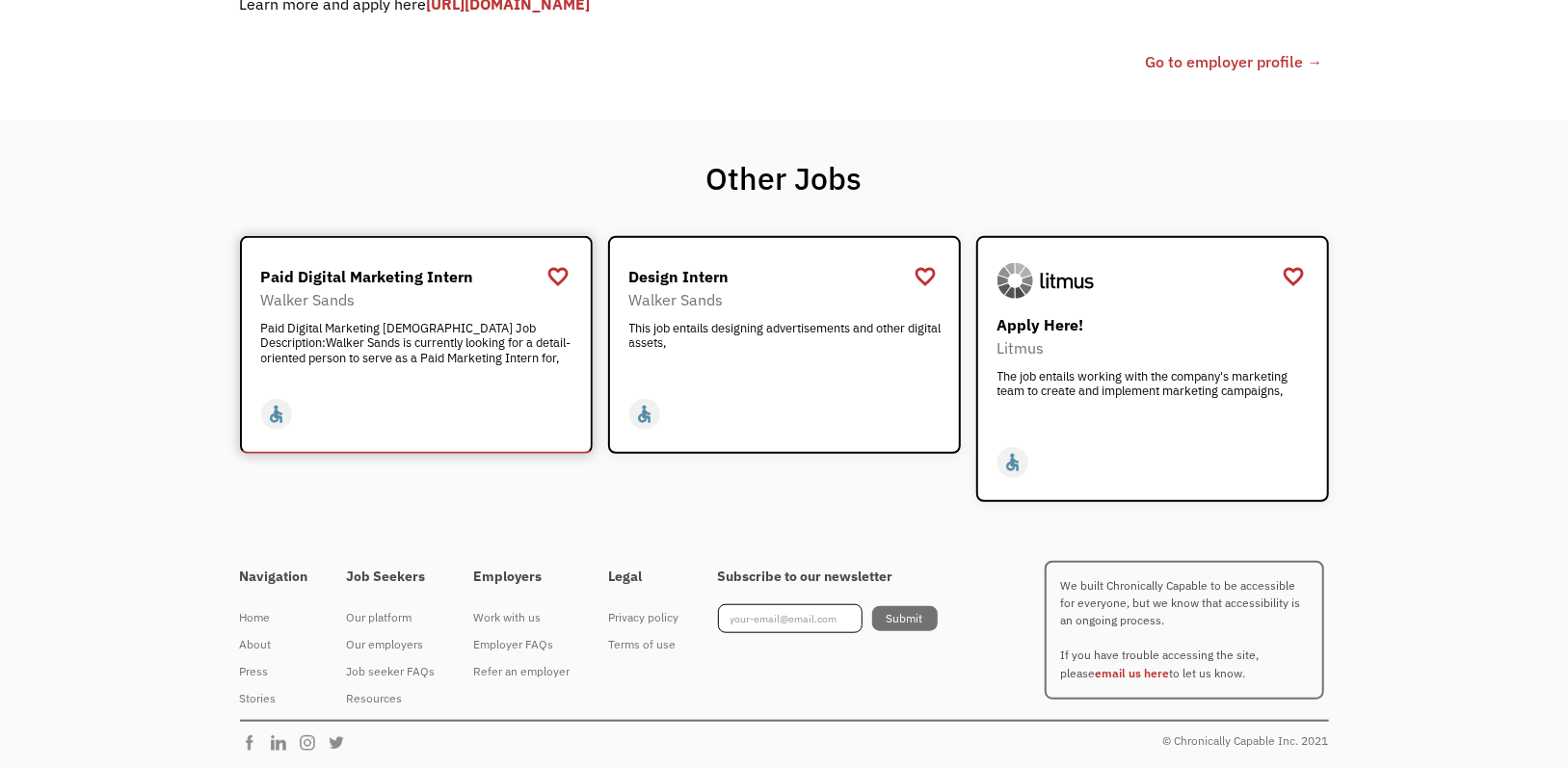
click at [363, 347] on div "Paid Digital Marketing [DEMOGRAPHIC_DATA] Job Description:Walker Sands is curre…" at bounding box center [419, 350] width 316 height 58
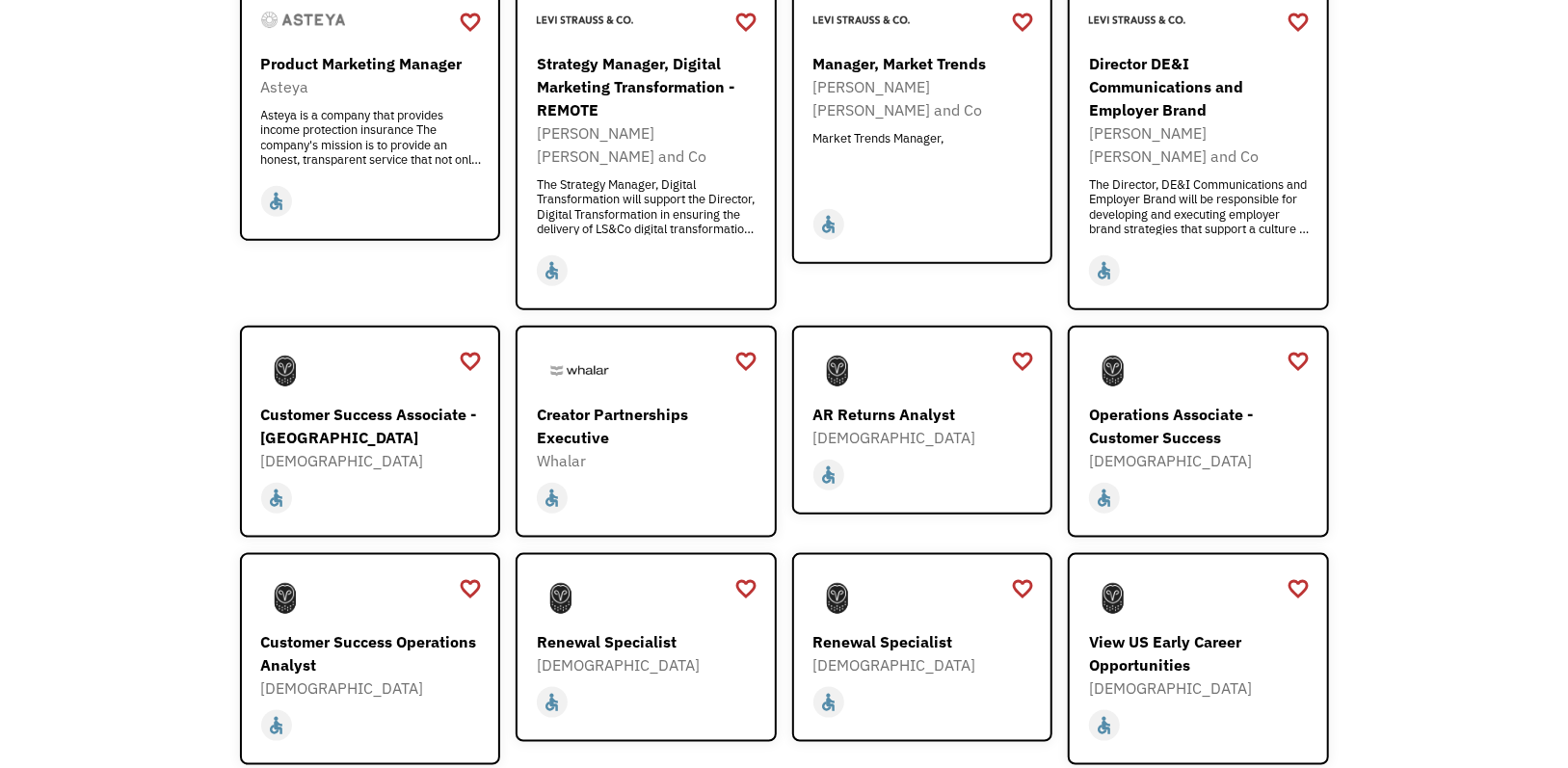
scroll to position [1156, 0]
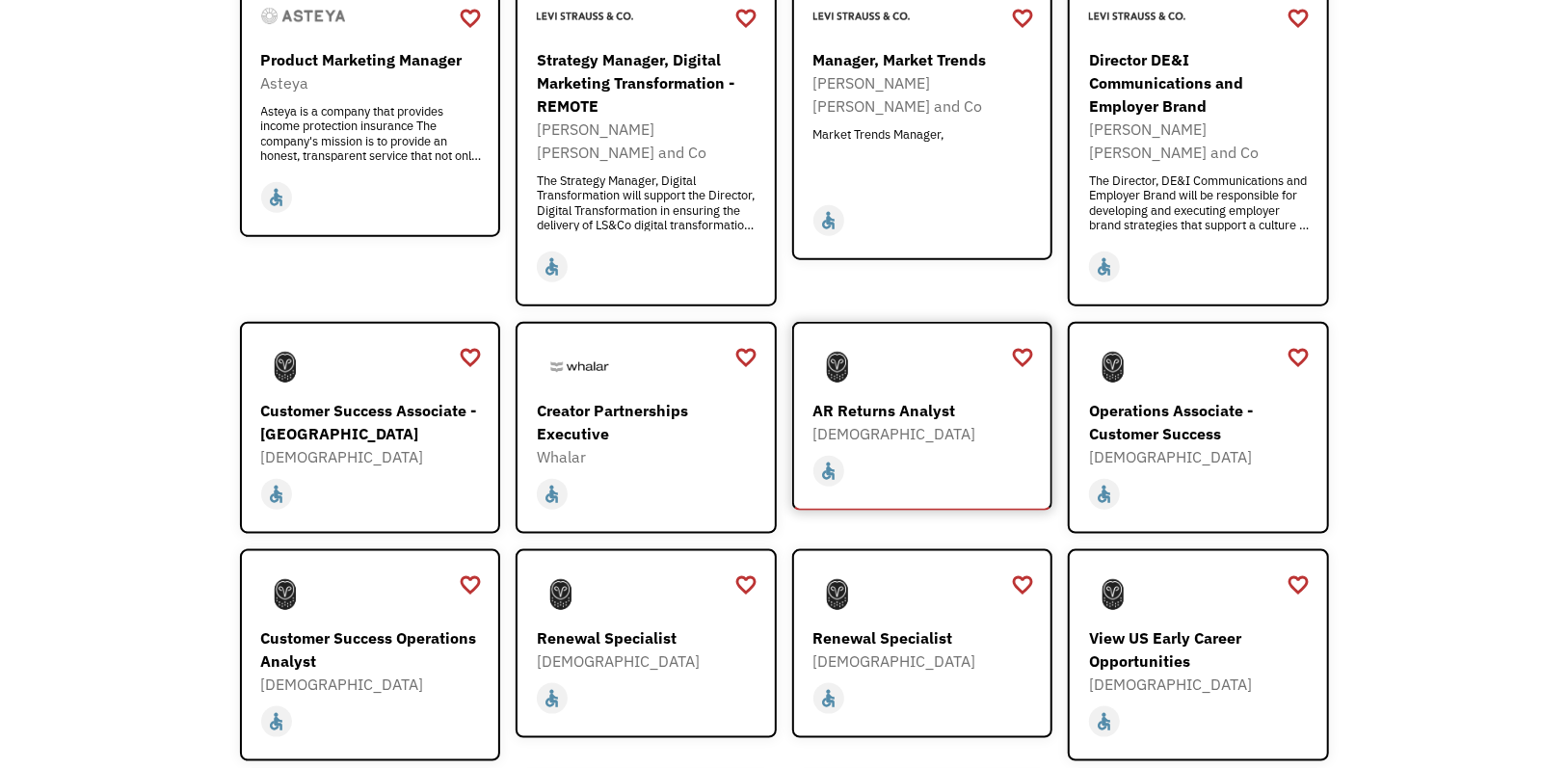
click at [851, 399] on div "AR Returns Analyst" at bounding box center [925, 410] width 223 height 24
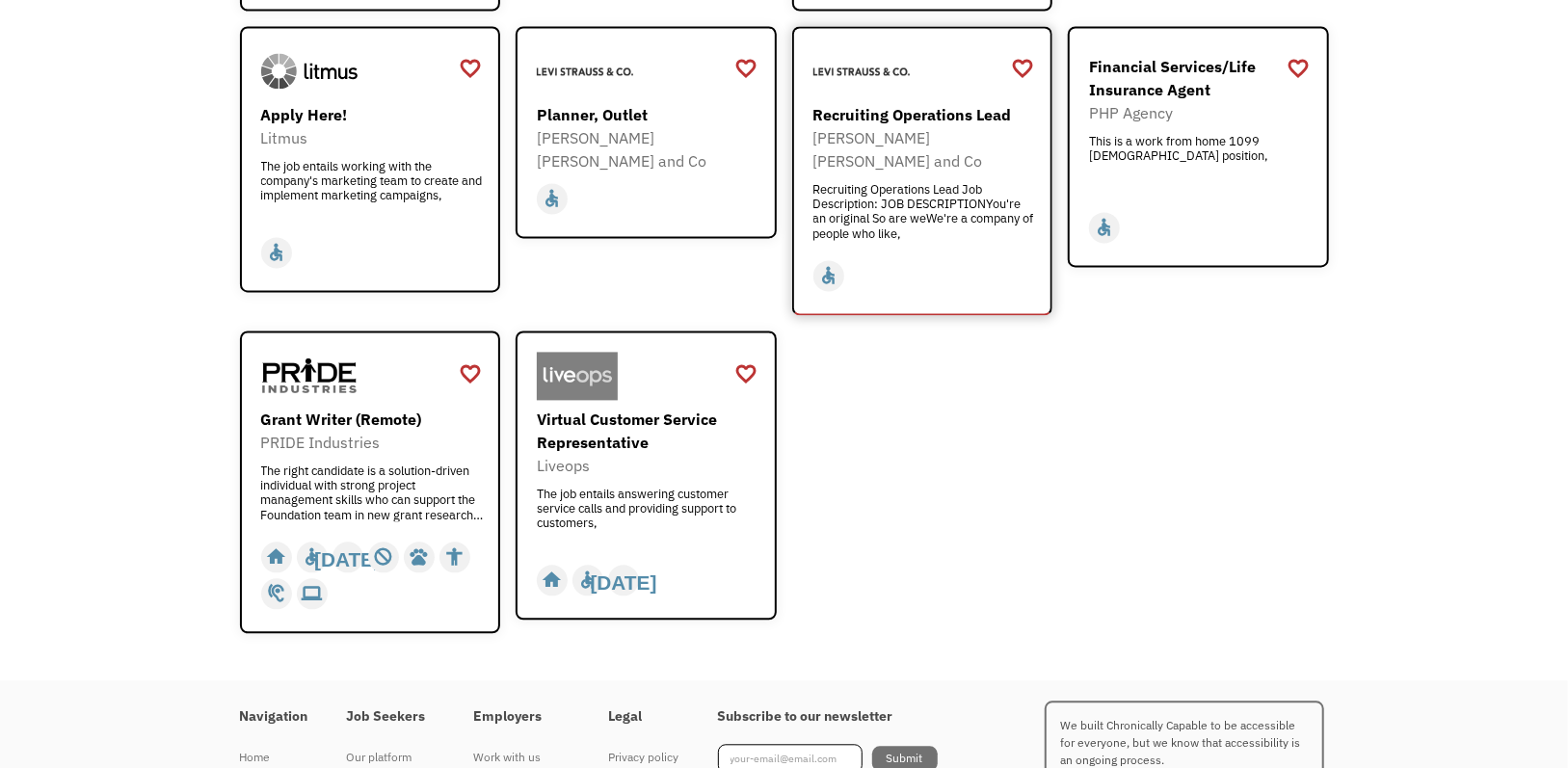
scroll to position [2450, 0]
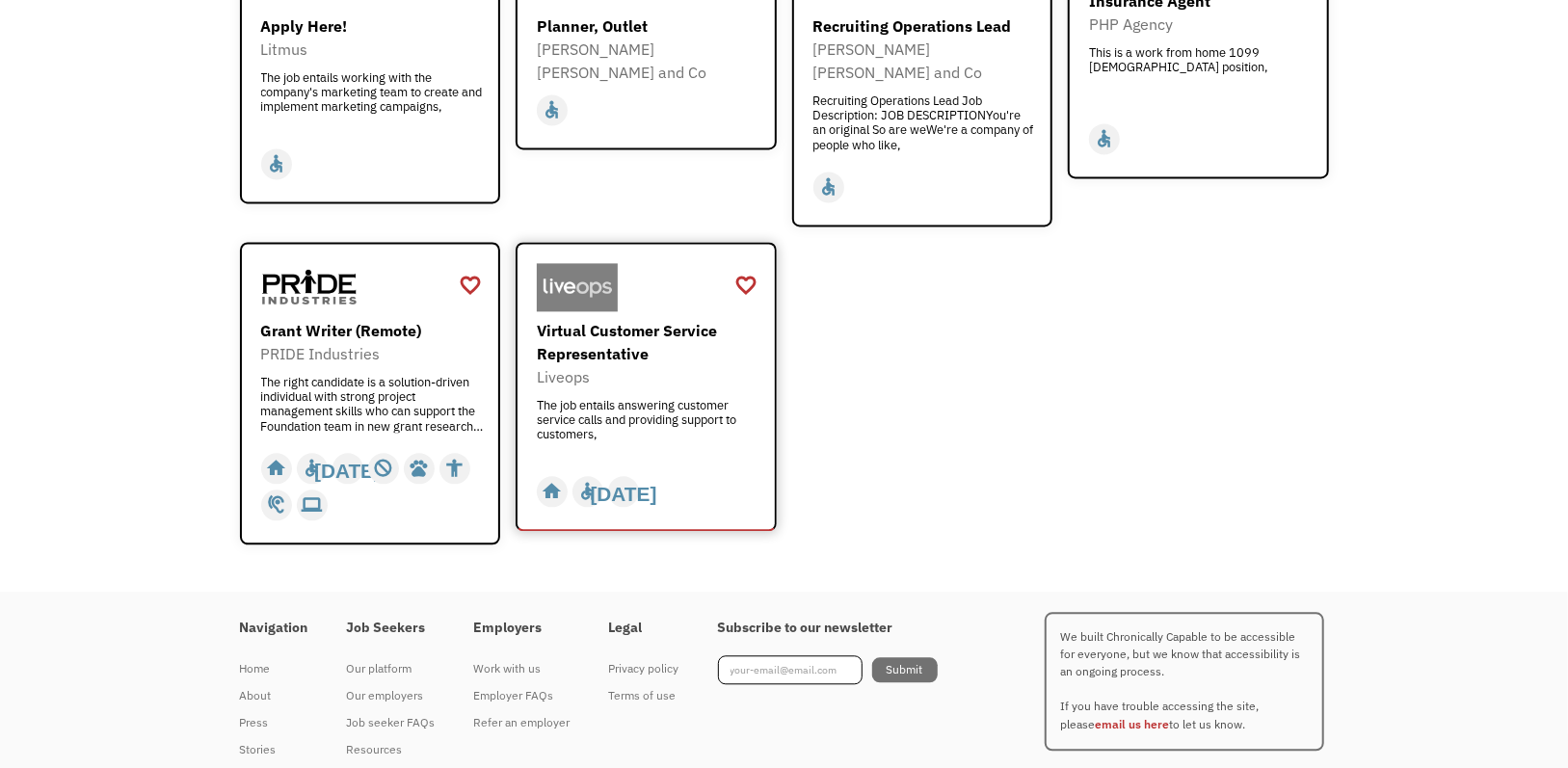
click at [672, 319] on div "Virtual Customer Service Representative" at bounding box center [649, 342] width 223 height 46
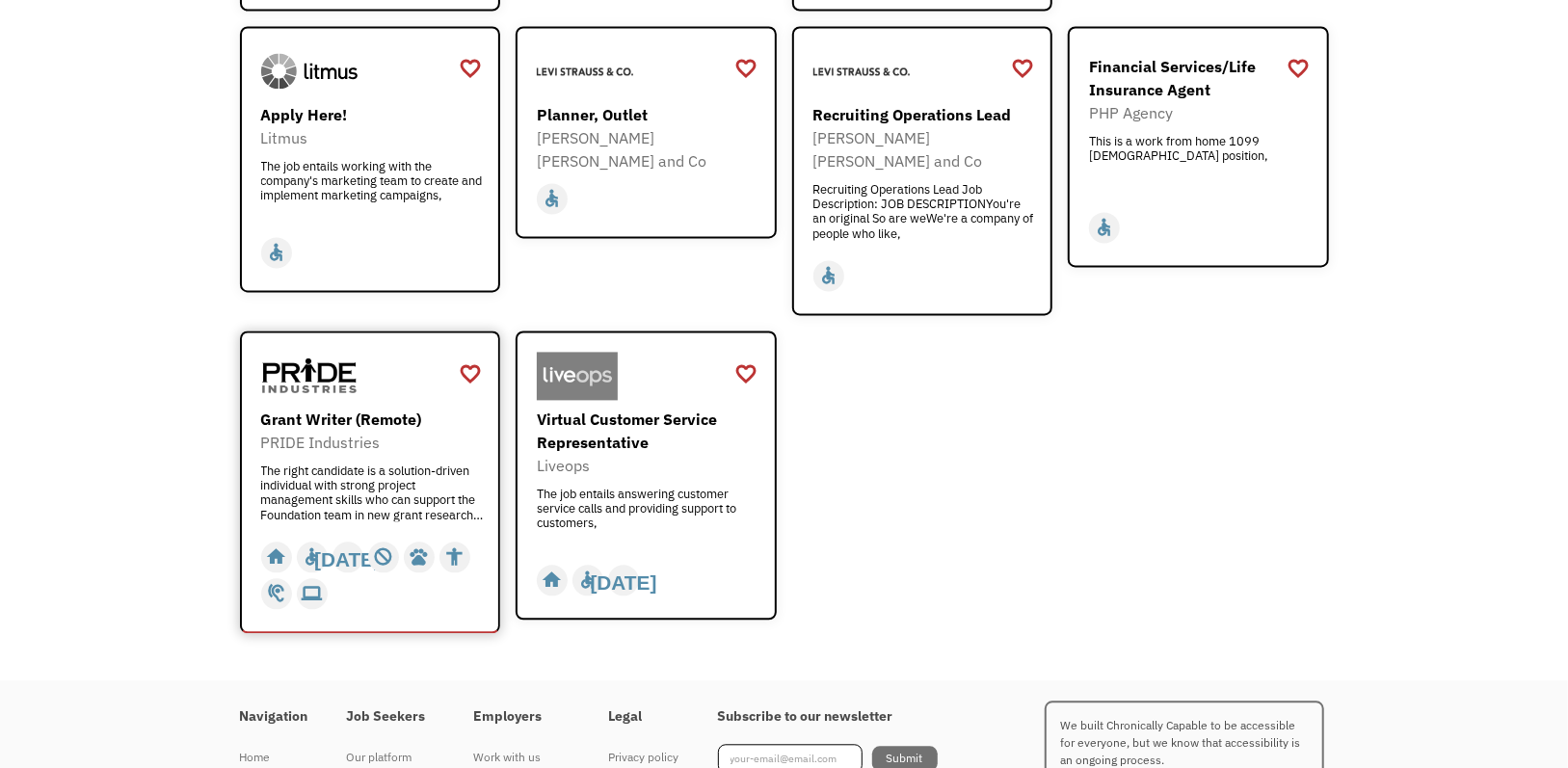
scroll to position [2354, 0]
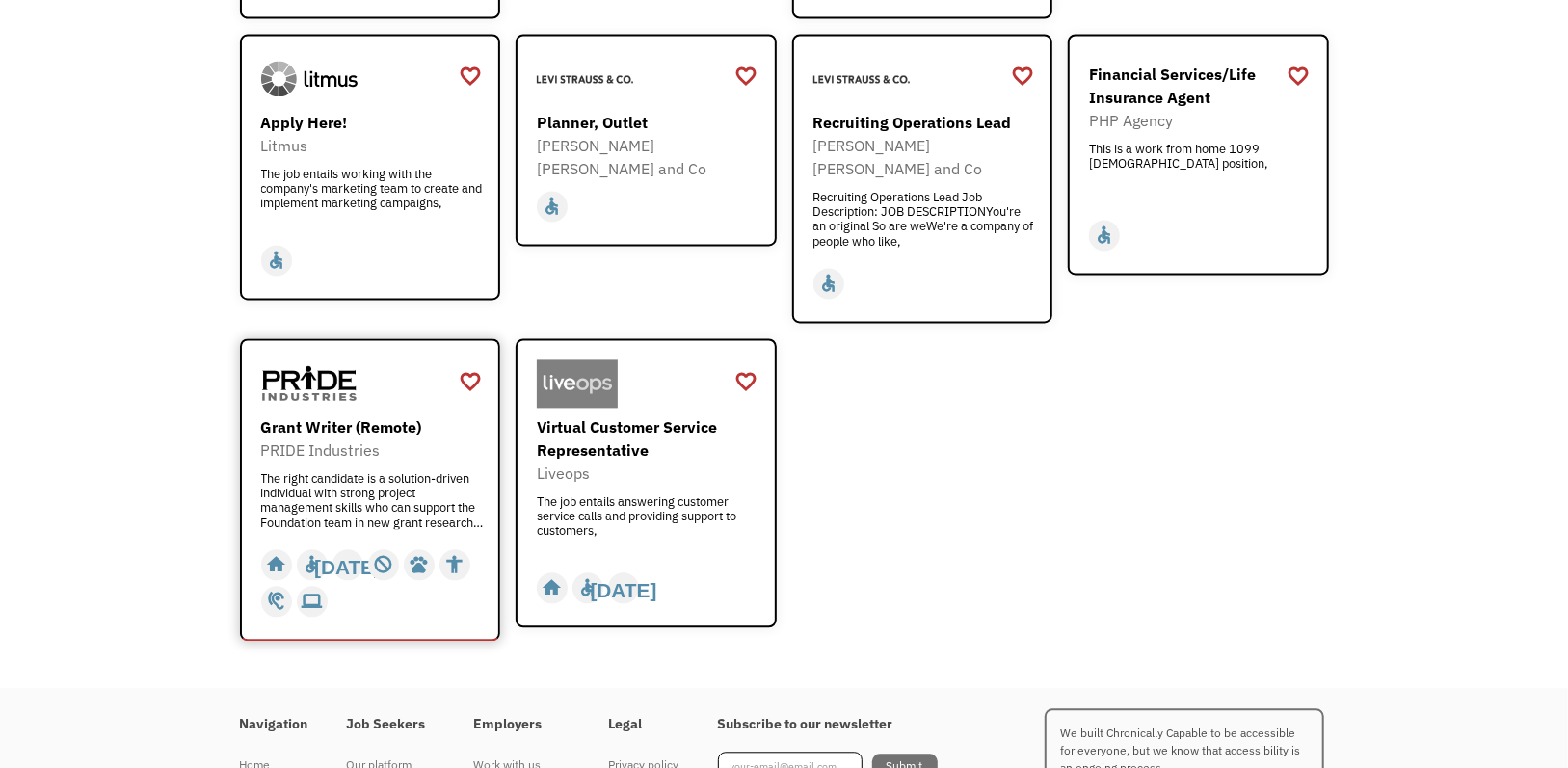
click at [396, 415] on div "Grant Writer (Remote)" at bounding box center [373, 427] width 223 height 24
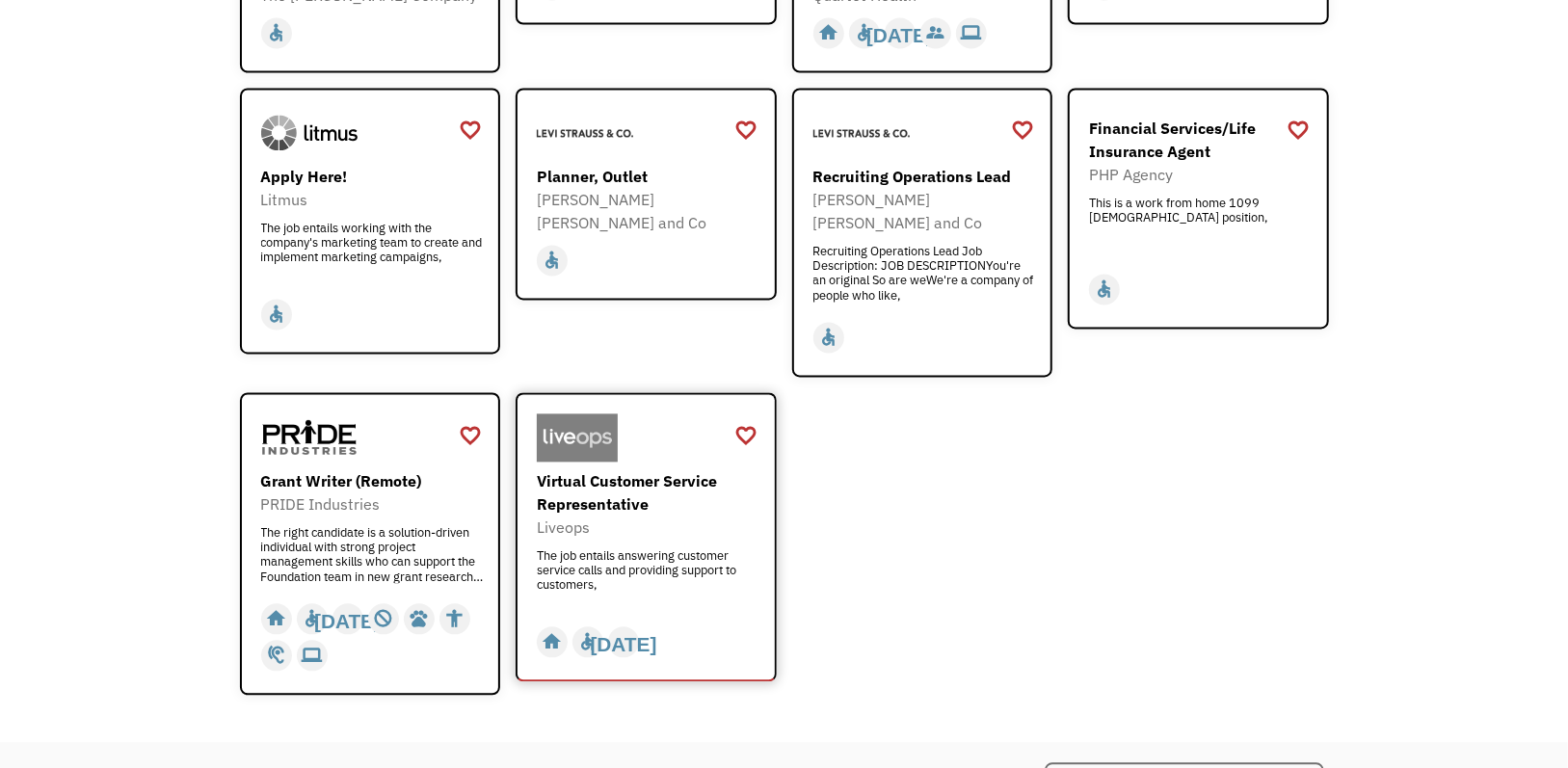
scroll to position [2065, 0]
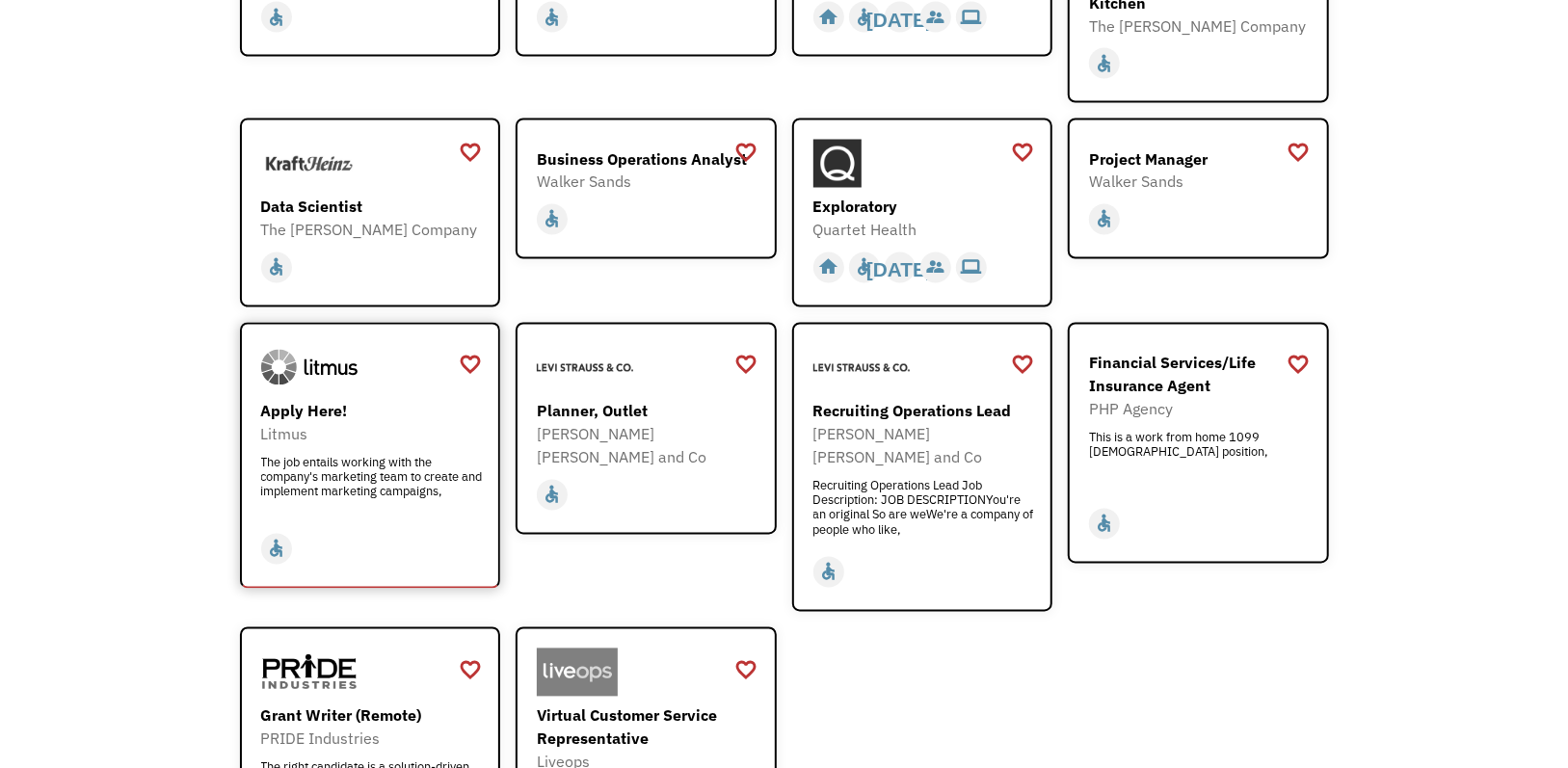
click at [395, 456] on div "The job entails working with the company's marketing team to create and impleme…" at bounding box center [373, 484] width 223 height 58
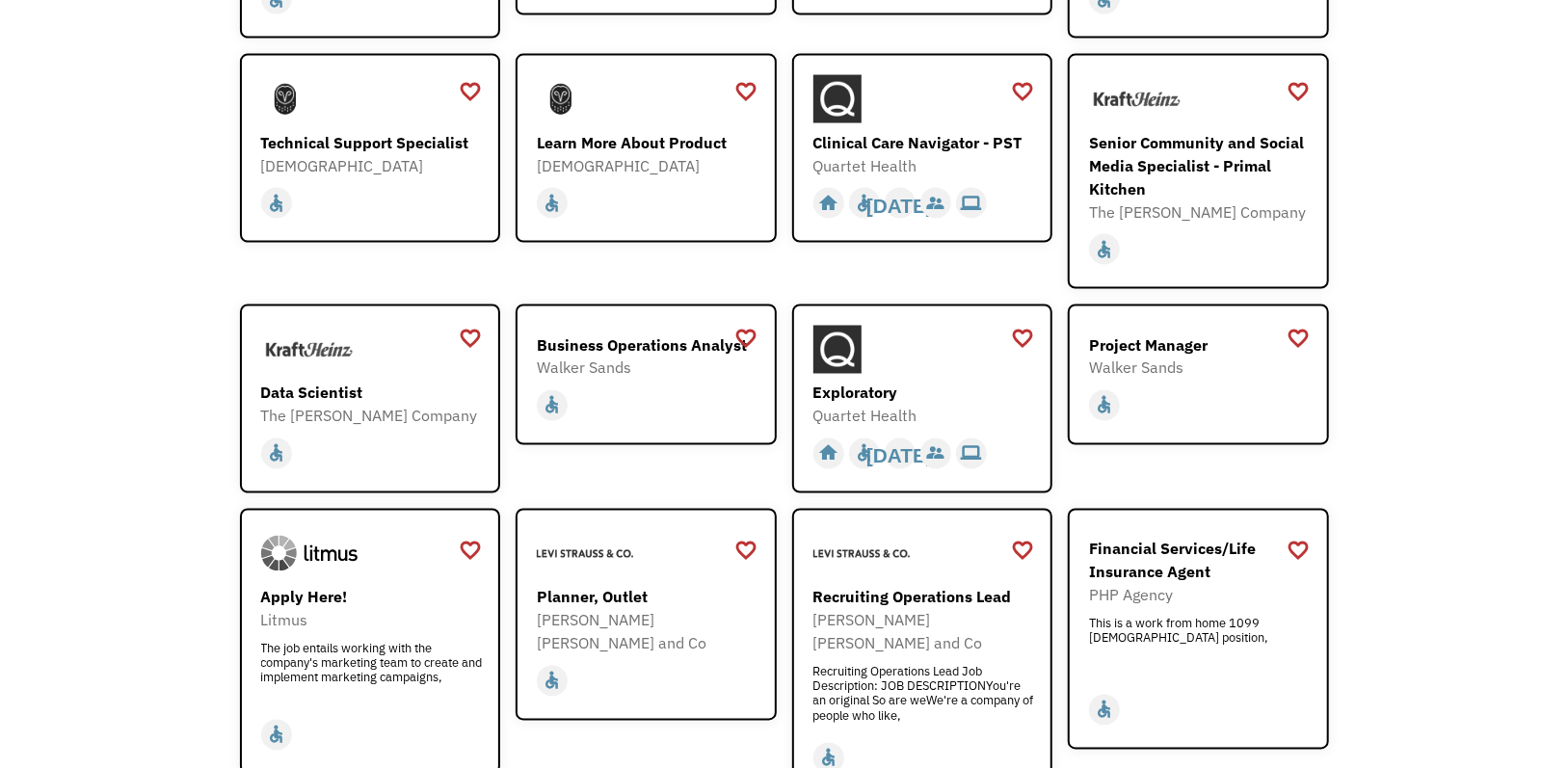
scroll to position [1872, 0]
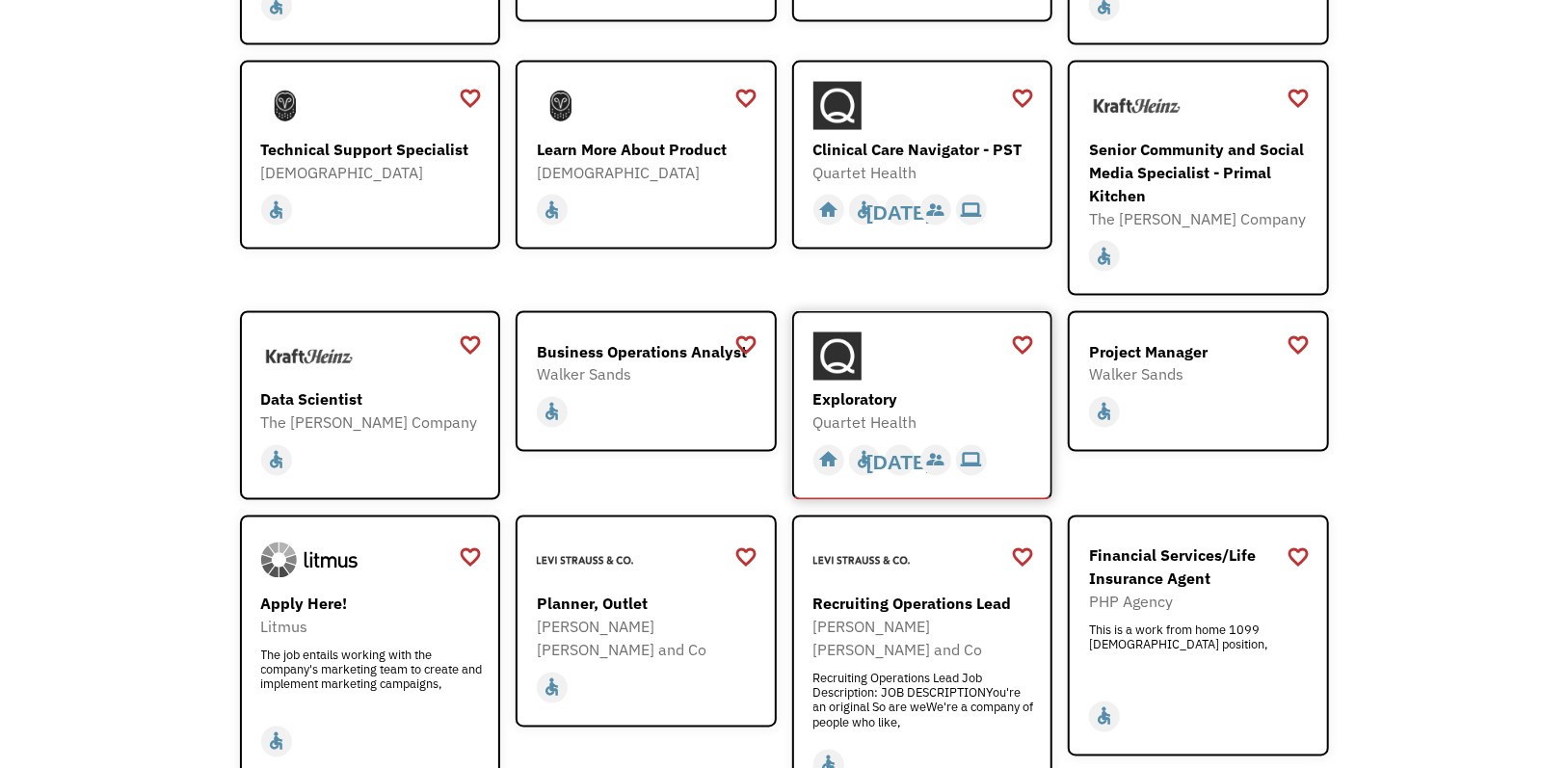
click at [917, 388] on div "Exploratory" at bounding box center [925, 400] width 223 height 24
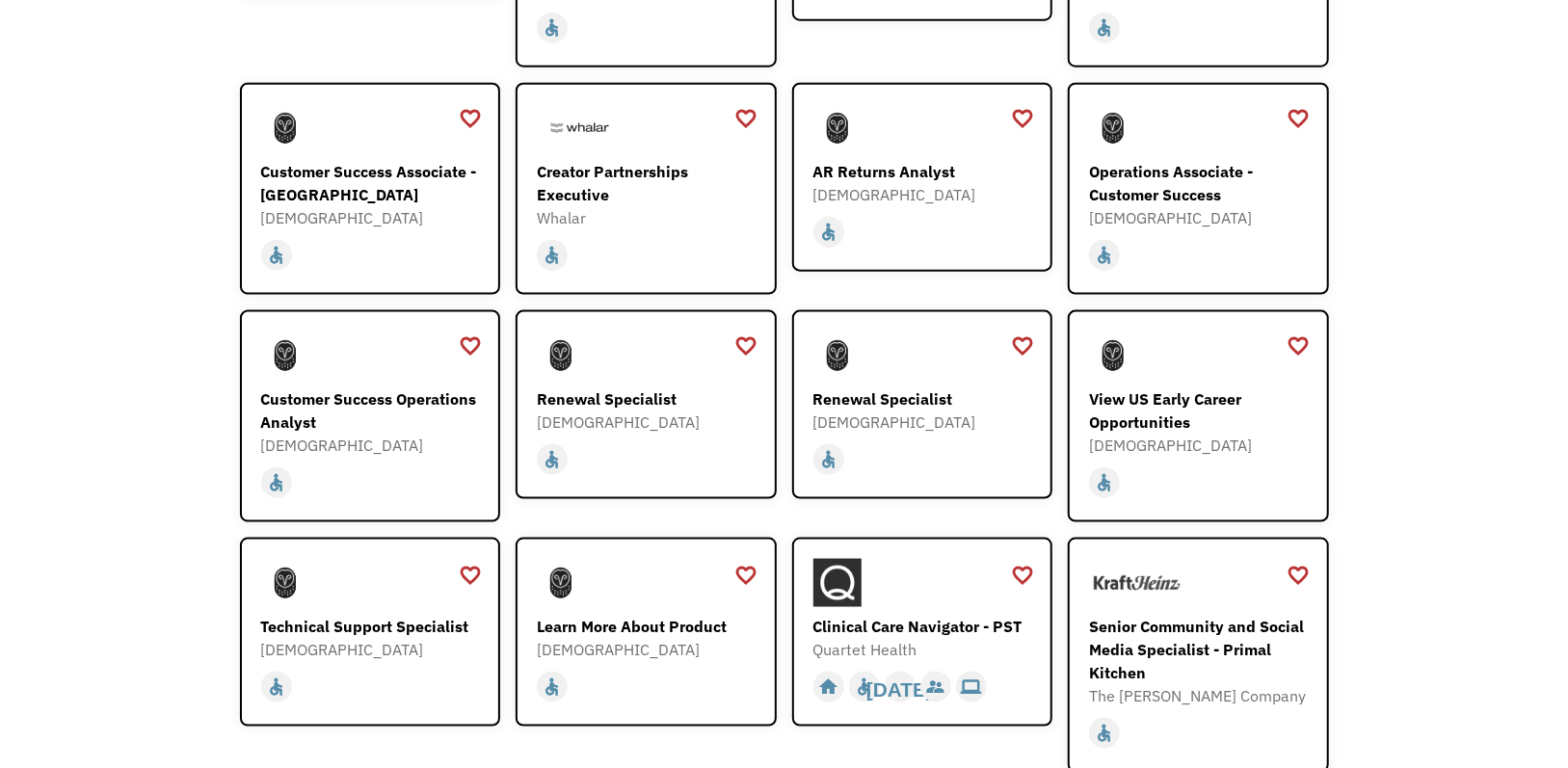
scroll to position [1390, 0]
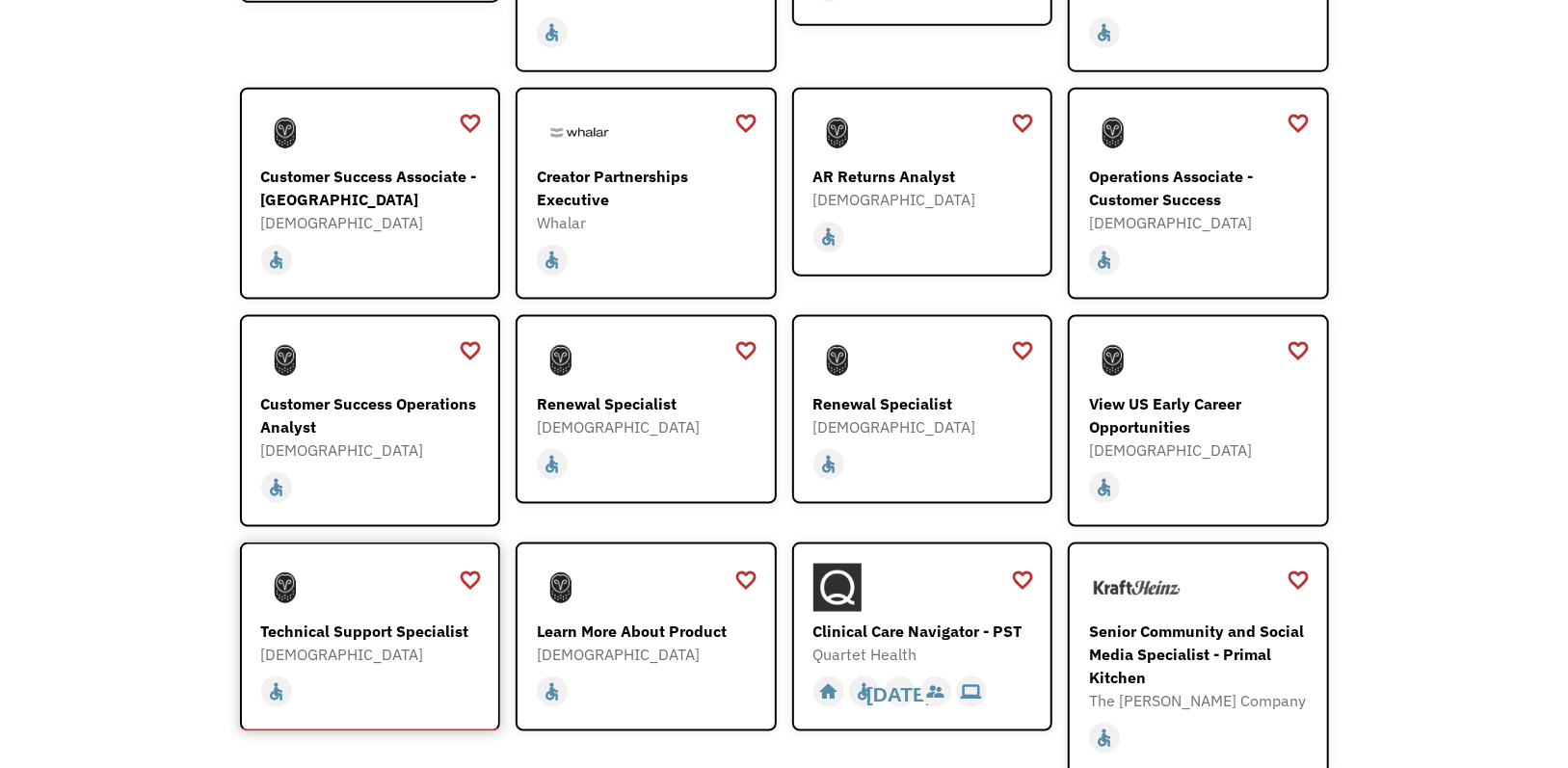
click at [364, 643] on div "[DEMOGRAPHIC_DATA]" at bounding box center [373, 654] width 223 height 24
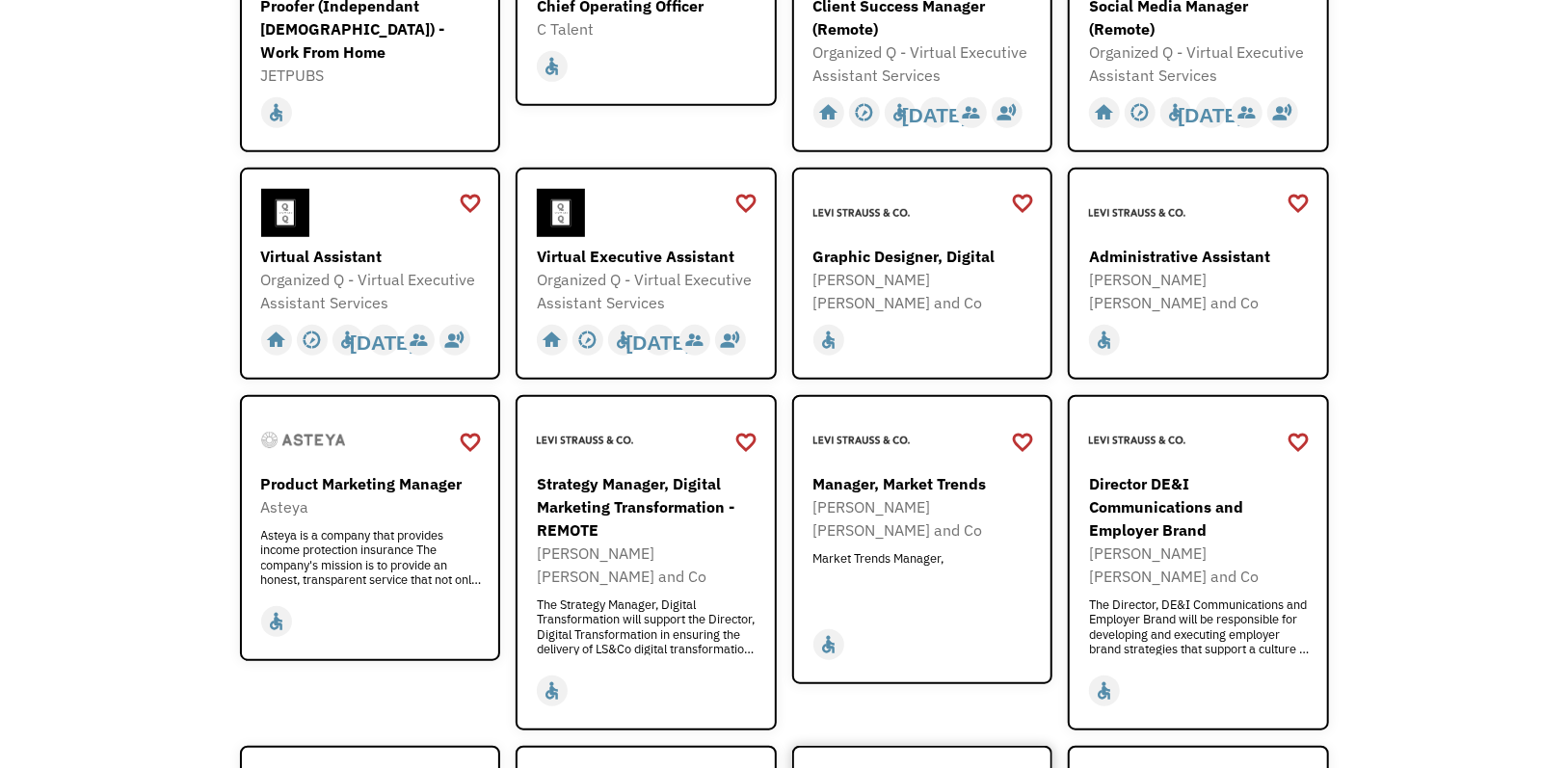
scroll to position [716, 0]
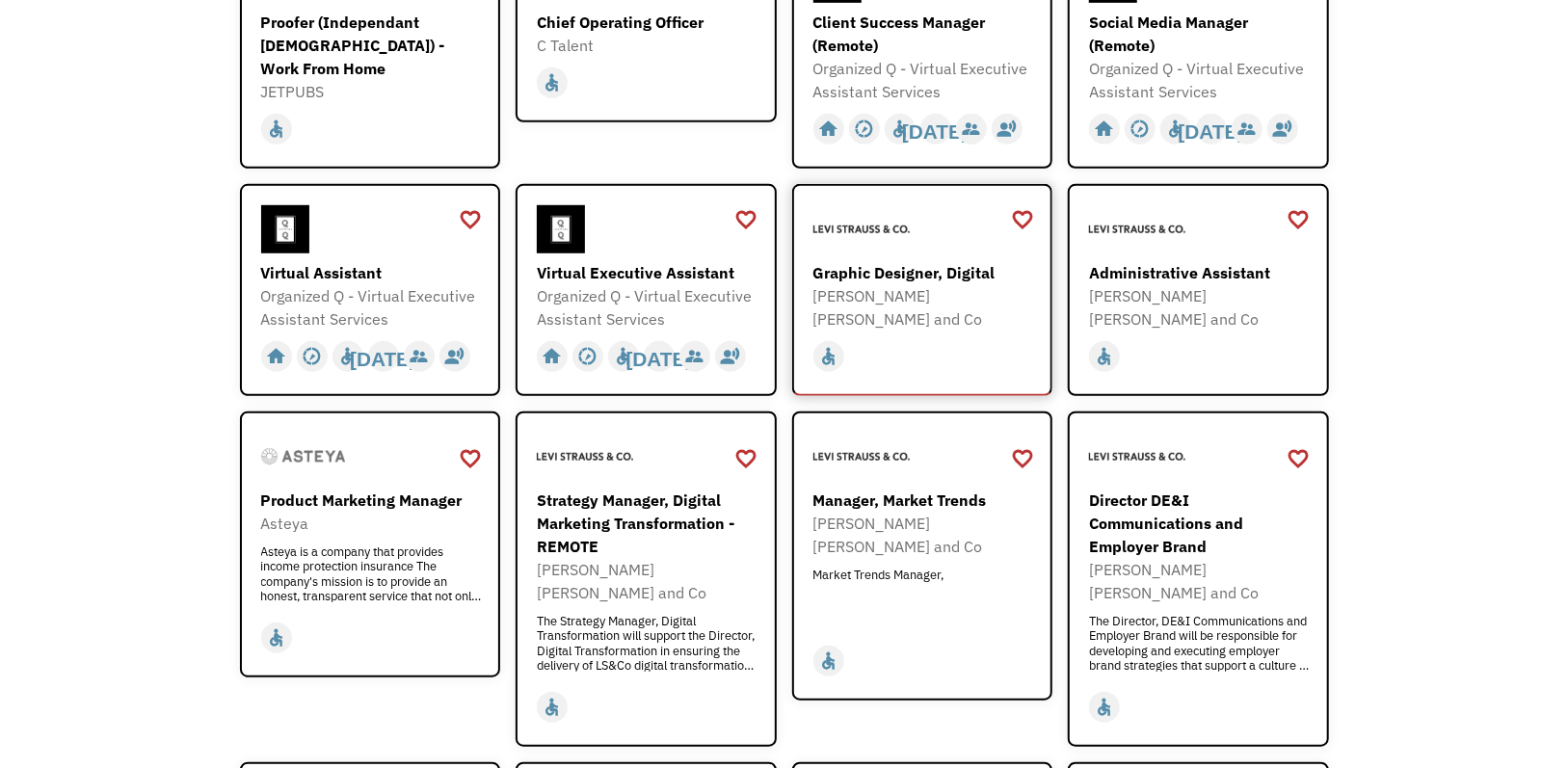
click at [923, 289] on div "[PERSON_NAME] [PERSON_NAME] and Co" at bounding box center [925, 307] width 223 height 46
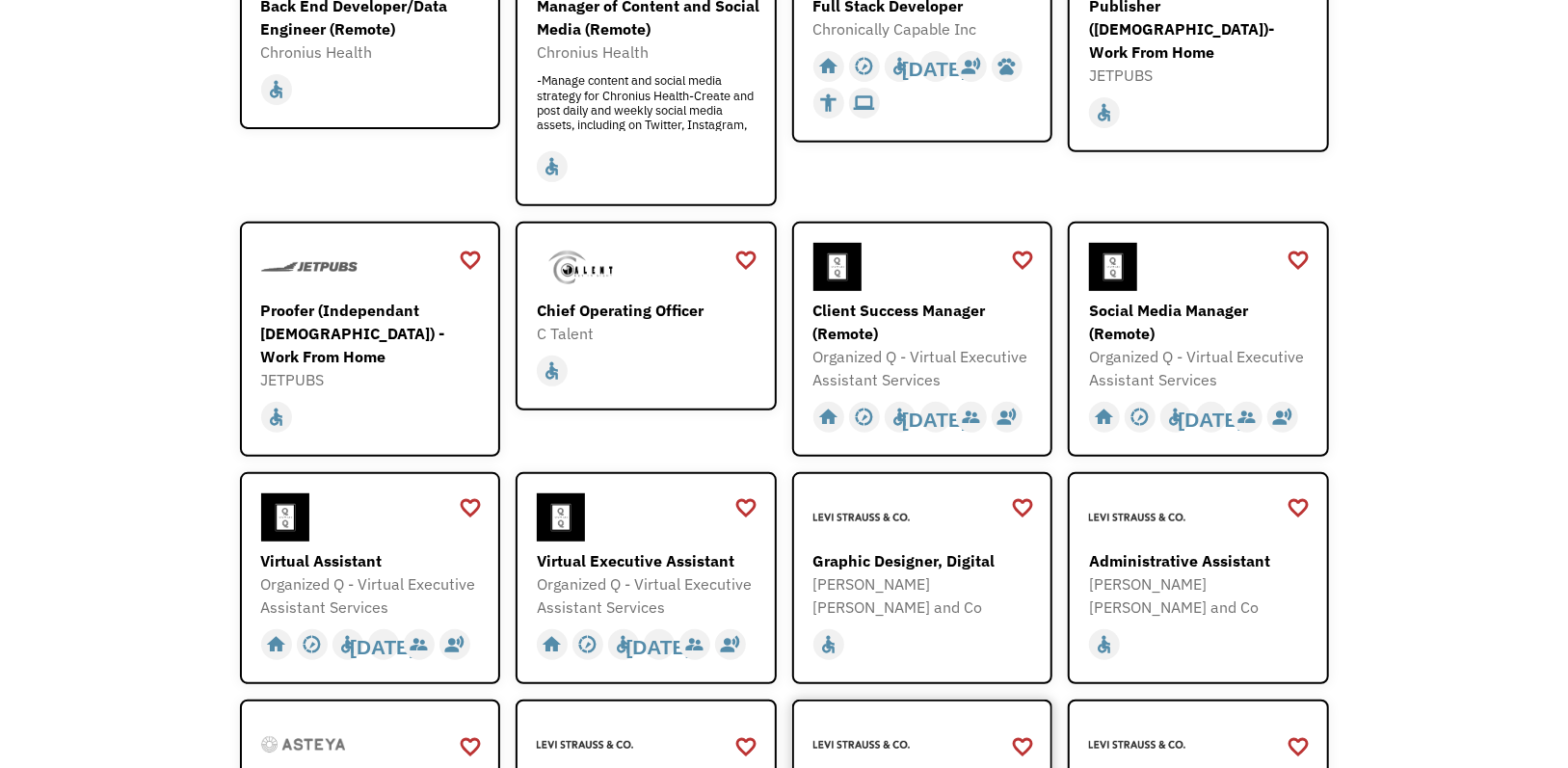
scroll to position [427, 0]
click at [1211, 322] on div "Social Media Manager (Remote)" at bounding box center [1201, 322] width 223 height 46
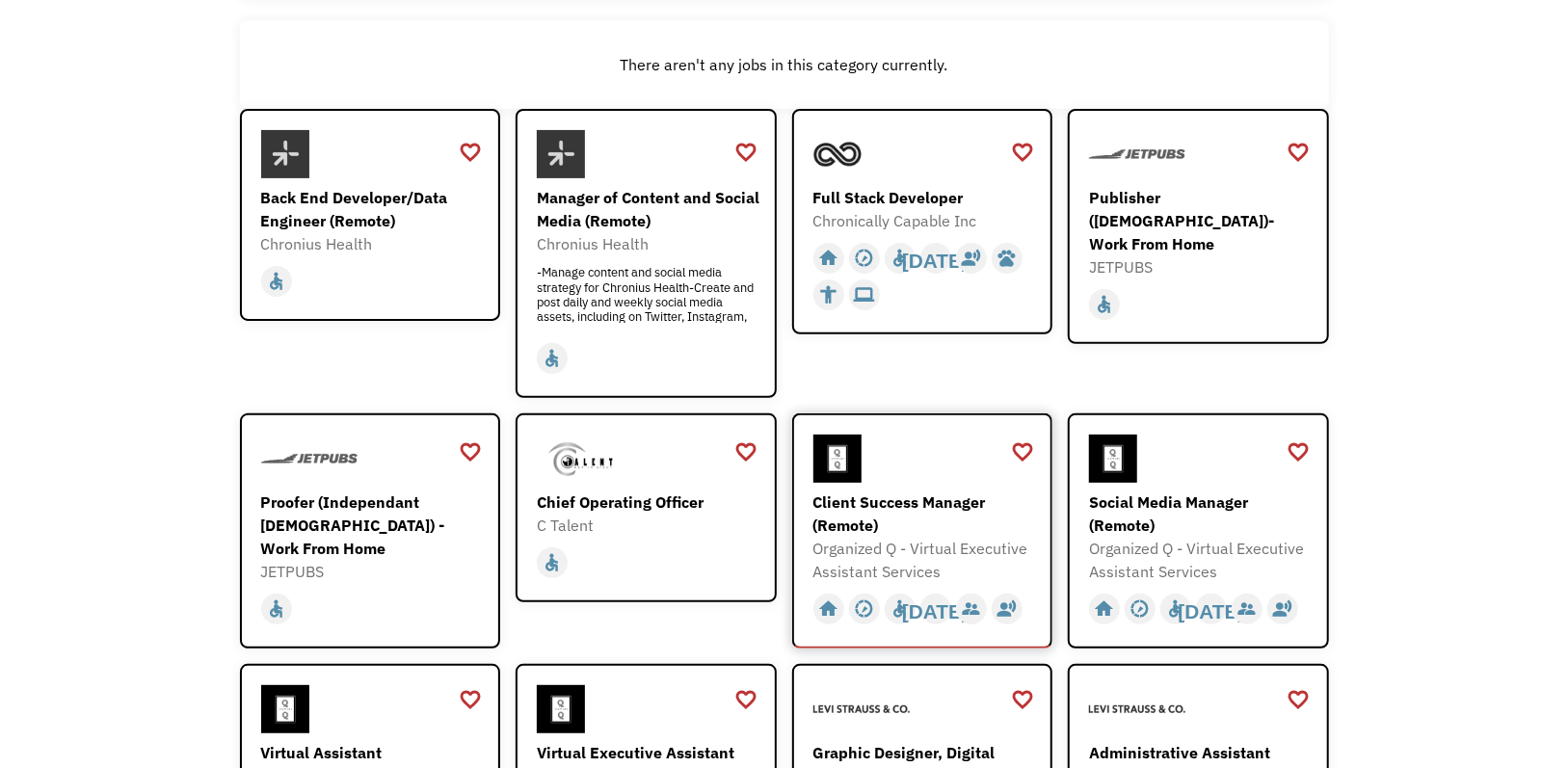
scroll to position [138, 0]
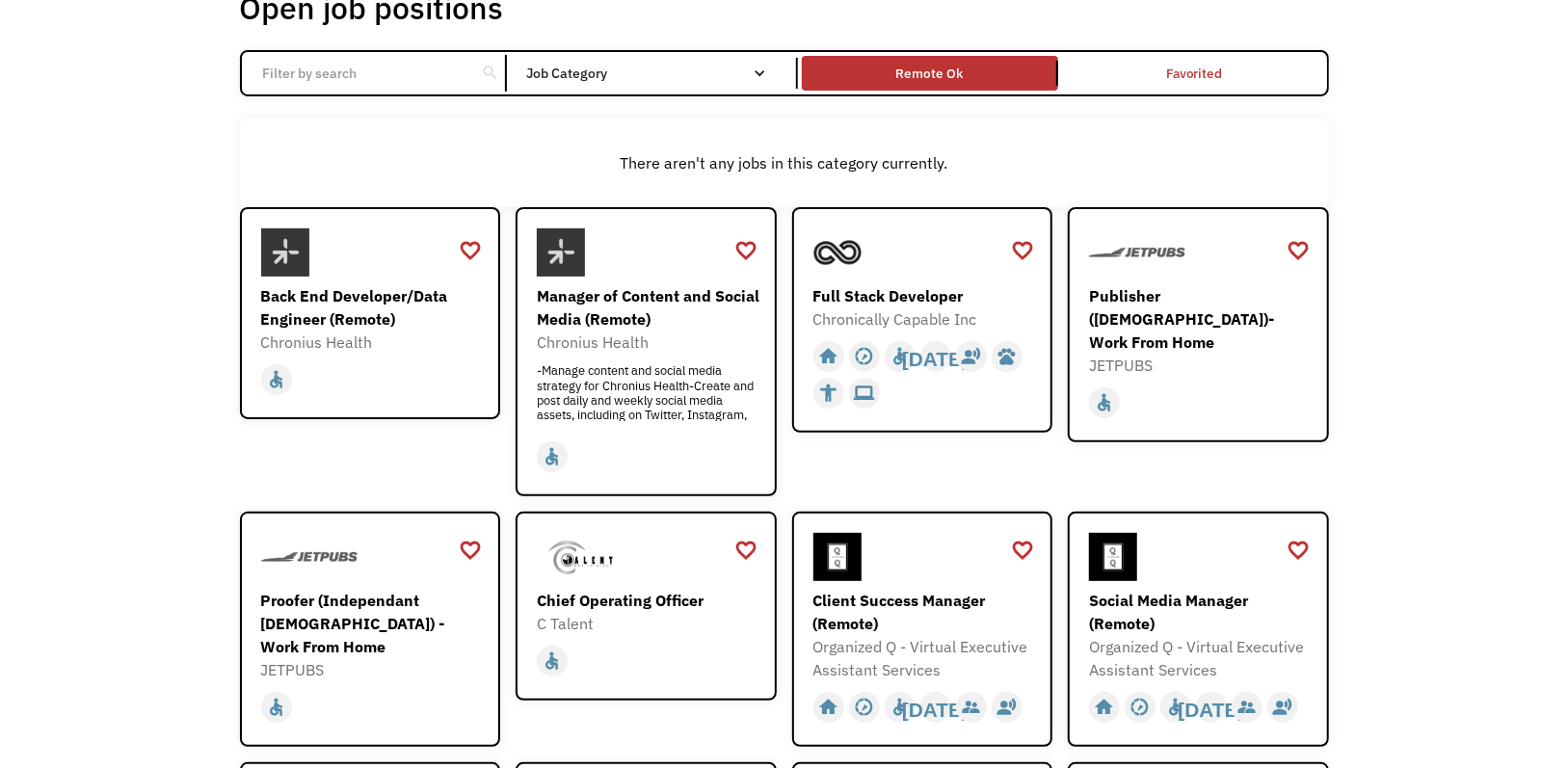
click at [929, 85] on div "Remote Ok" at bounding box center [930, 73] width 257 height 25
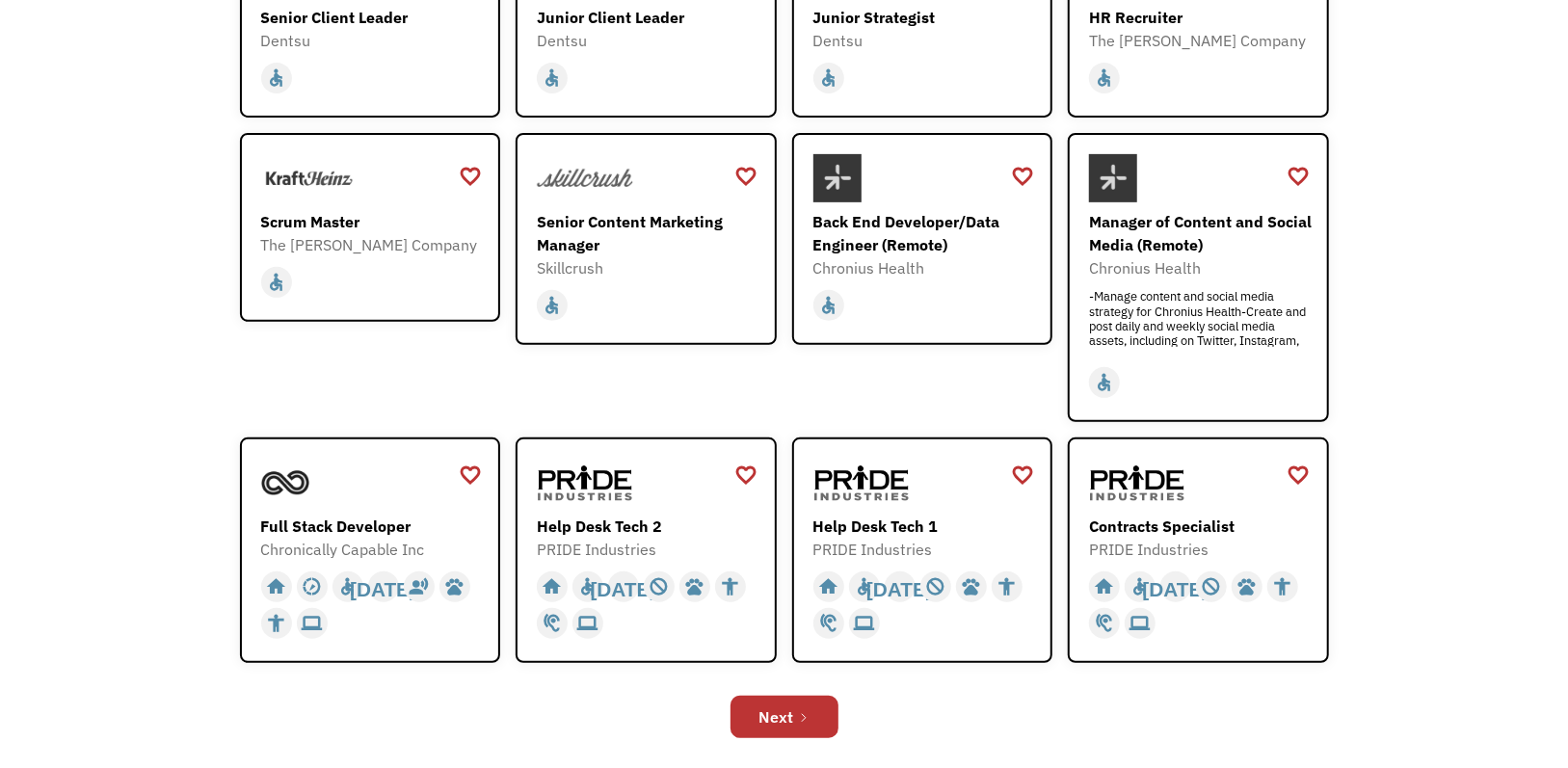
scroll to position [427, 0]
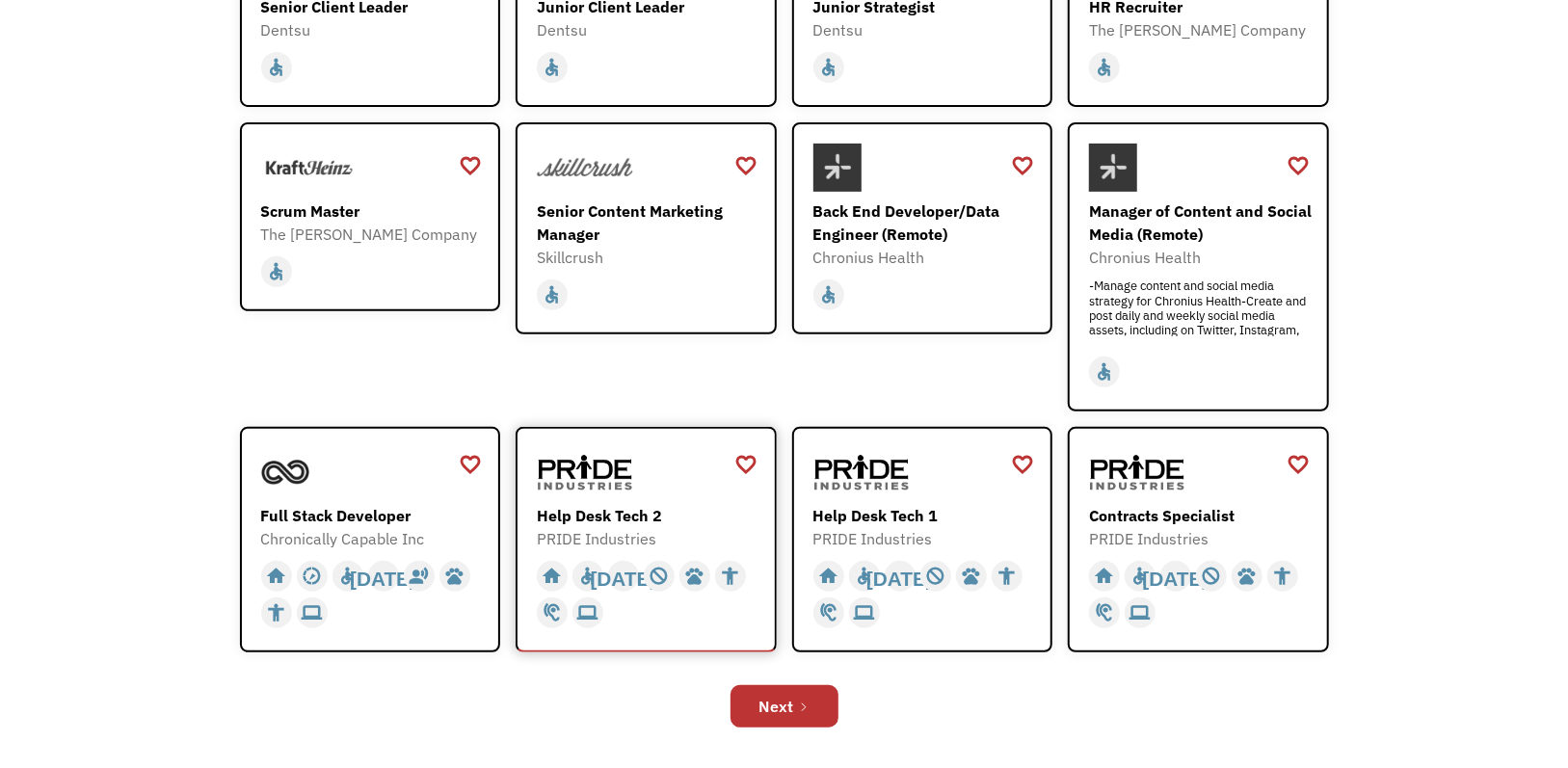
click at [668, 505] on div "Help Desk Tech 2" at bounding box center [649, 515] width 223 height 24
click at [896, 500] on div "Help Desk Tech 1 PRIDE Industries https://jobs.localjobnetwork.com/j/64773016" at bounding box center [925, 499] width 223 height 102
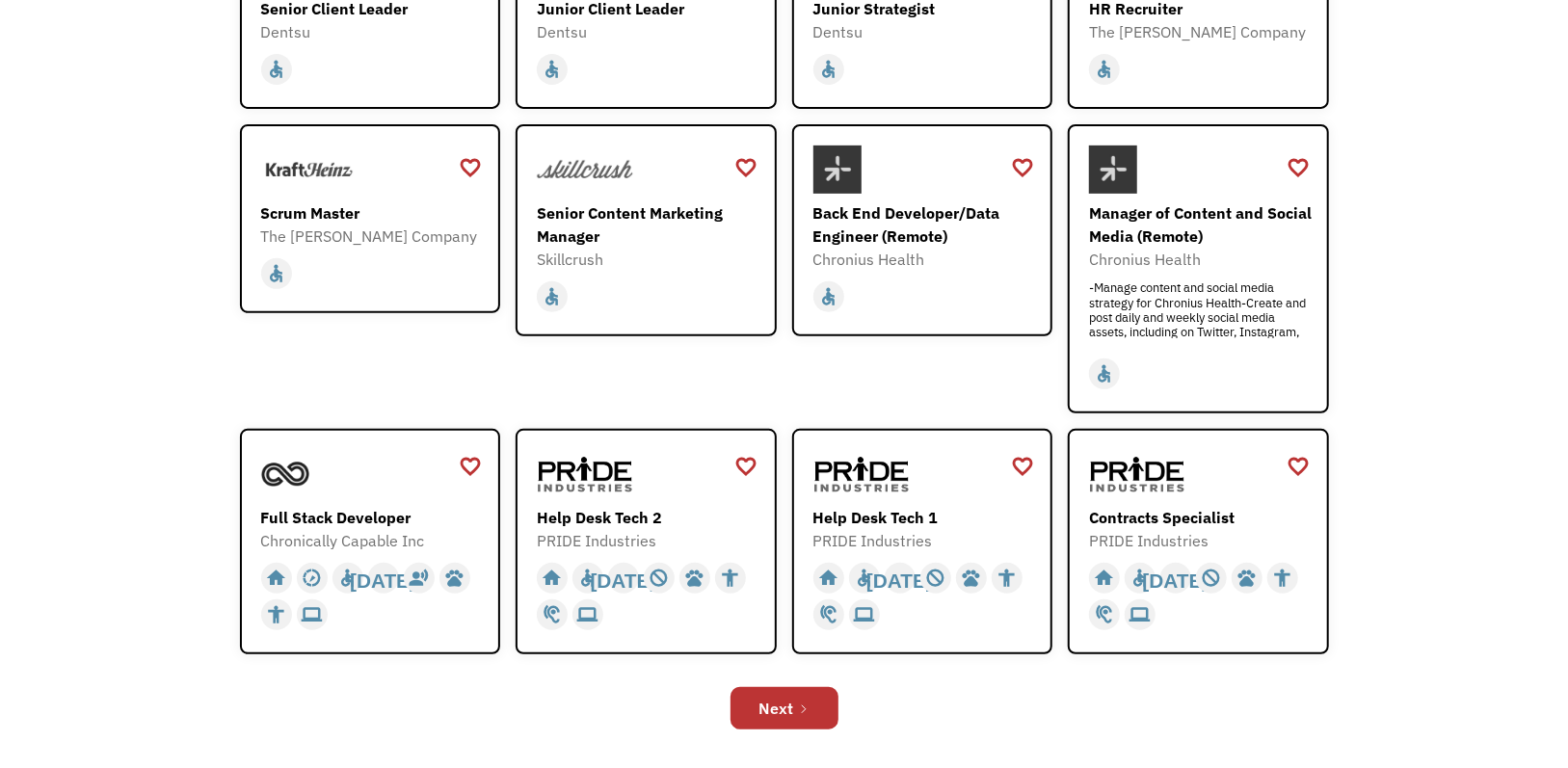
scroll to position [482, 0]
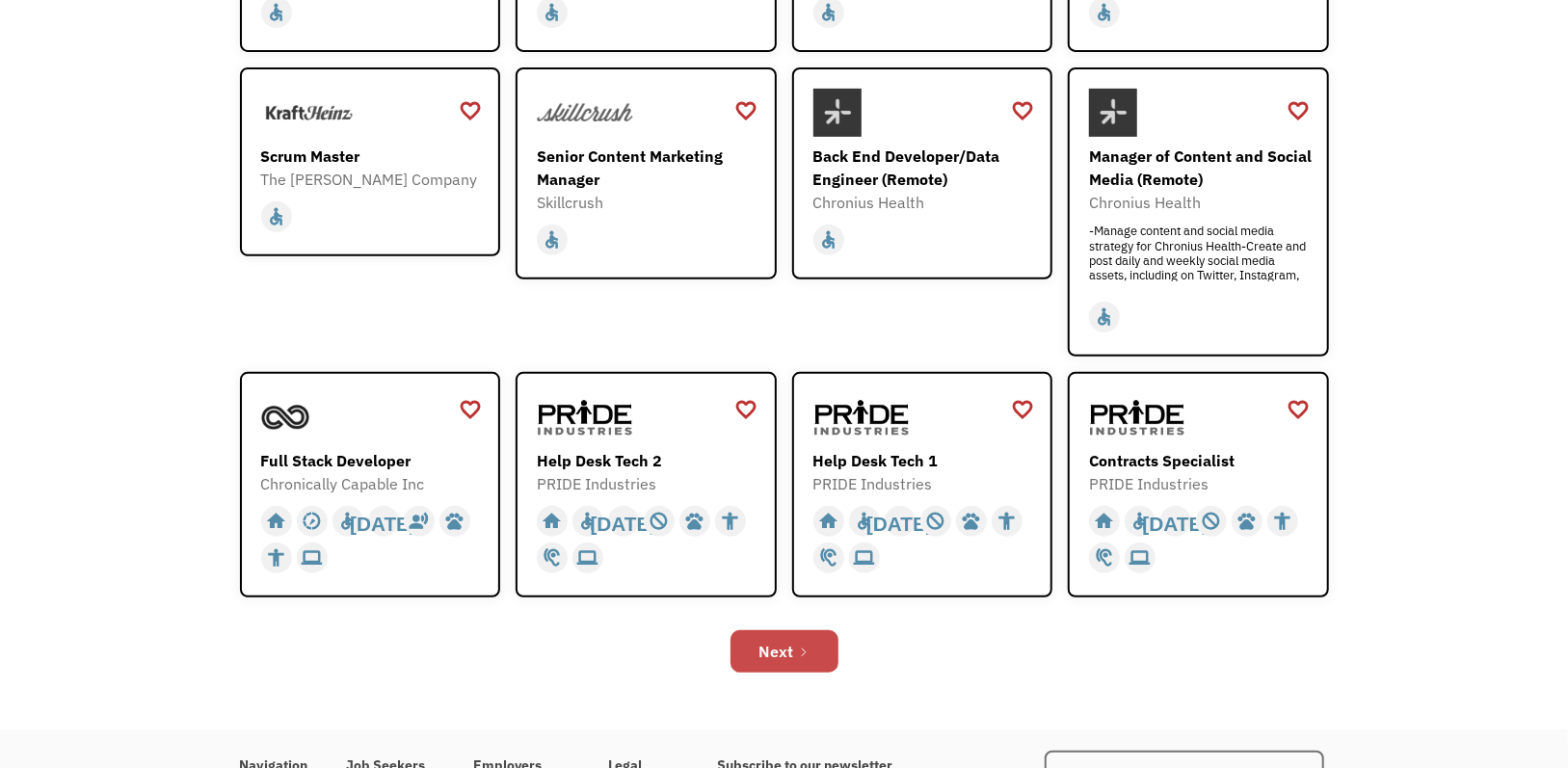
click at [816, 647] on link "Next" at bounding box center [785, 650] width 108 height 42
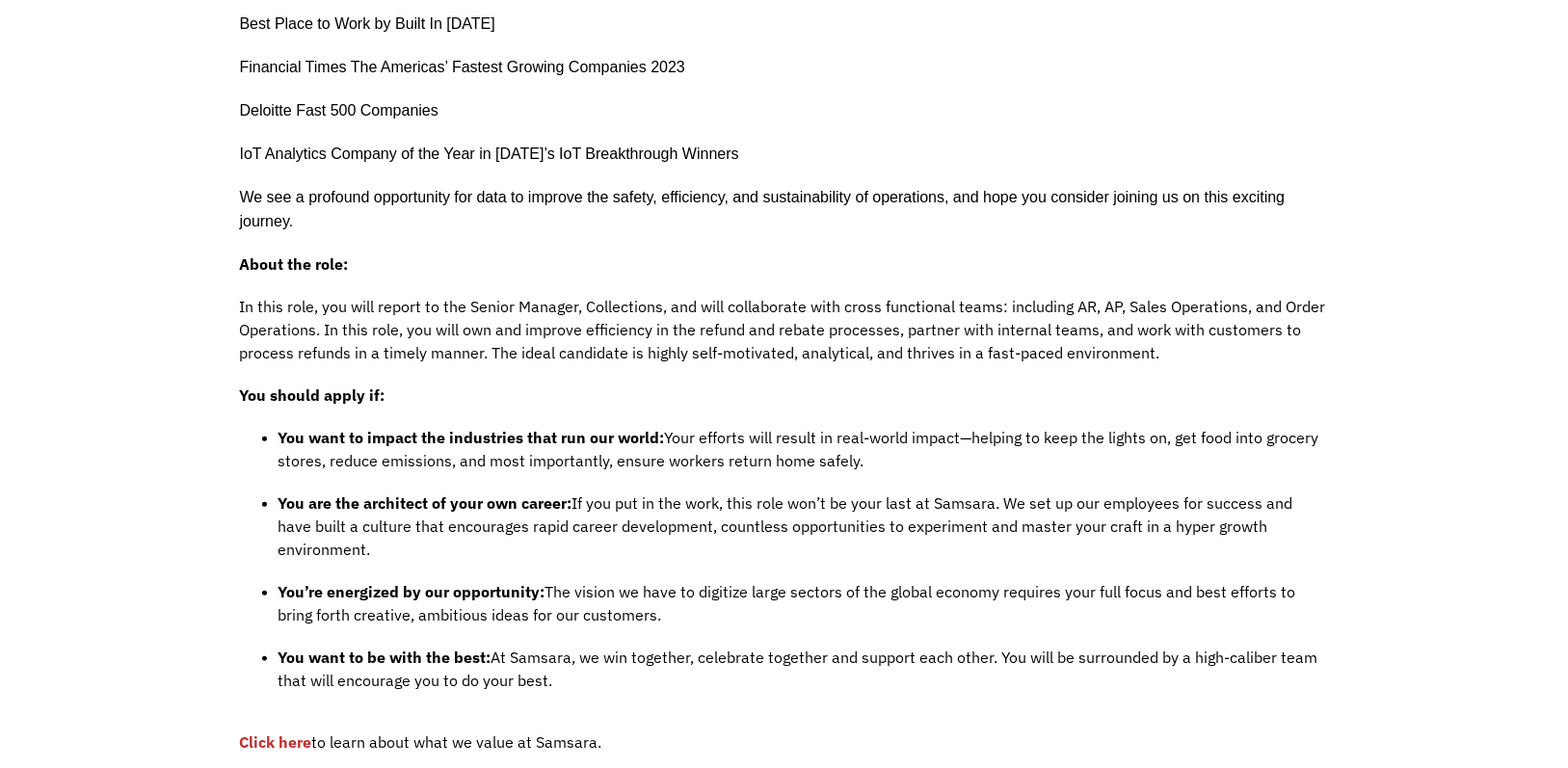
scroll to position [867, 0]
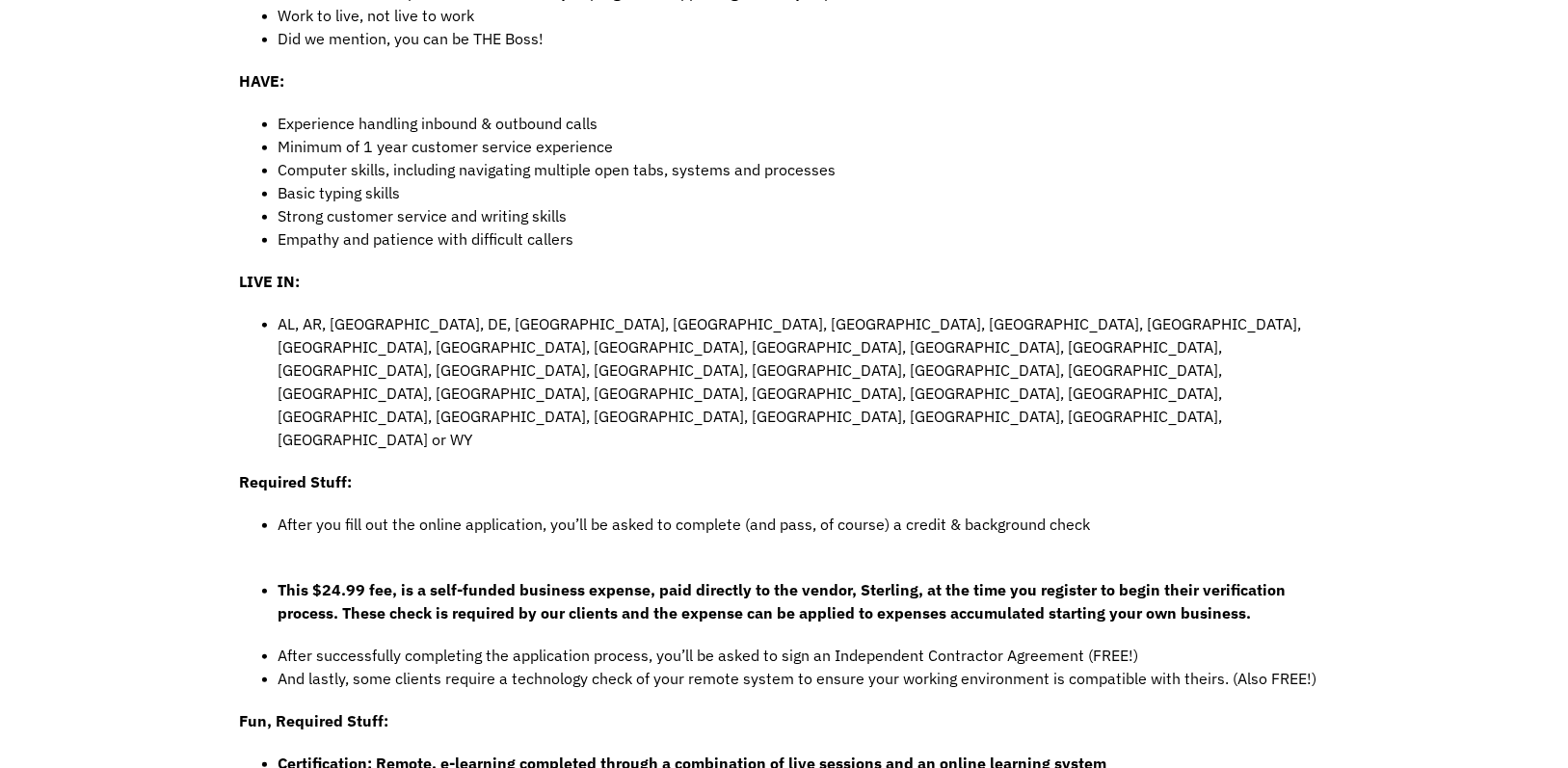
scroll to position [867, 0]
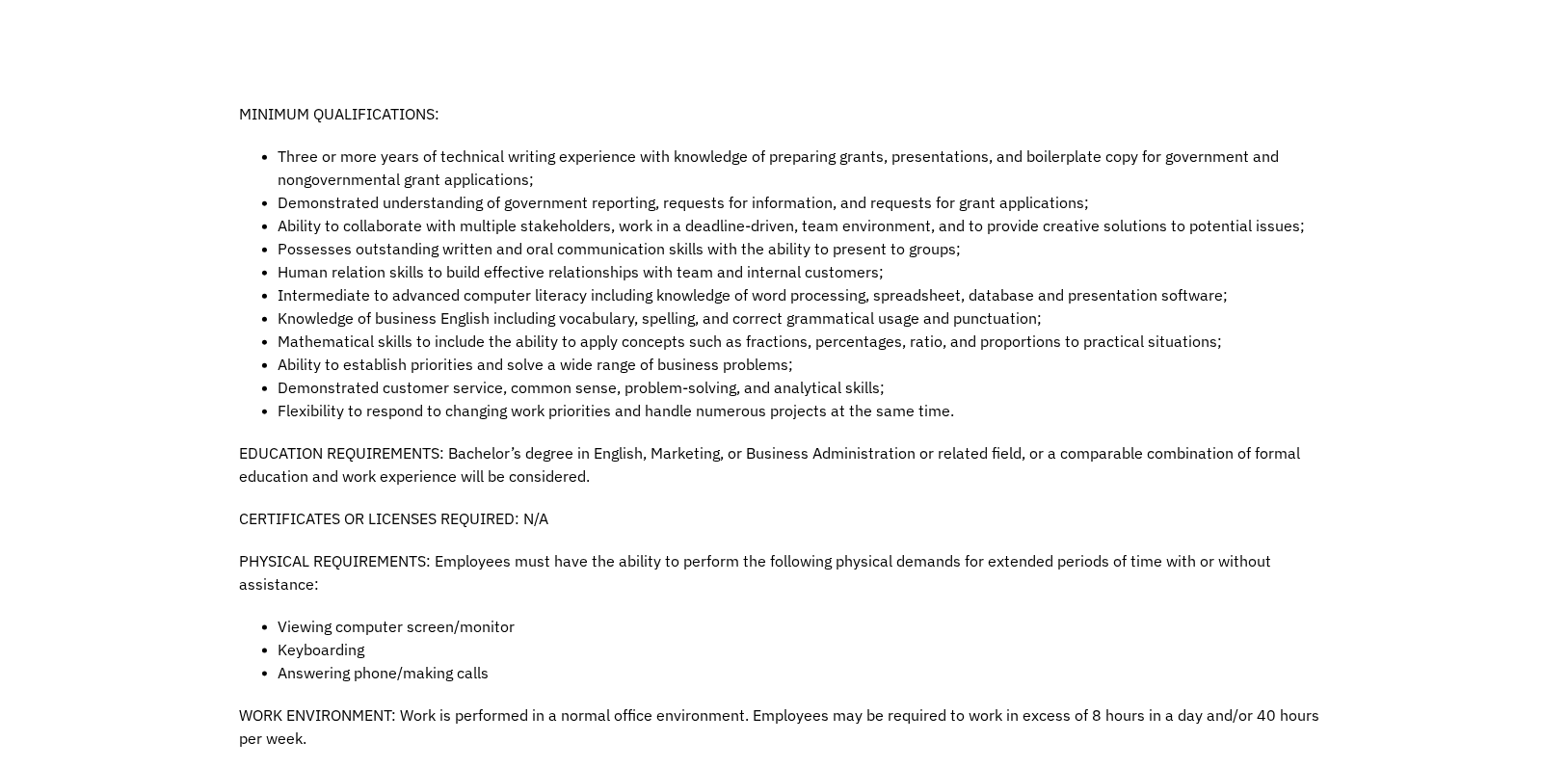
scroll to position [1349, 0]
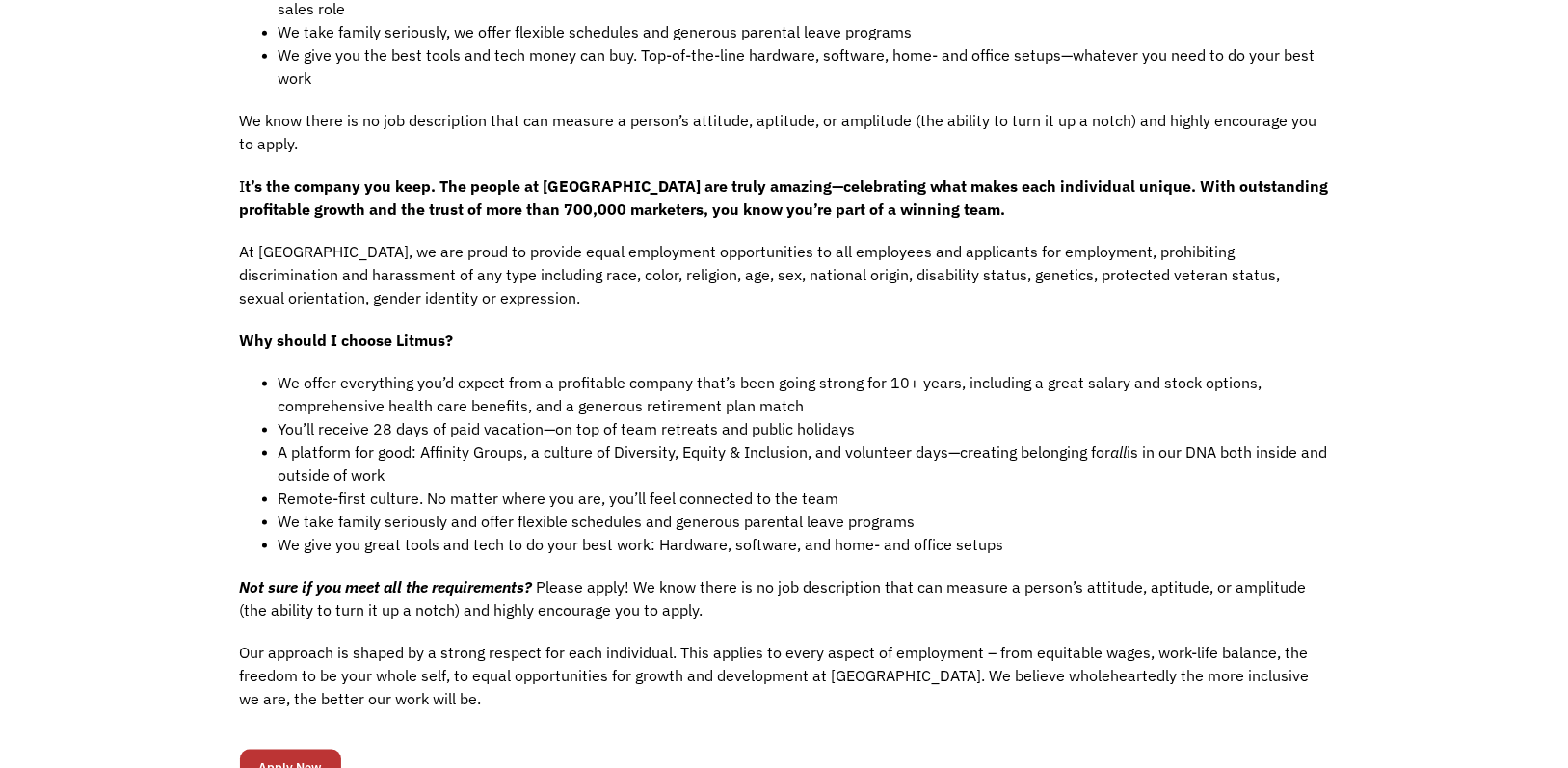
scroll to position [1349, 0]
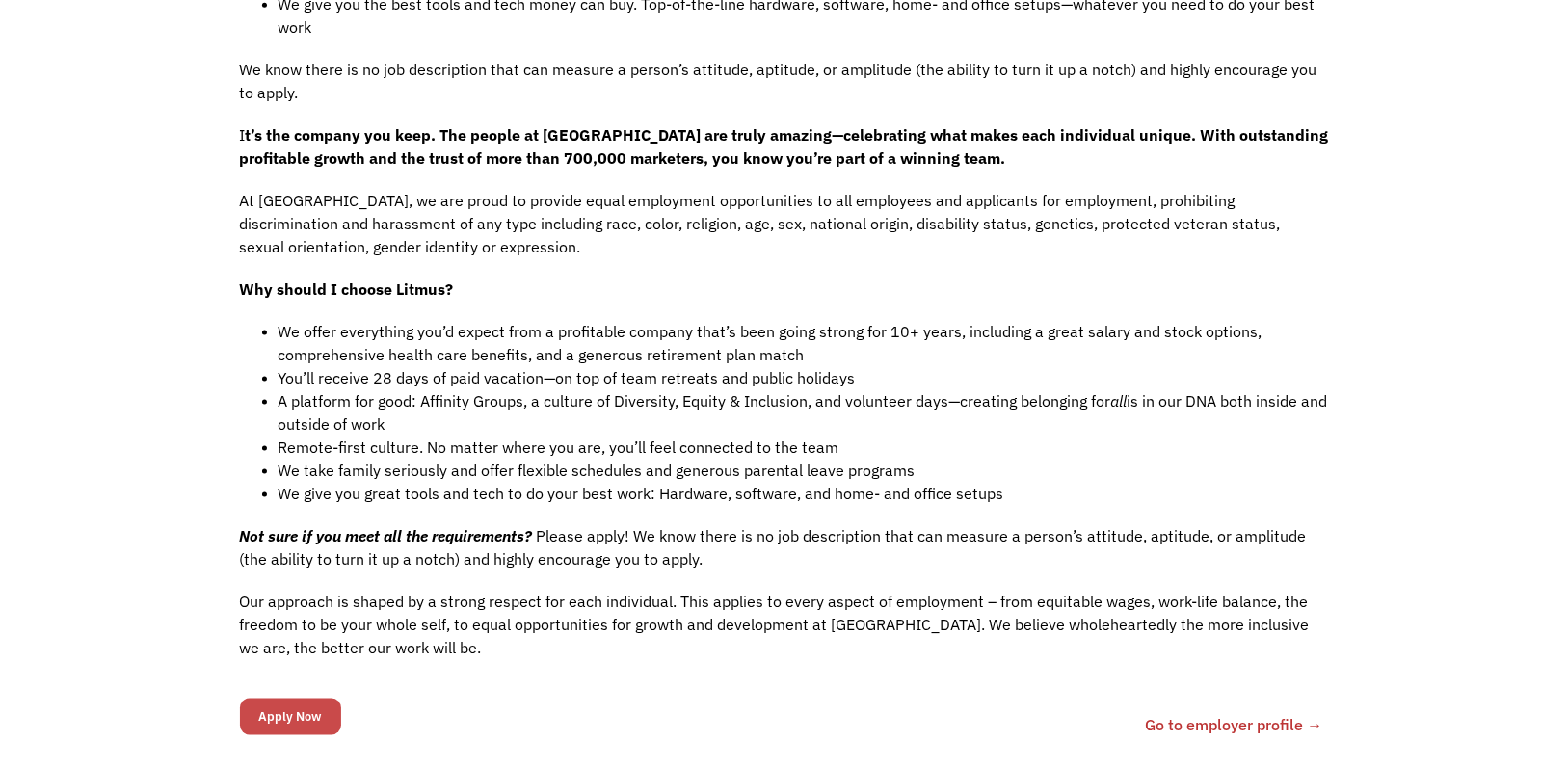
click at [300, 698] on input "Apply Now" at bounding box center [290, 716] width 101 height 36
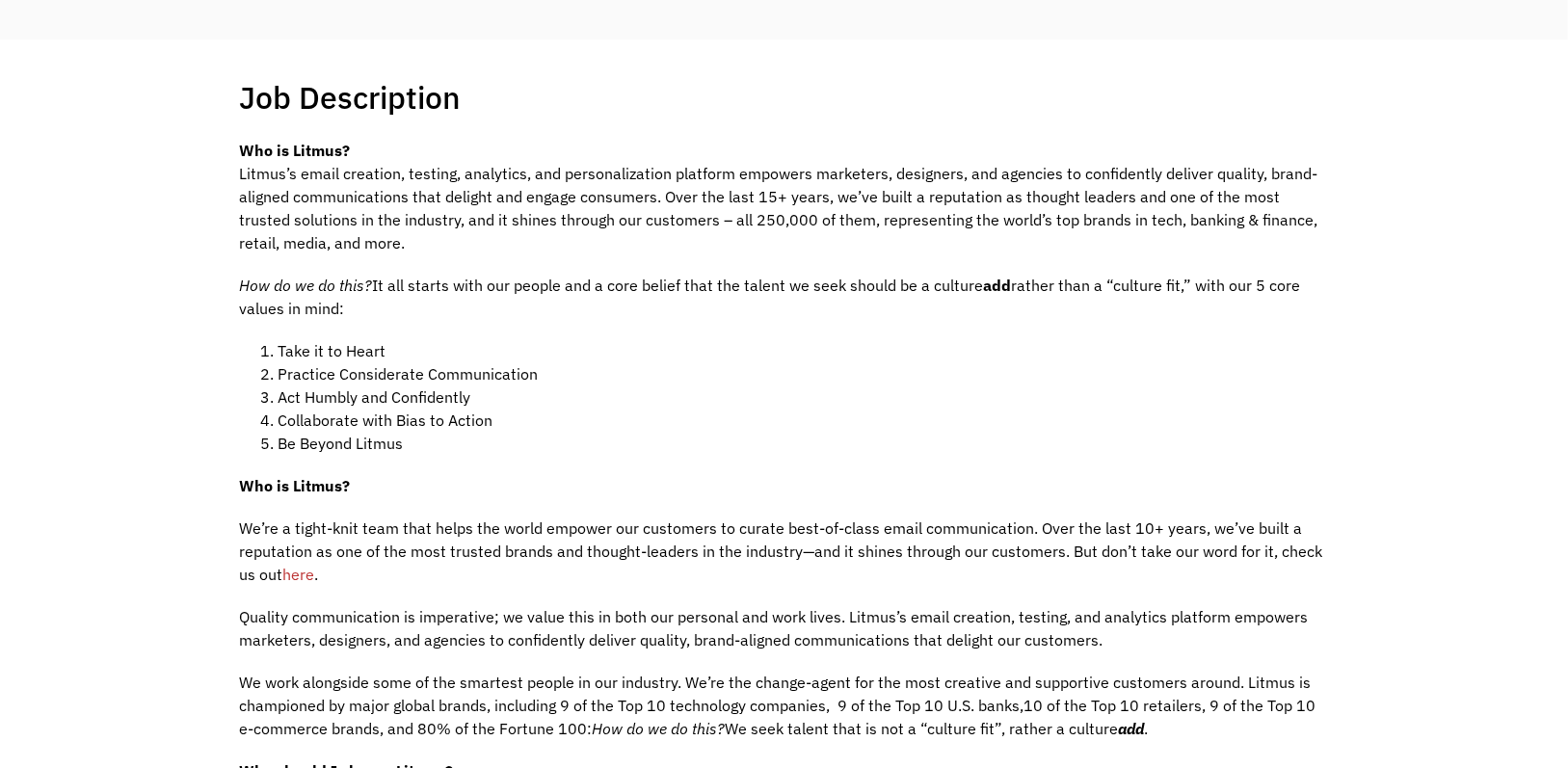
scroll to position [0, 0]
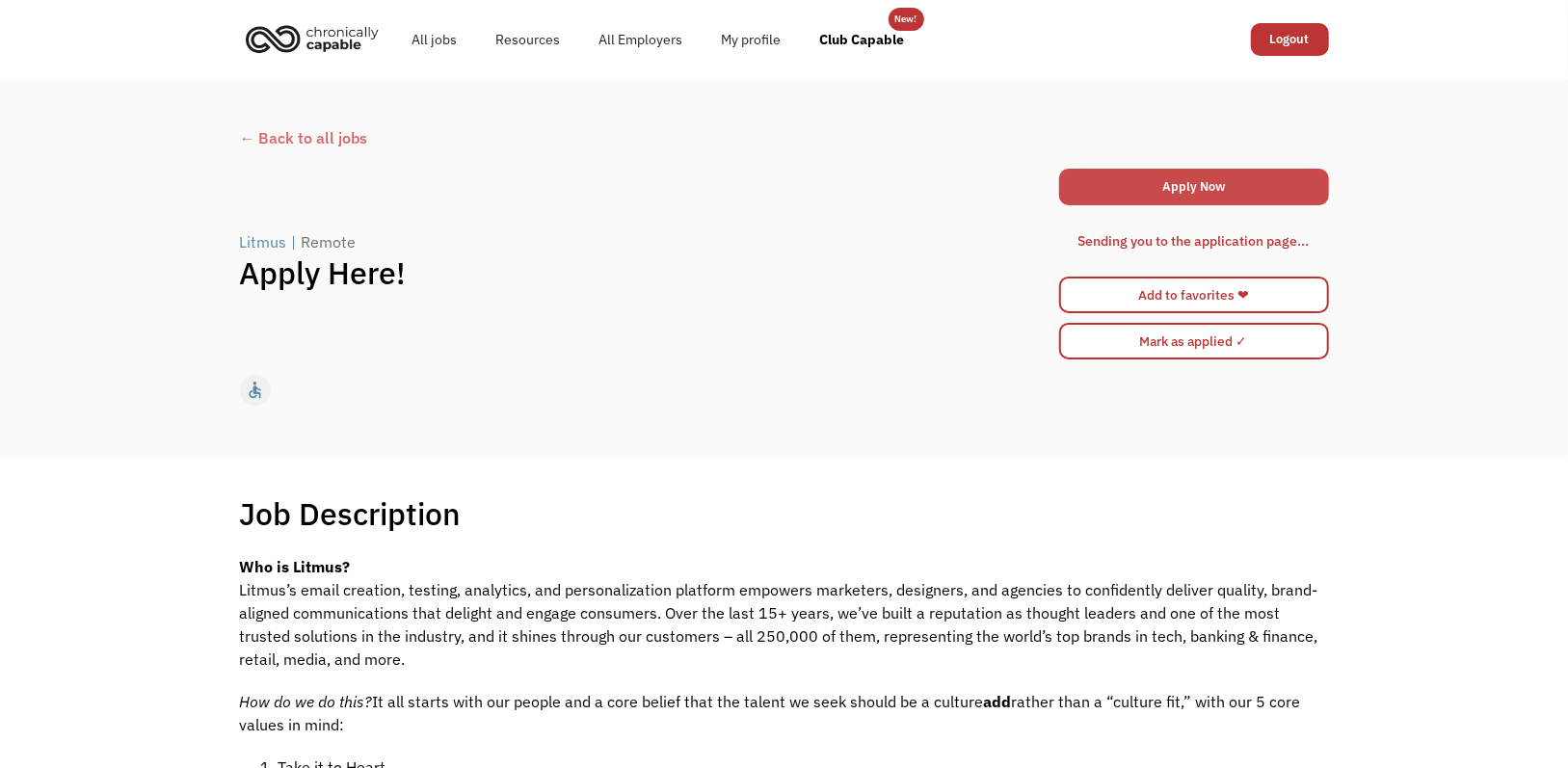
click at [1179, 193] on link "Apply Now" at bounding box center [1194, 186] width 270 height 36
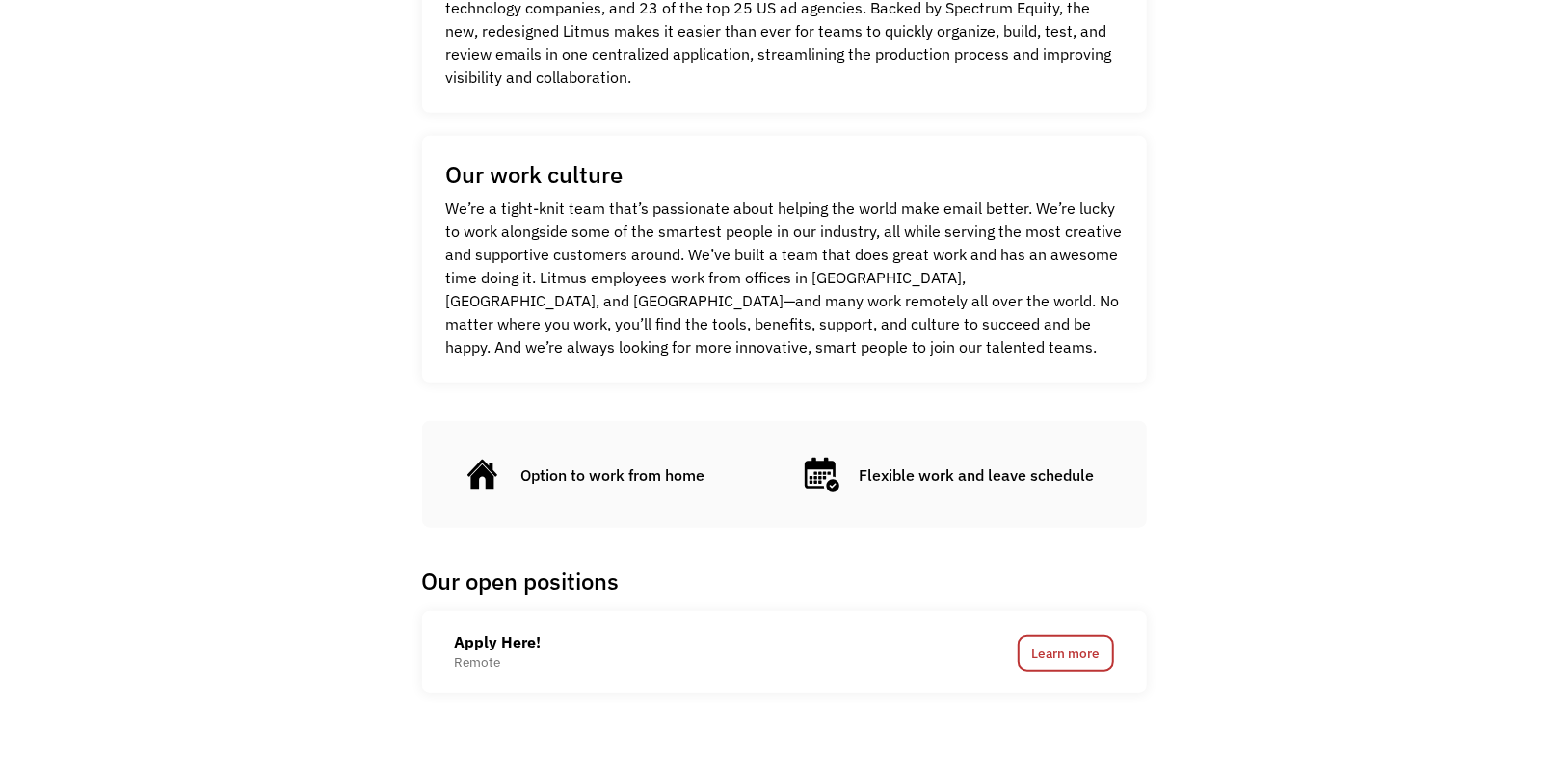
scroll to position [771, 0]
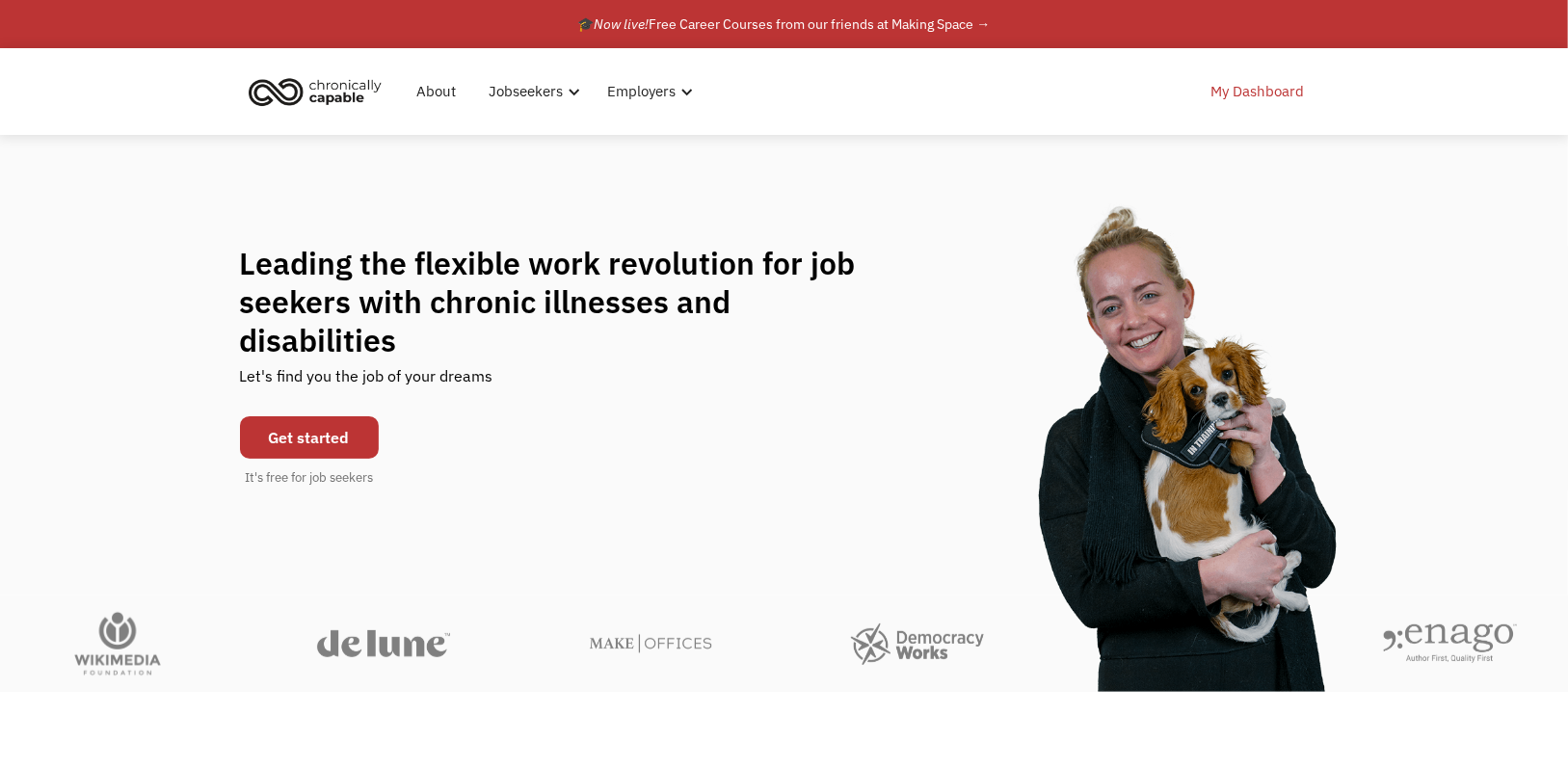
click at [1238, 88] on link "My Dashboard" at bounding box center [1258, 91] width 117 height 62
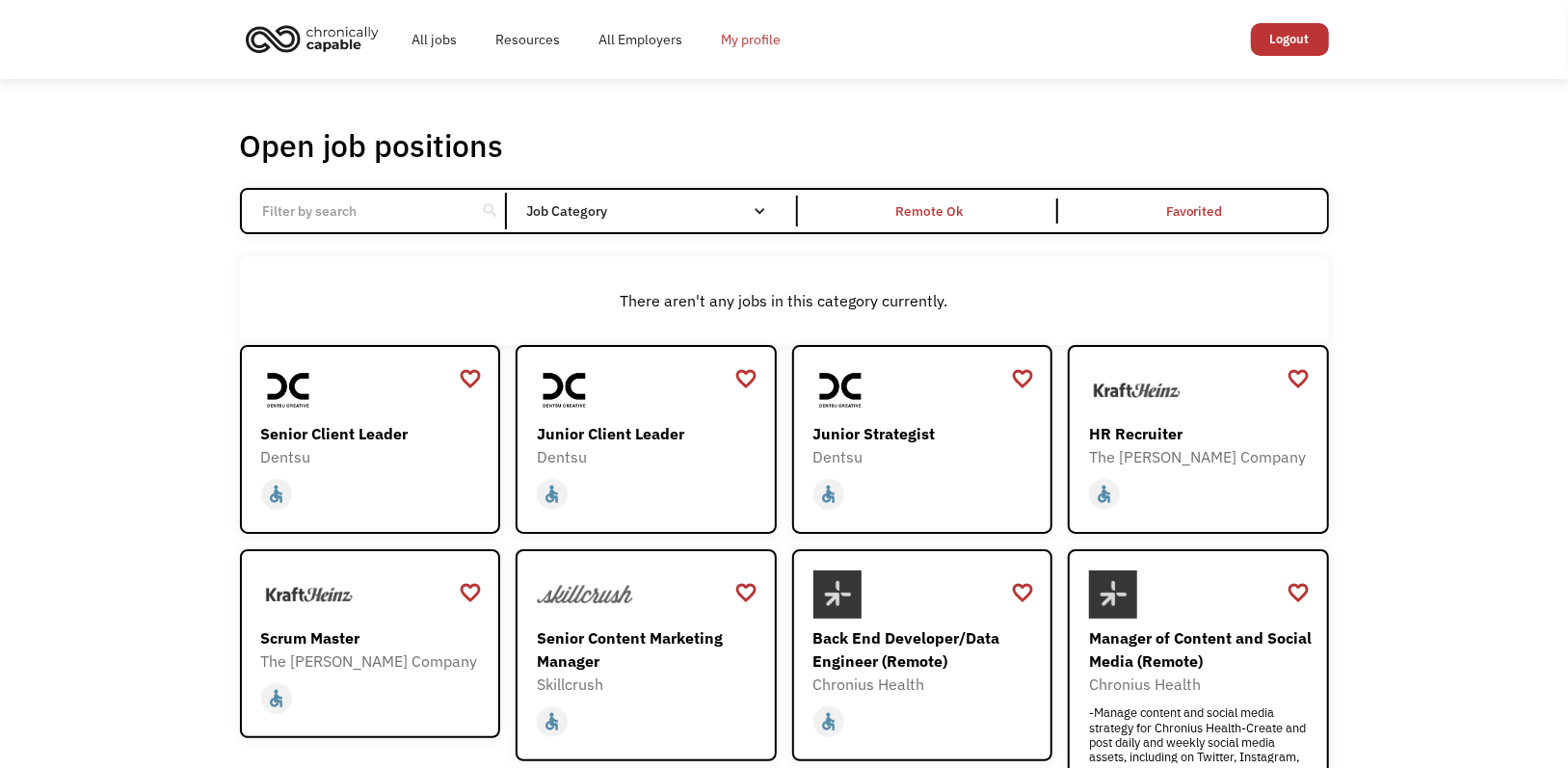
click at [721, 38] on link "My profile" at bounding box center [752, 39] width 98 height 62
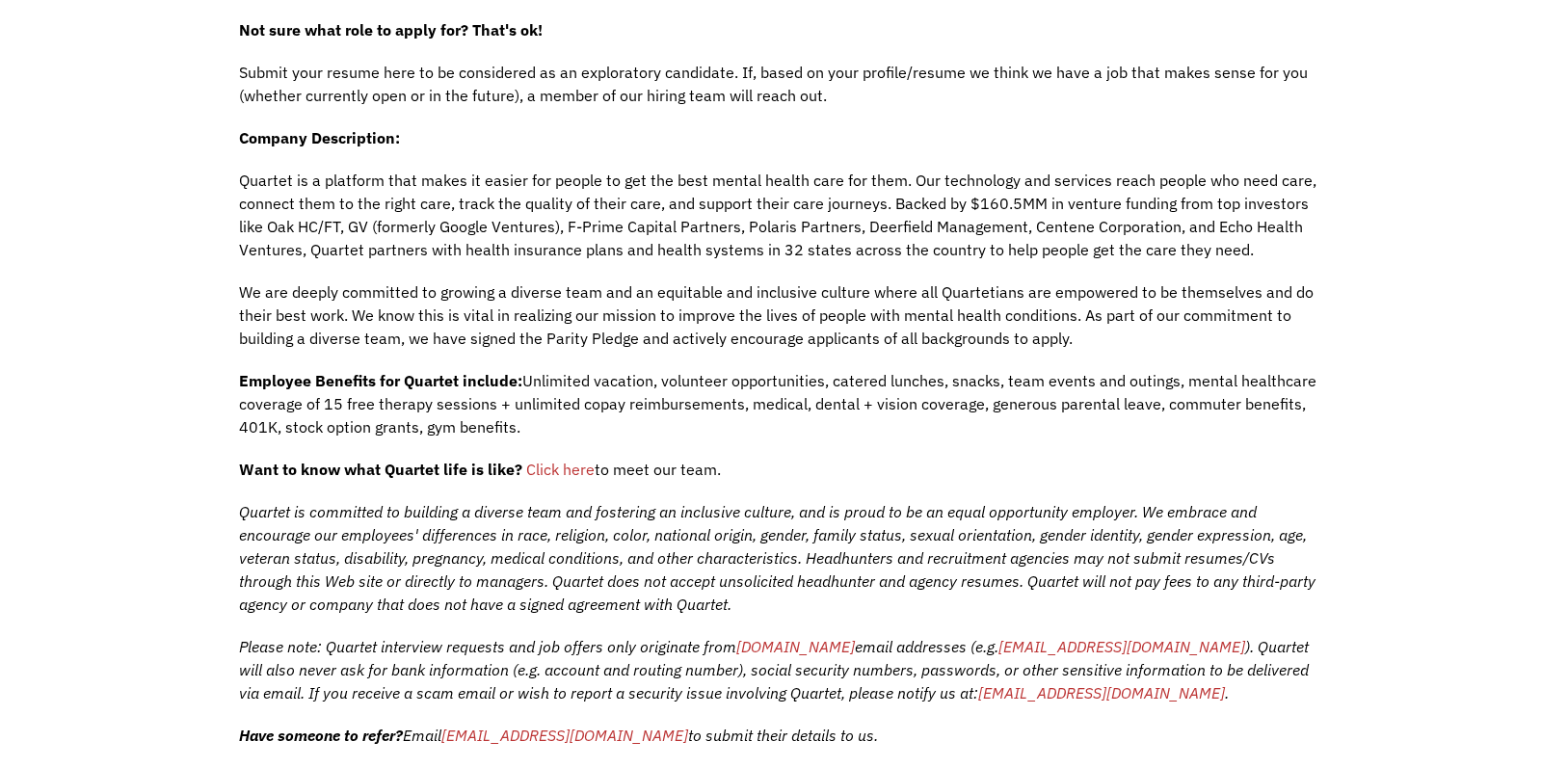
scroll to position [482, 0]
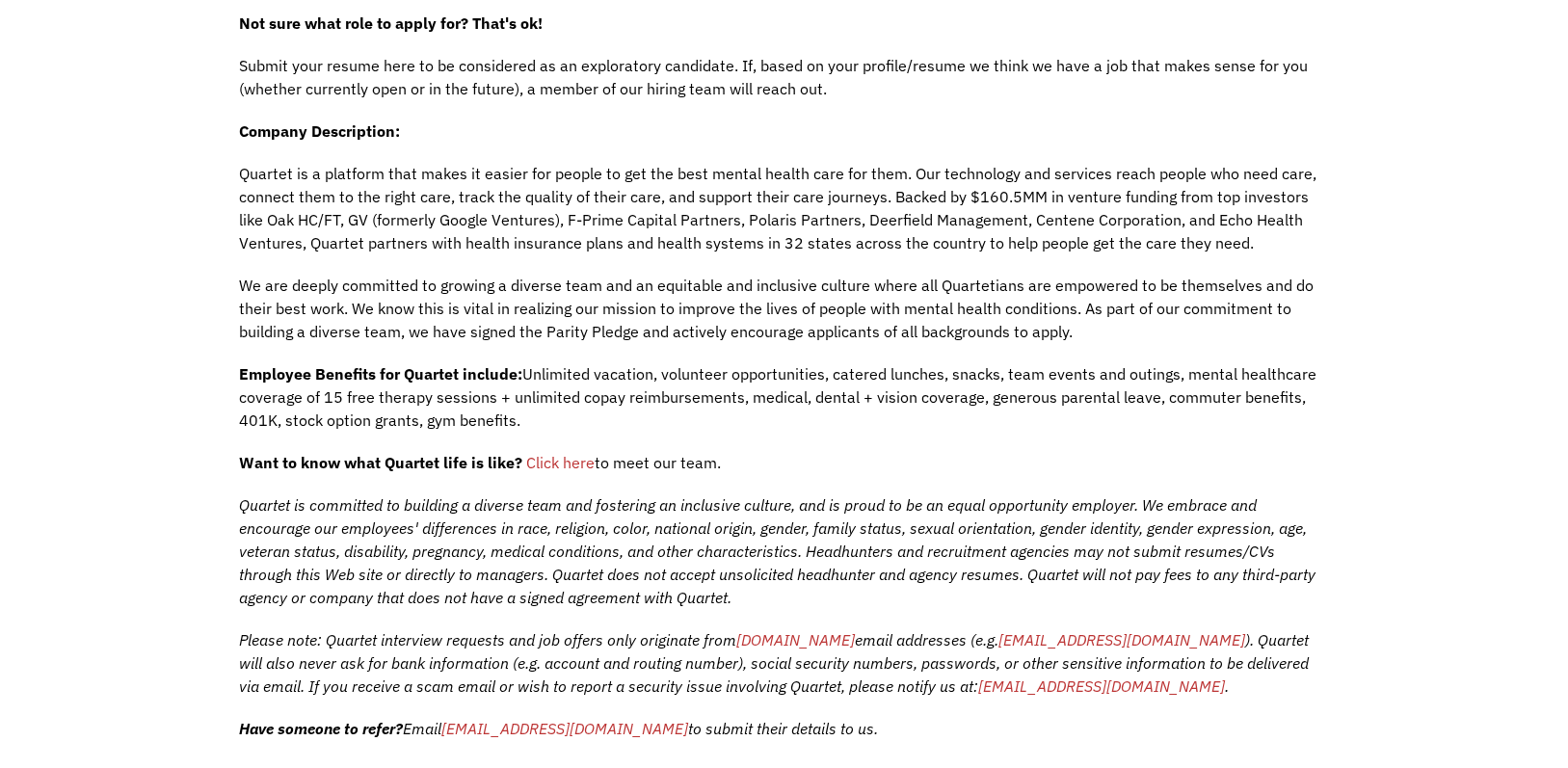
click at [573, 460] on span "Click here" at bounding box center [562, 462] width 69 height 20
click at [339, 619] on div "Not sure what role to apply for? That's ok! Submit your resume here to be consi…" at bounding box center [785, 423] width 1090 height 824
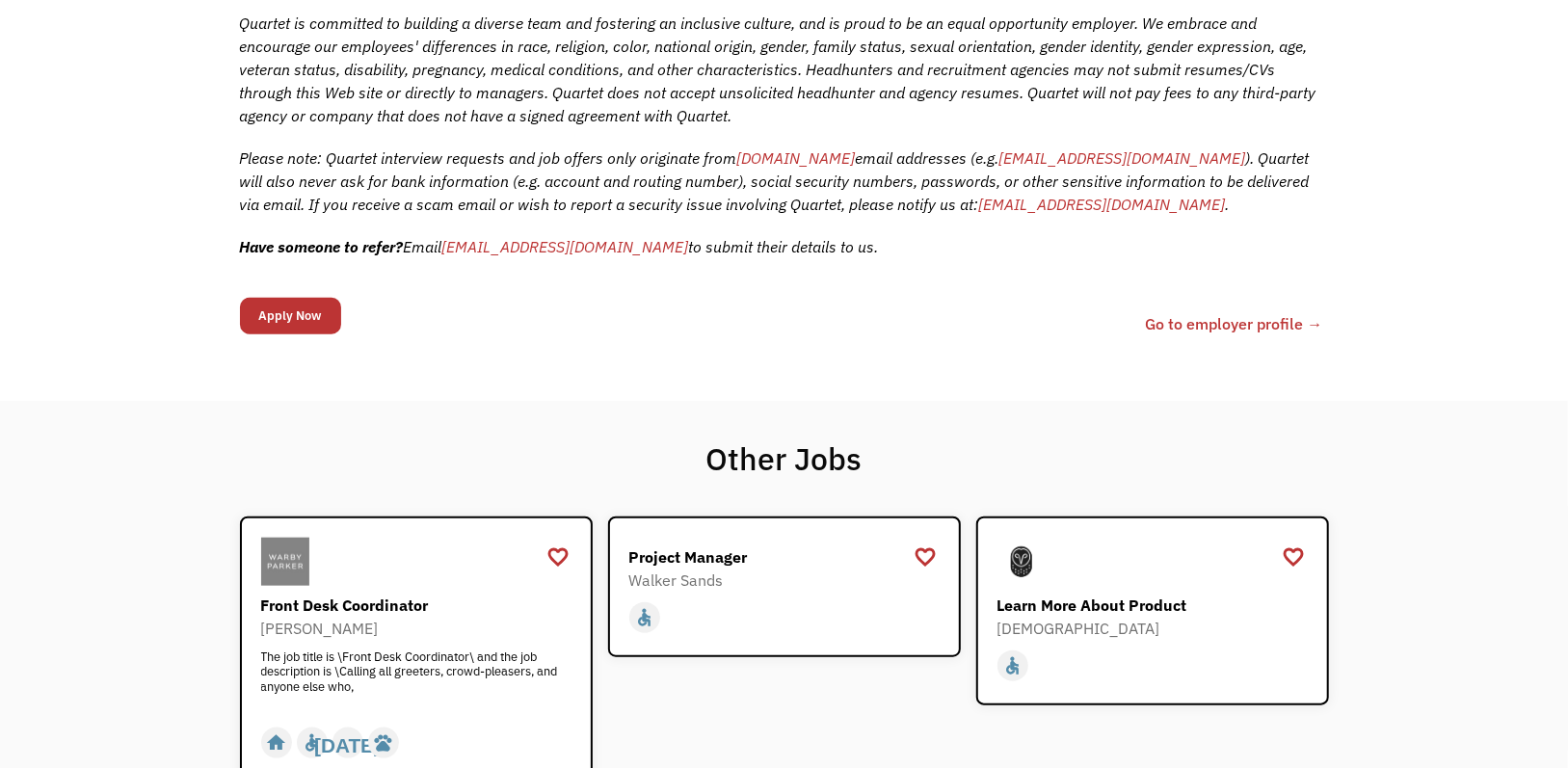
click at [301, 317] on input "Apply Now" at bounding box center [290, 315] width 101 height 36
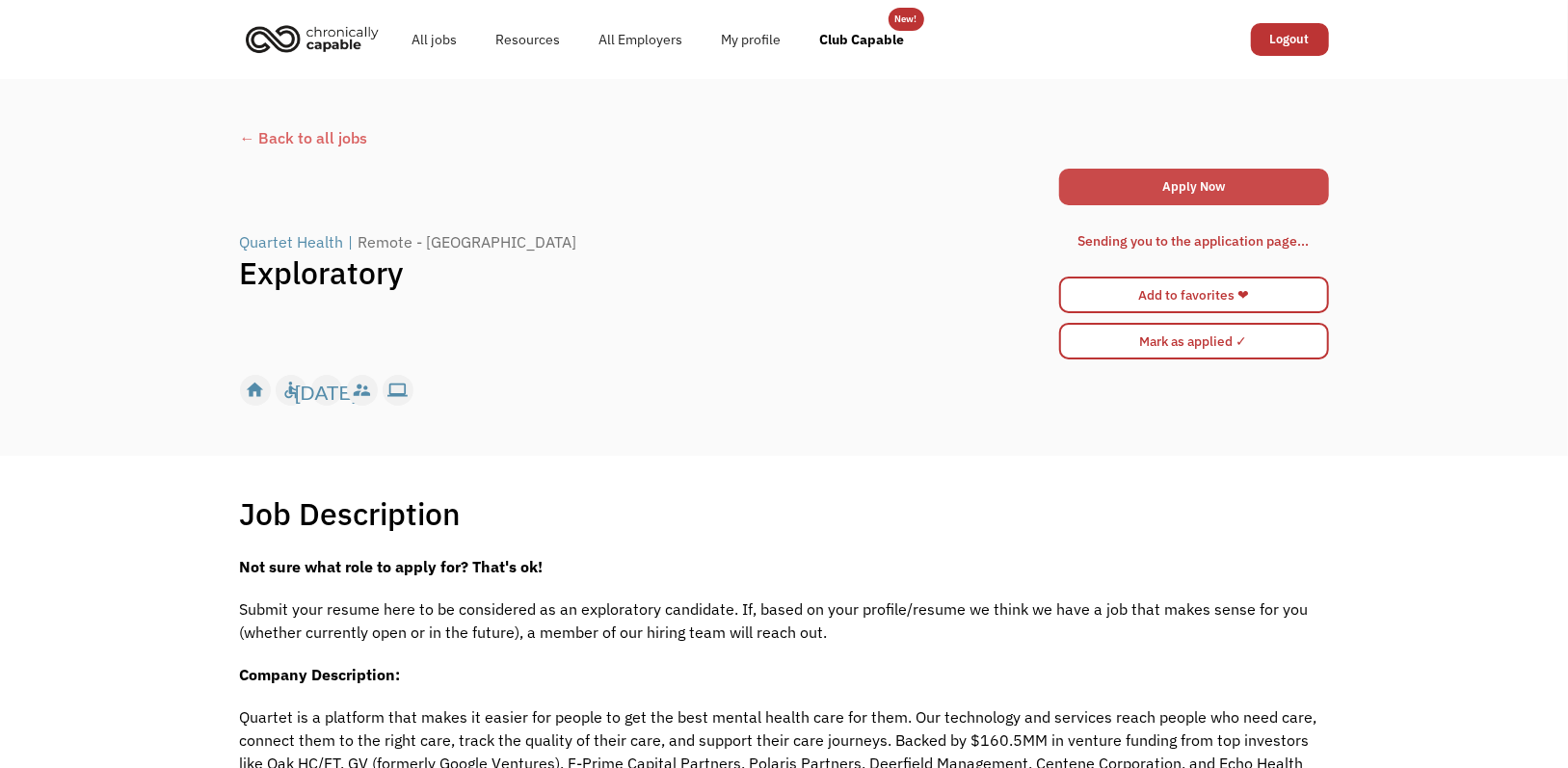
click at [1230, 203] on link "Apply Now" at bounding box center [1194, 186] width 270 height 36
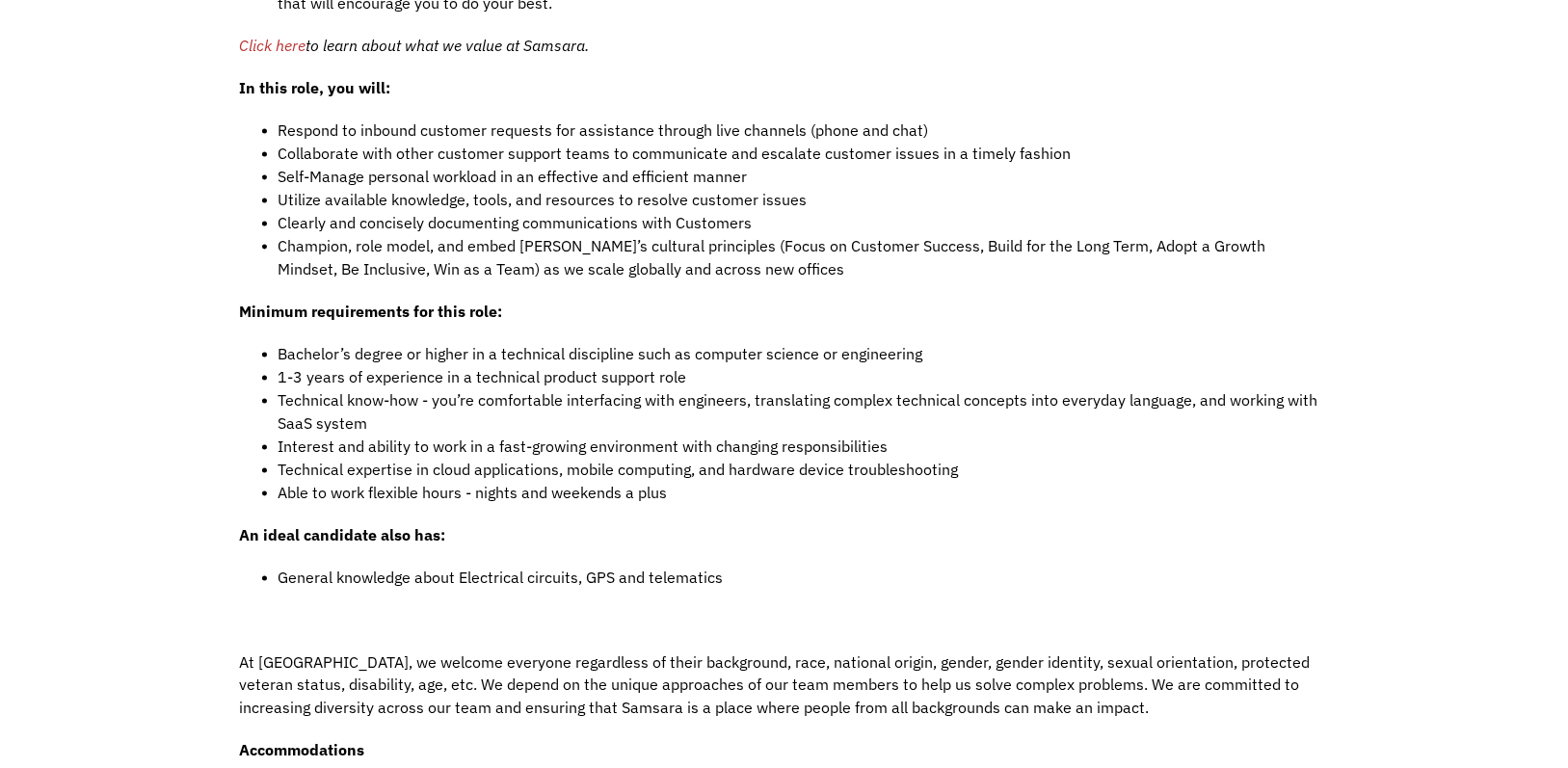
scroll to position [1638, 0]
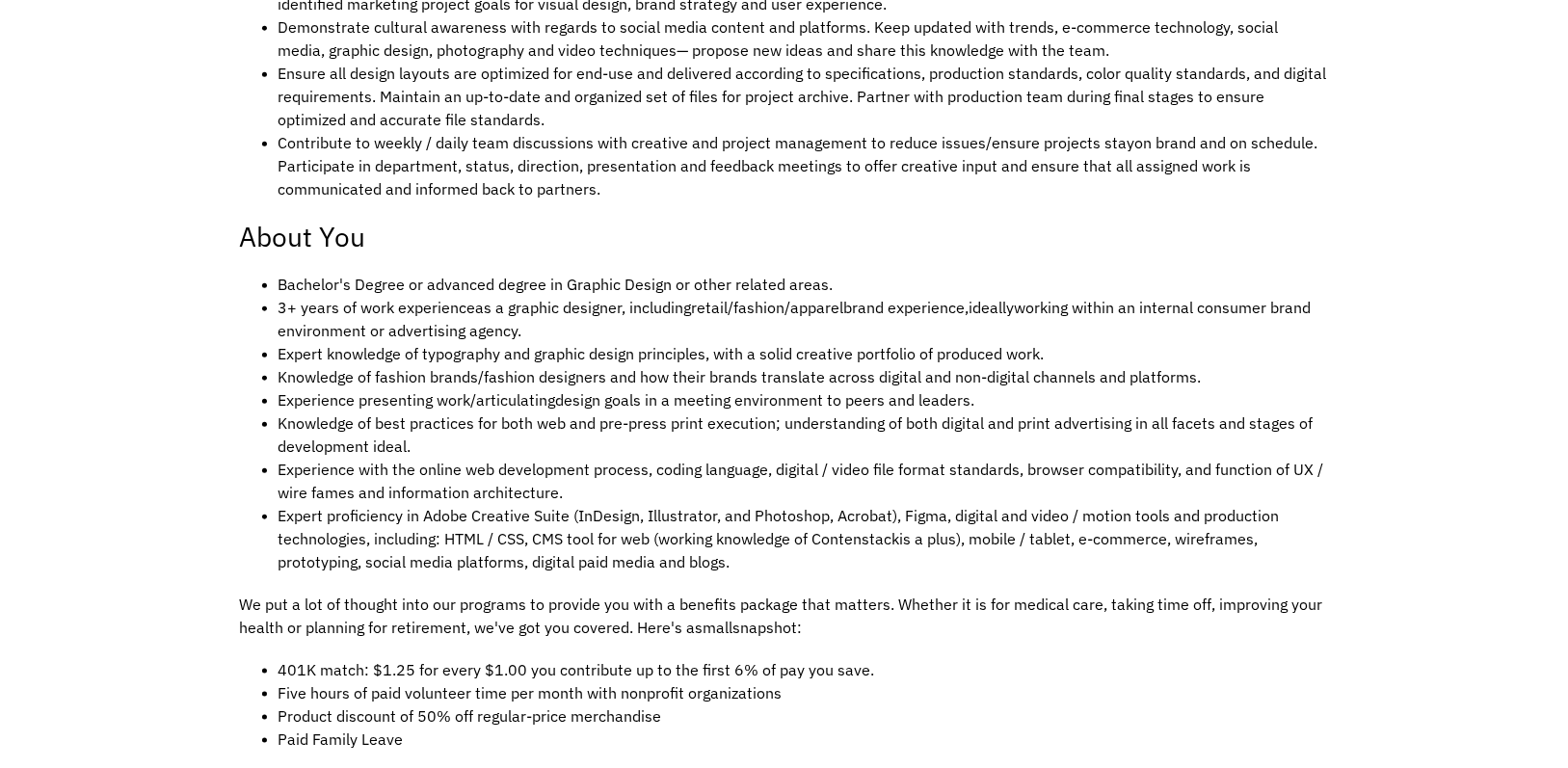
scroll to position [1060, 0]
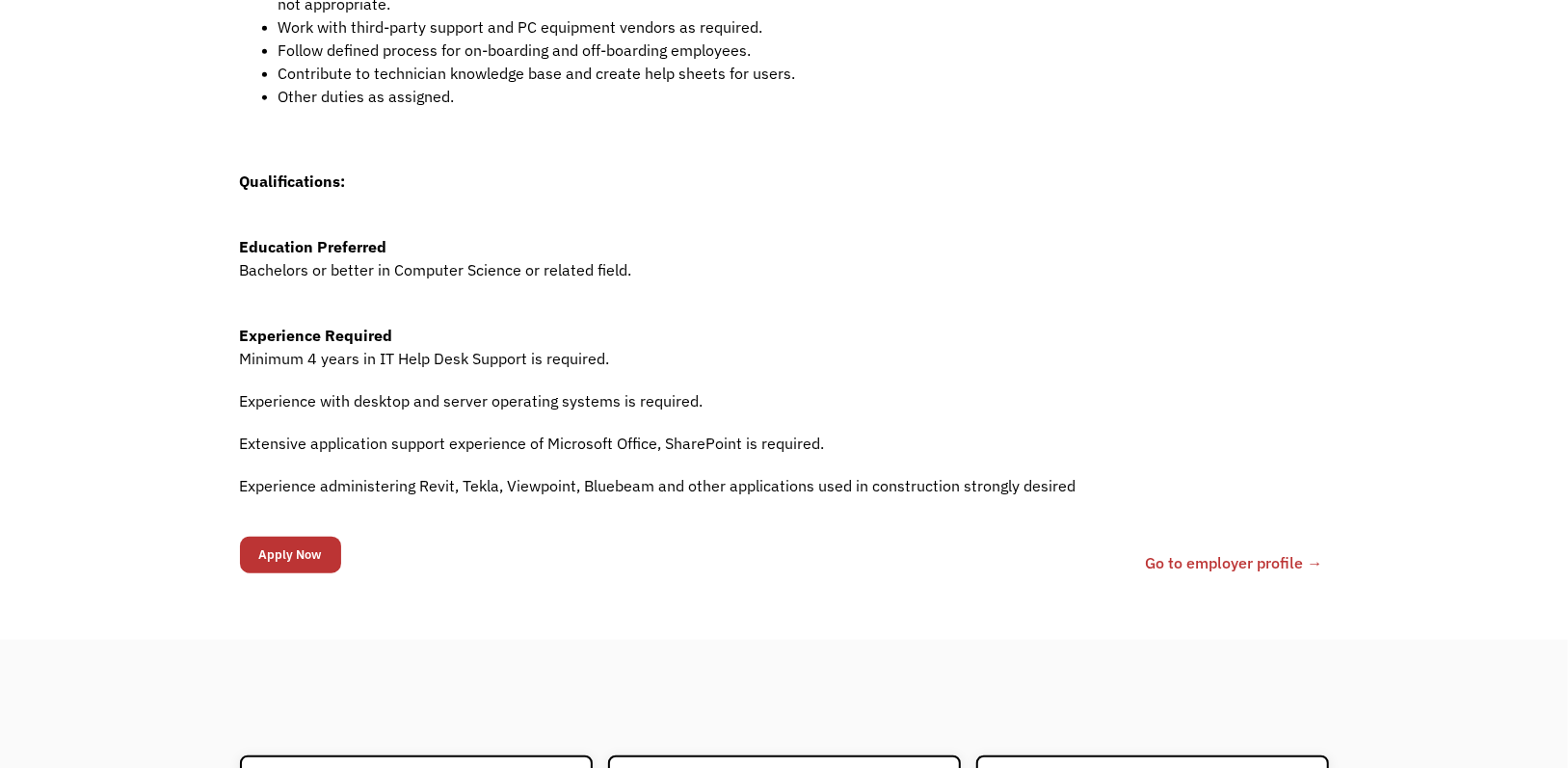
scroll to position [867, 0]
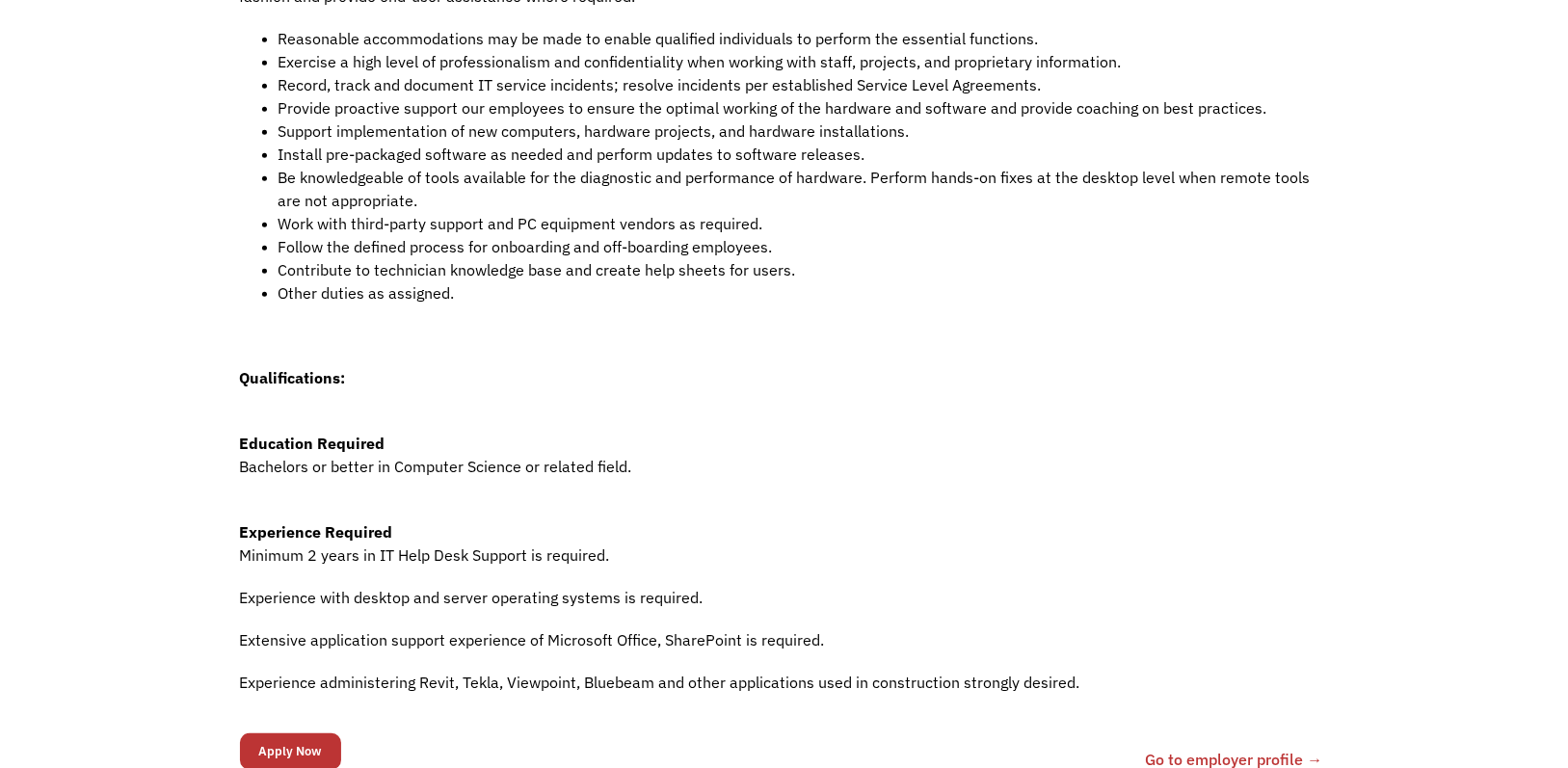
scroll to position [578, 0]
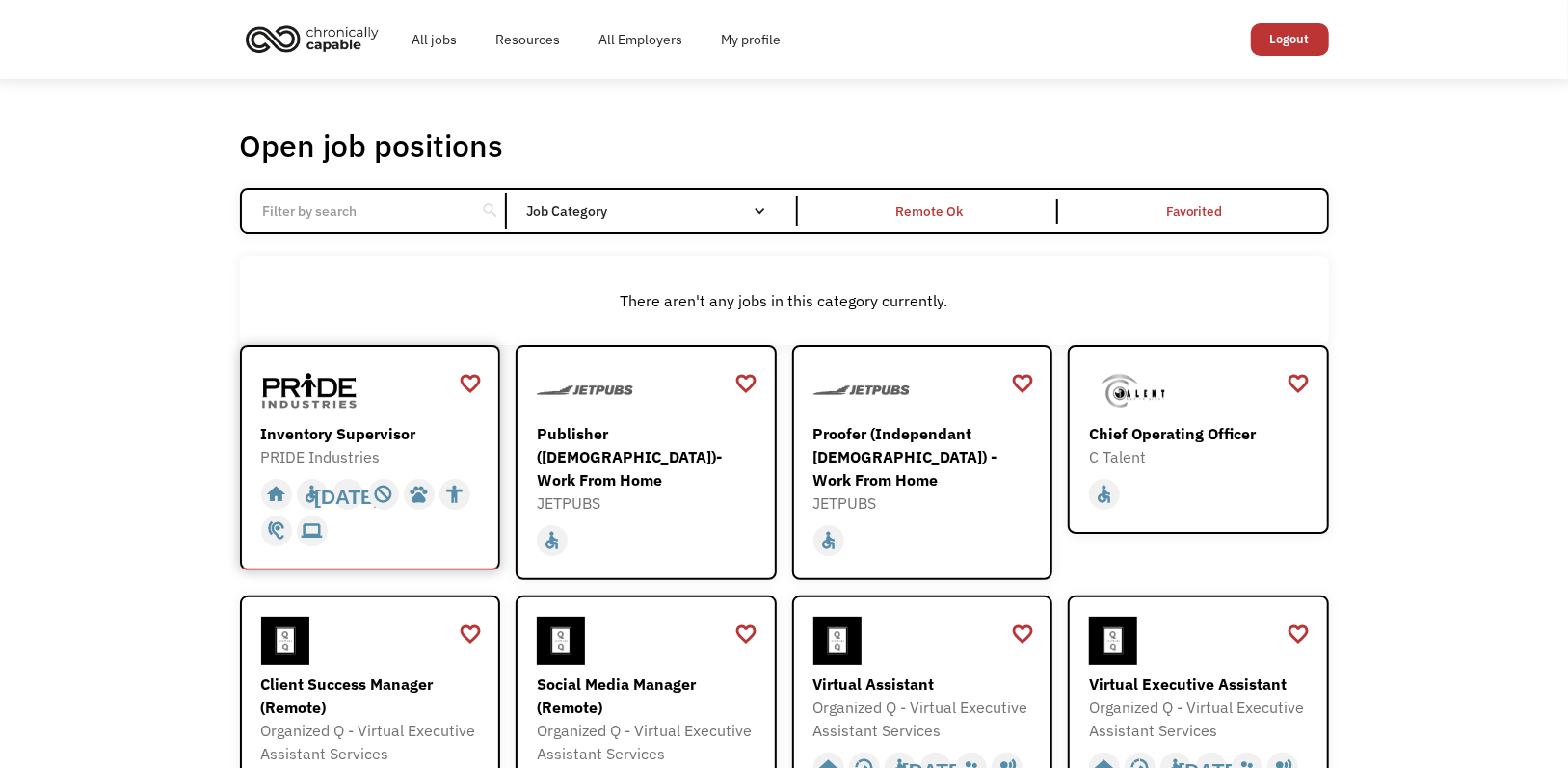
click at [394, 438] on div "Inventory Supervisor" at bounding box center [373, 434] width 223 height 24
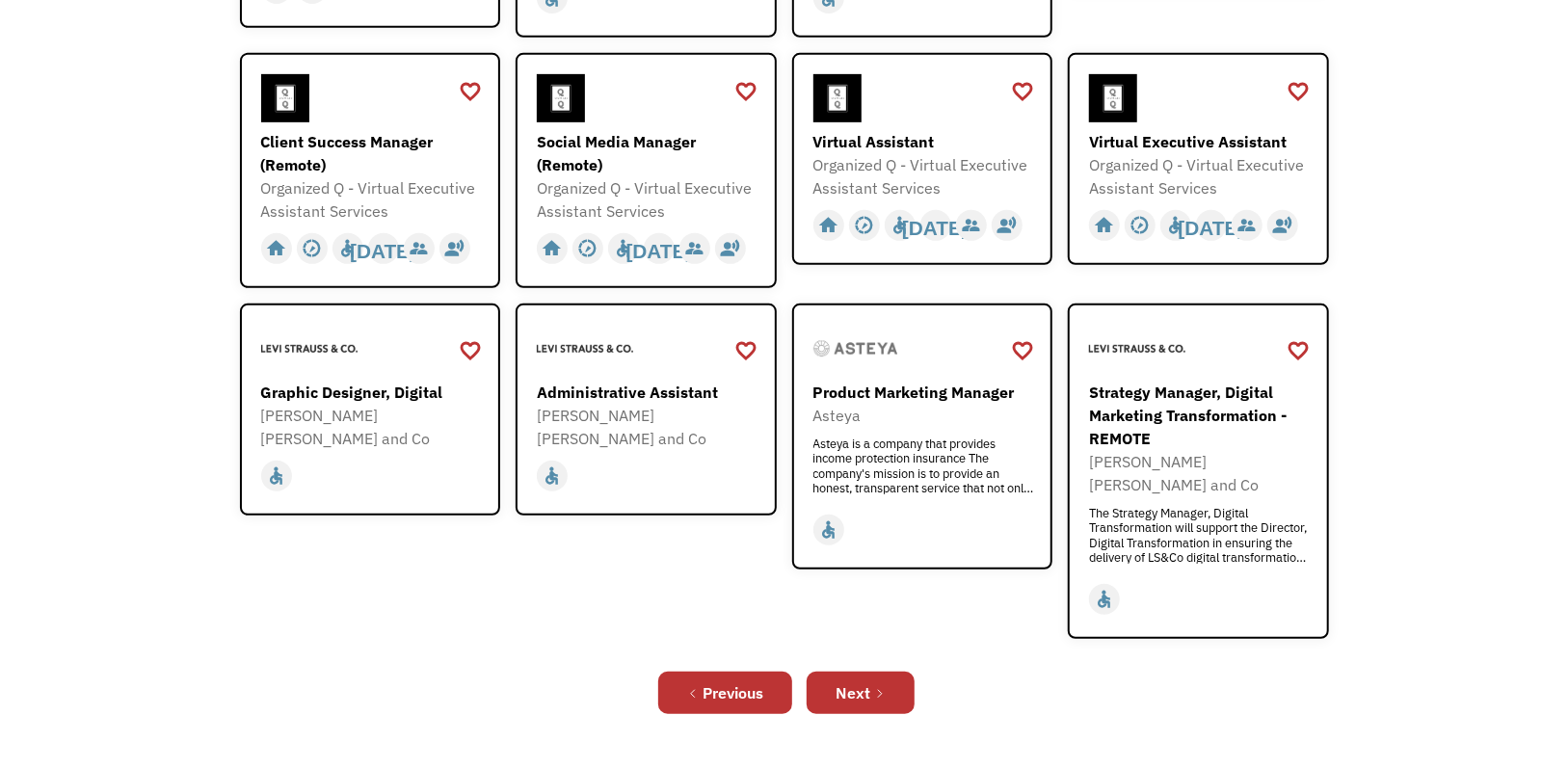
scroll to position [578, 0]
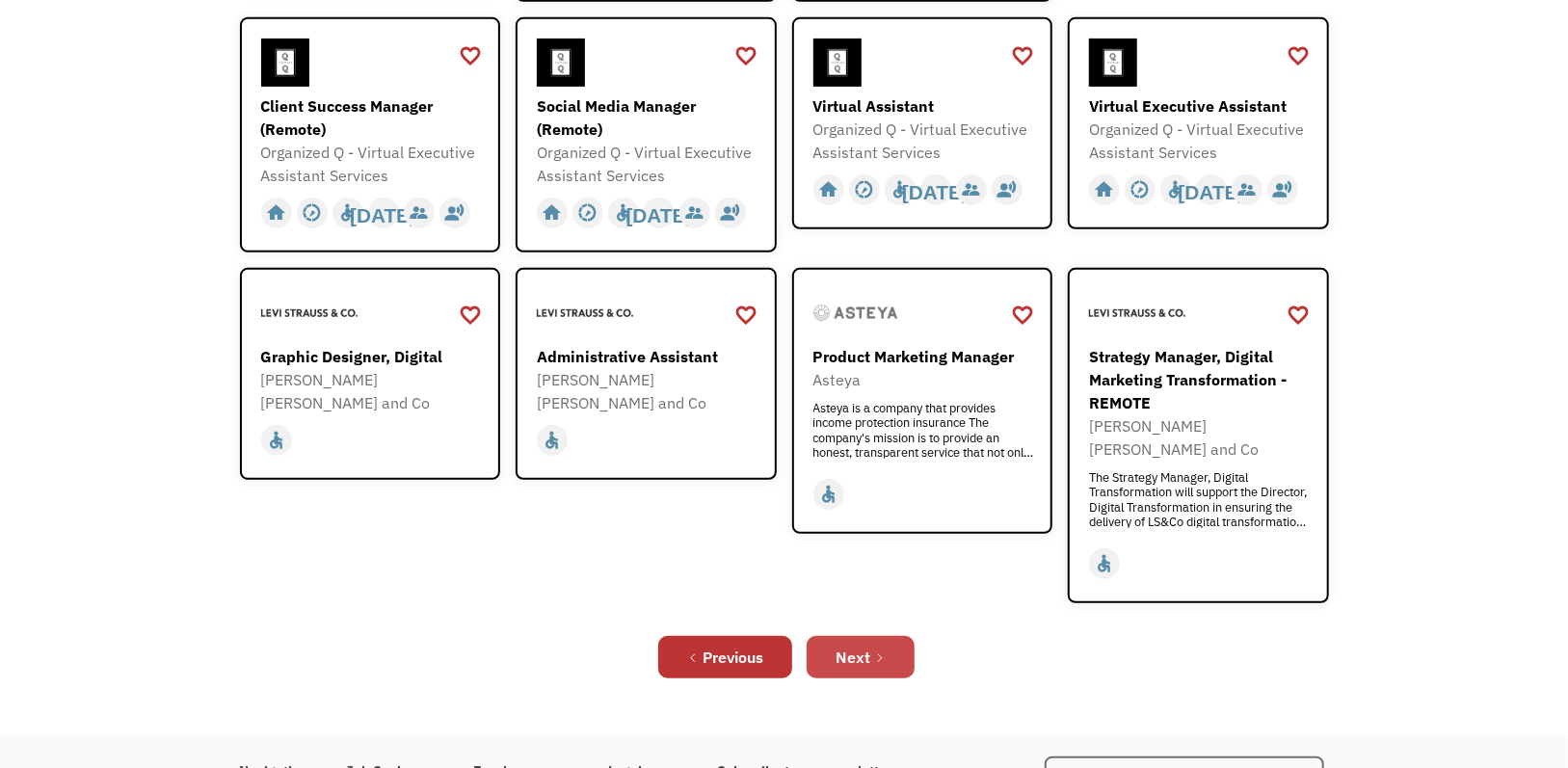
click at [885, 652] on icon "Next Page" at bounding box center [880, 658] width 12 height 12
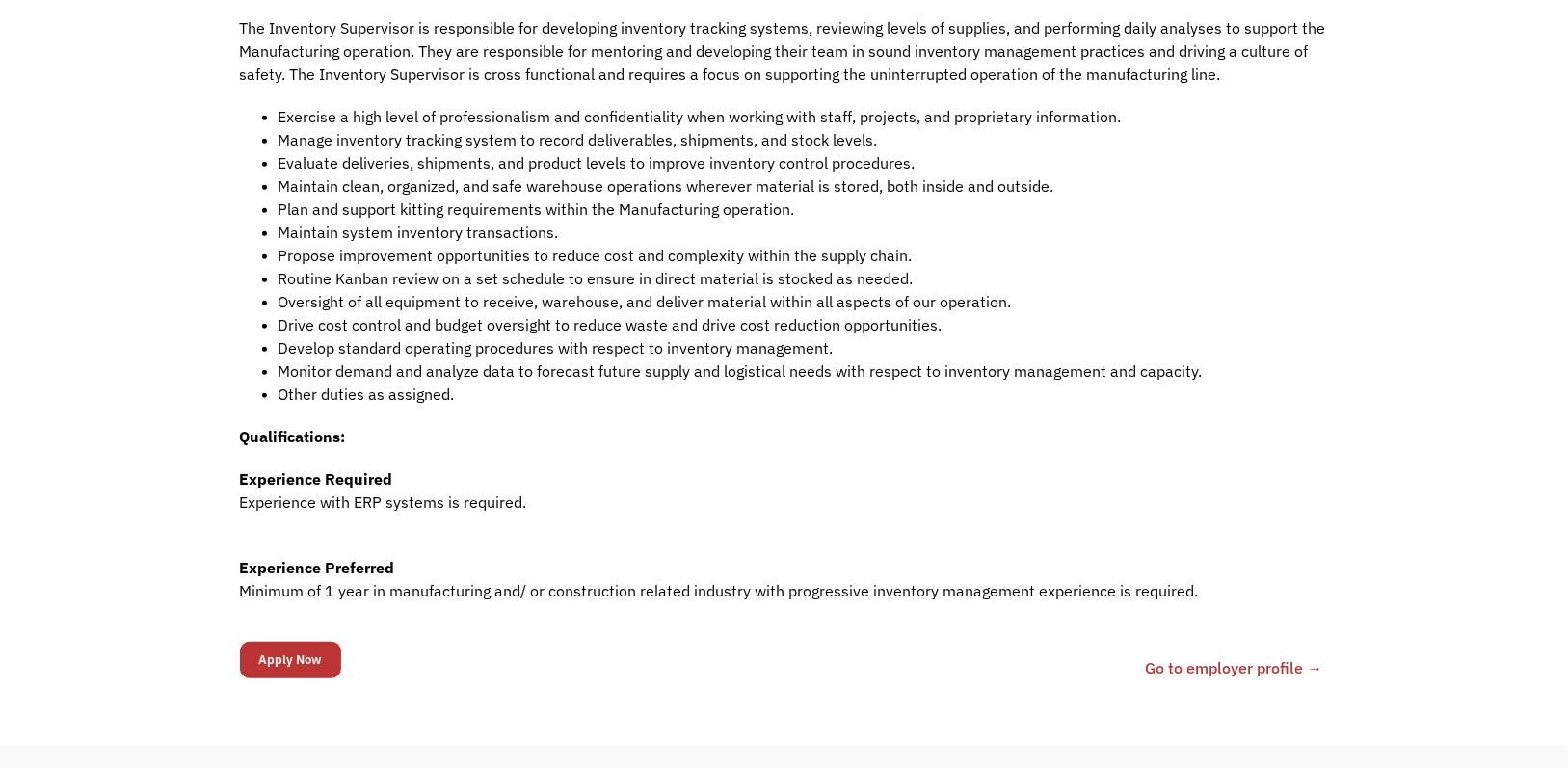
scroll to position [482, 0]
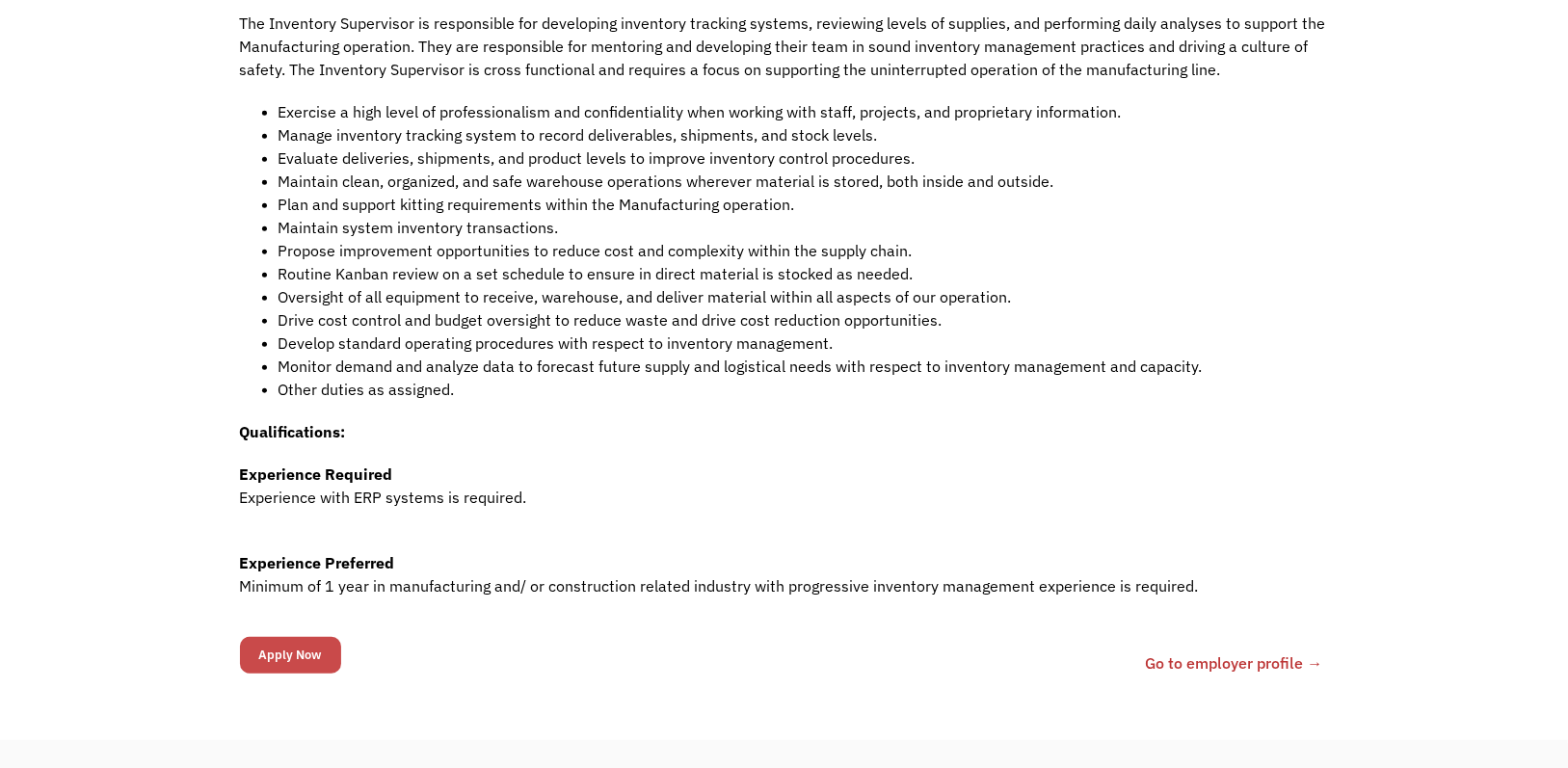
click at [285, 647] on form "68ba32812168d57520a9e436 langekailynn@gmail.com Kailynn Lange inventory-supervi…" at bounding box center [290, 654] width 101 height 46
click at [282, 653] on input "Apply Now" at bounding box center [290, 654] width 101 height 36
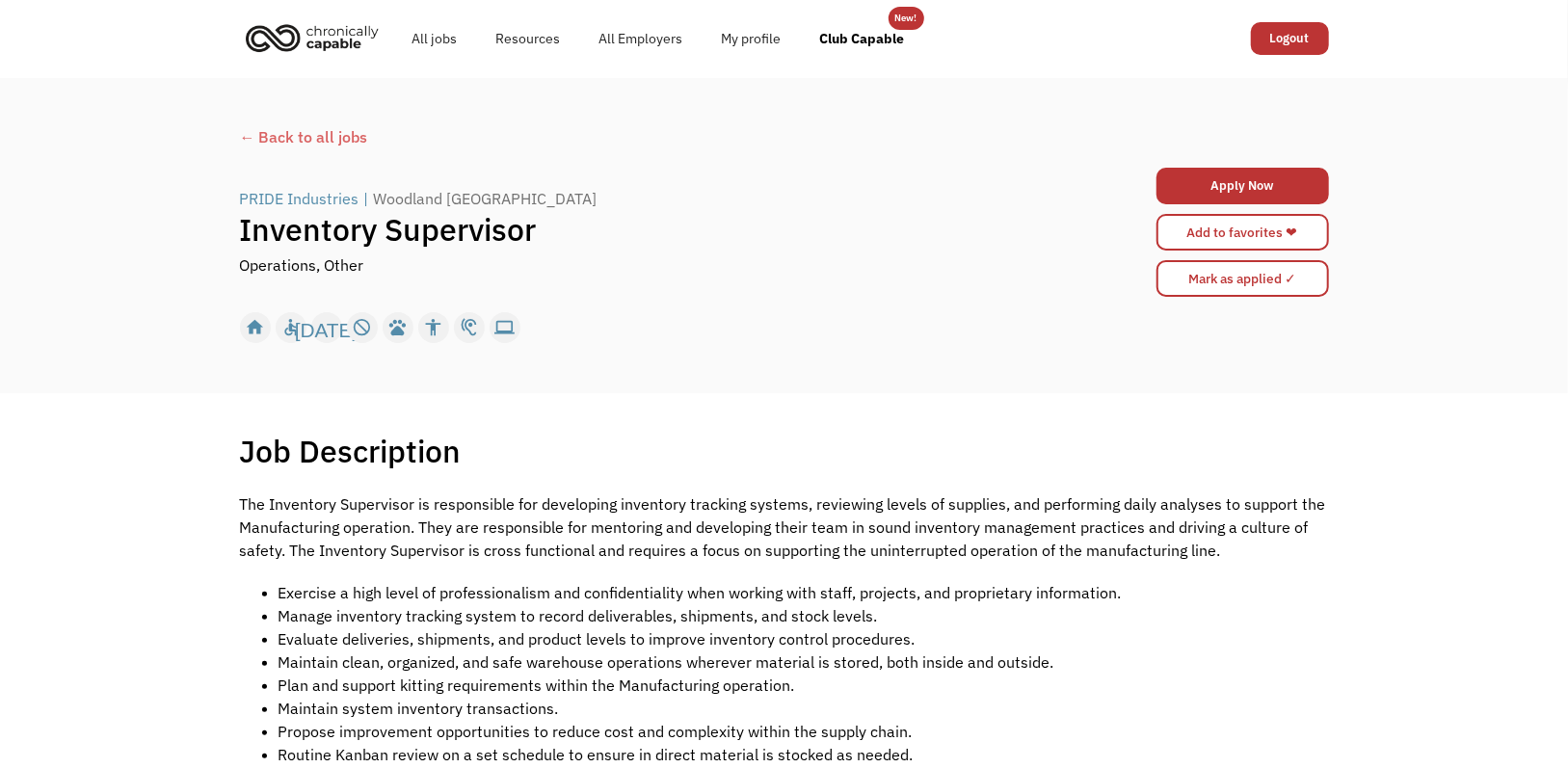
scroll to position [0, 0]
click at [1258, 196] on link "Apply Now" at bounding box center [1243, 186] width 172 height 36
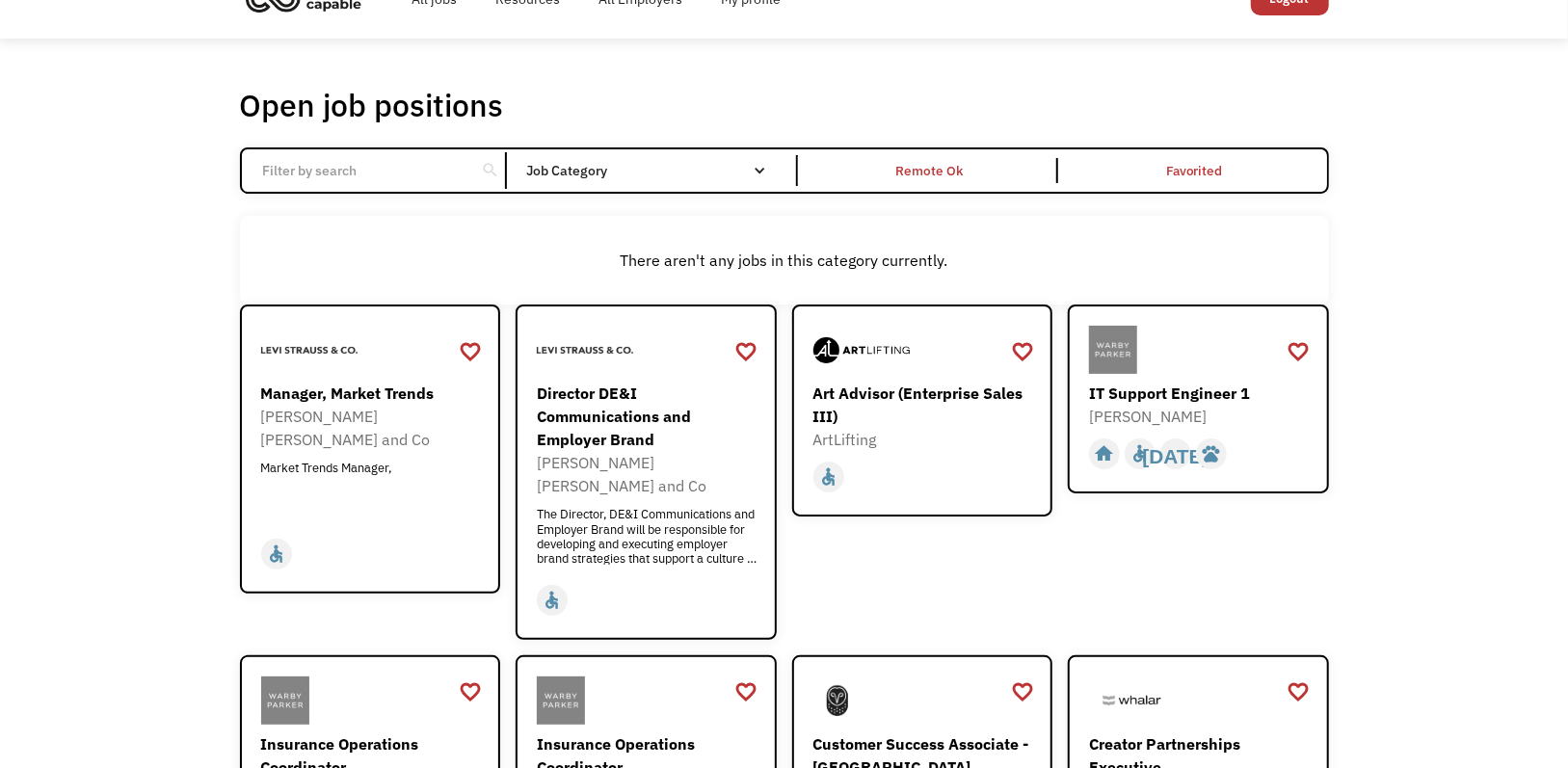
scroll to position [96, 0]
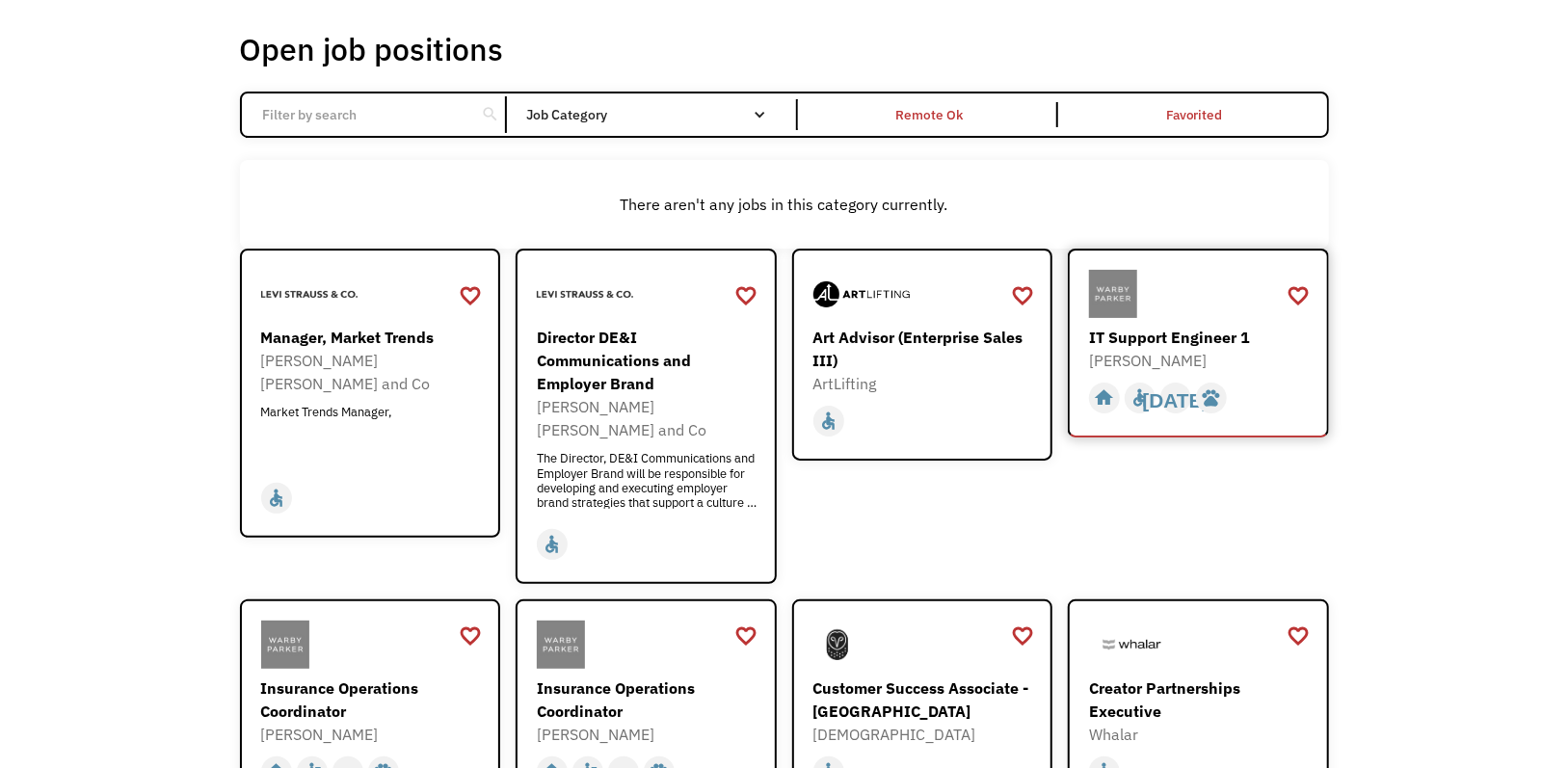
drag, startPoint x: 1298, startPoint y: 303, endPoint x: 1278, endPoint y: 330, distance: 33.6
click at [1298, 303] on div "favorite_border" at bounding box center [1298, 296] width 24 height 29
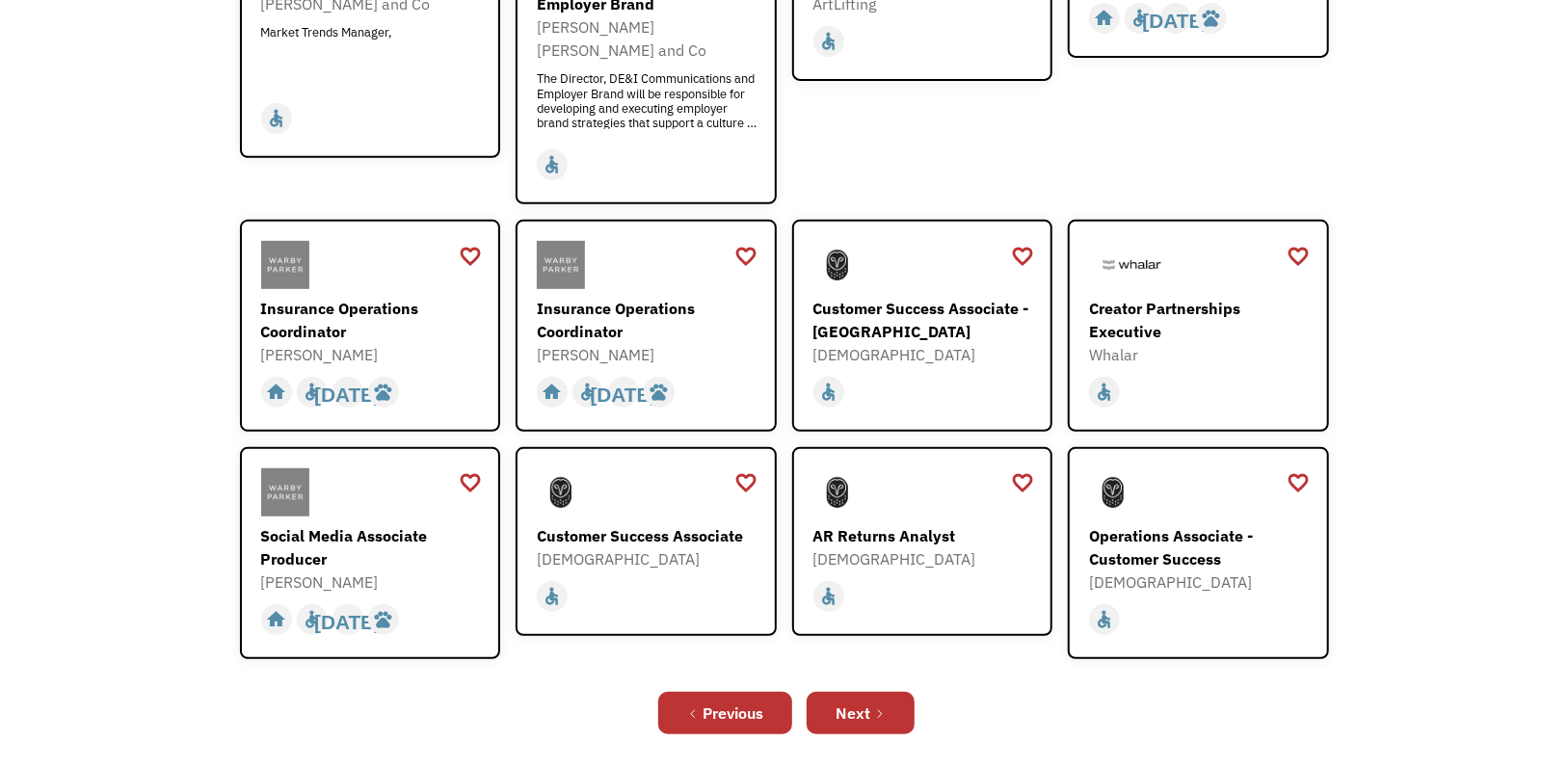
scroll to position [482, 0]
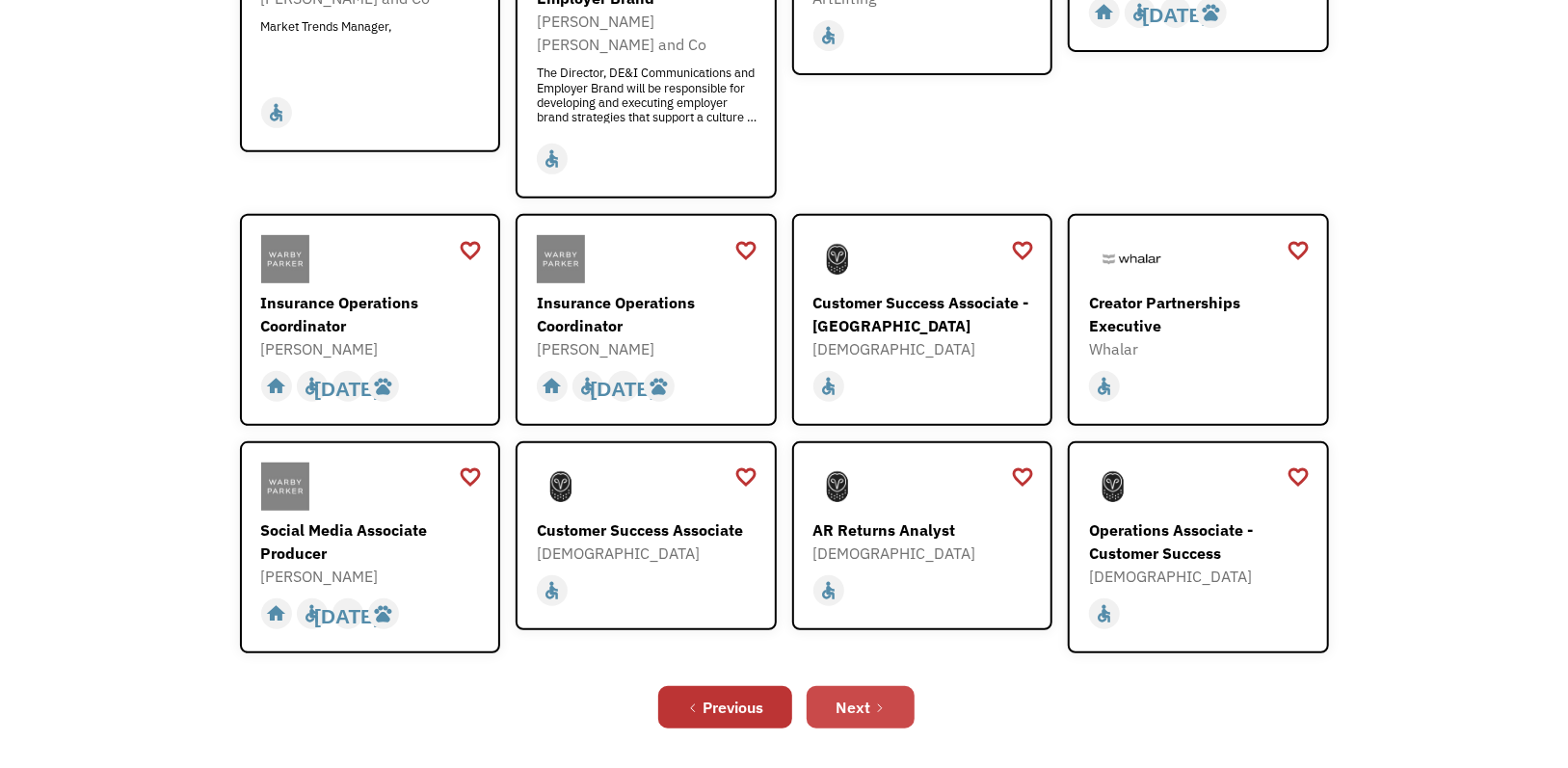
click at [895, 686] on link "Next" at bounding box center [860, 706] width 108 height 42
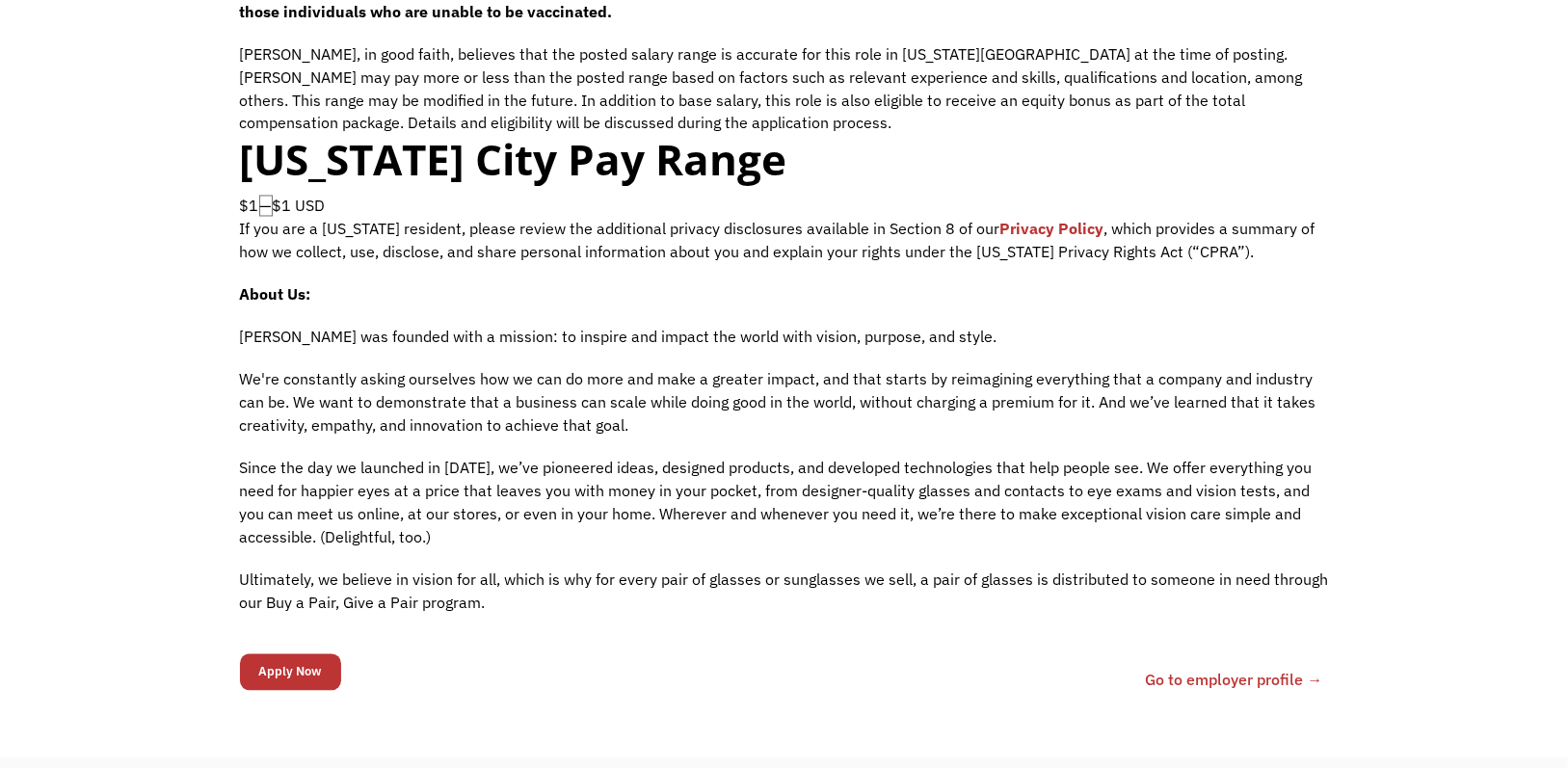
scroll to position [2120, 0]
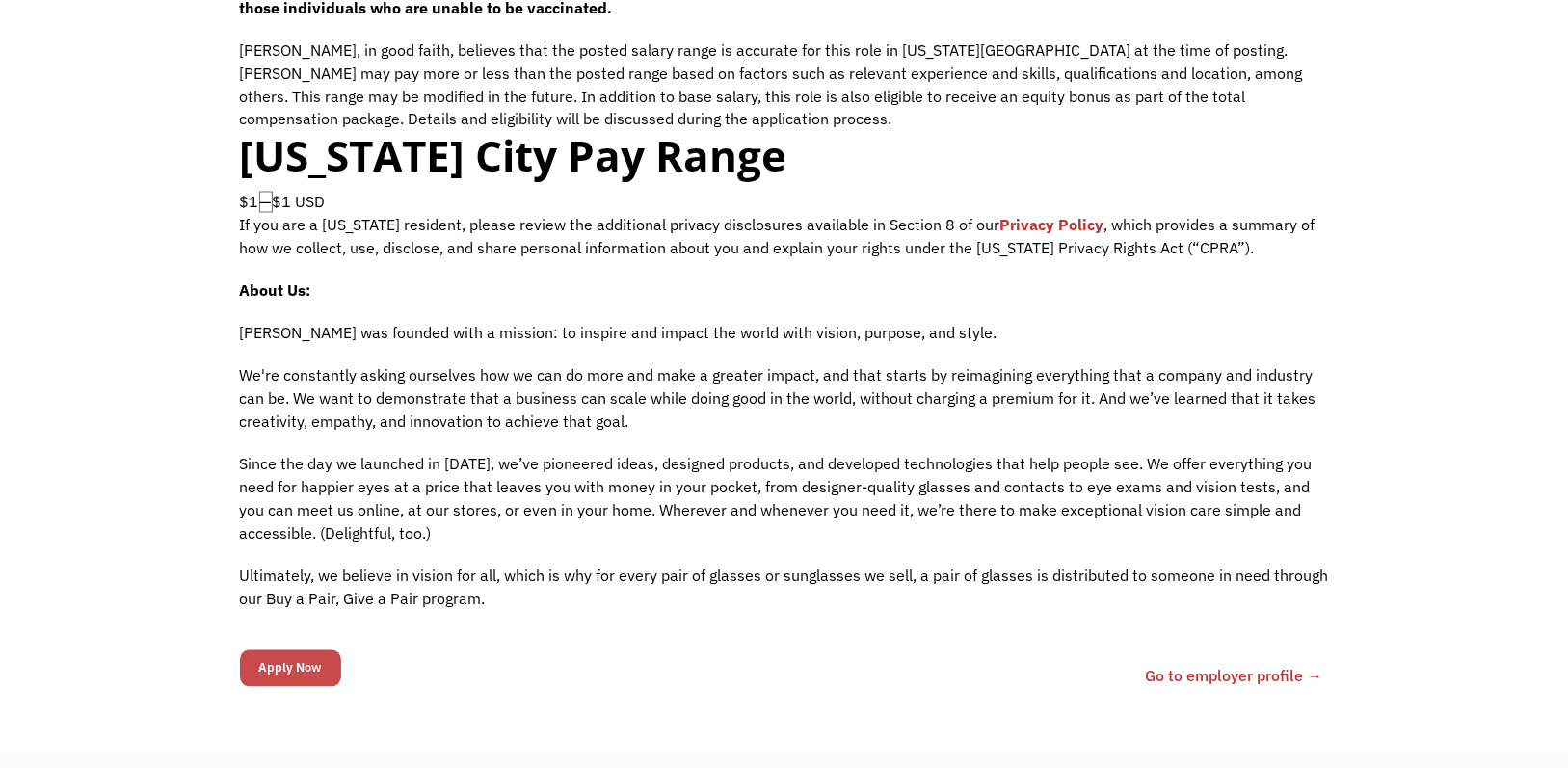
click at [311, 652] on input "Apply Now" at bounding box center [290, 668] width 101 height 36
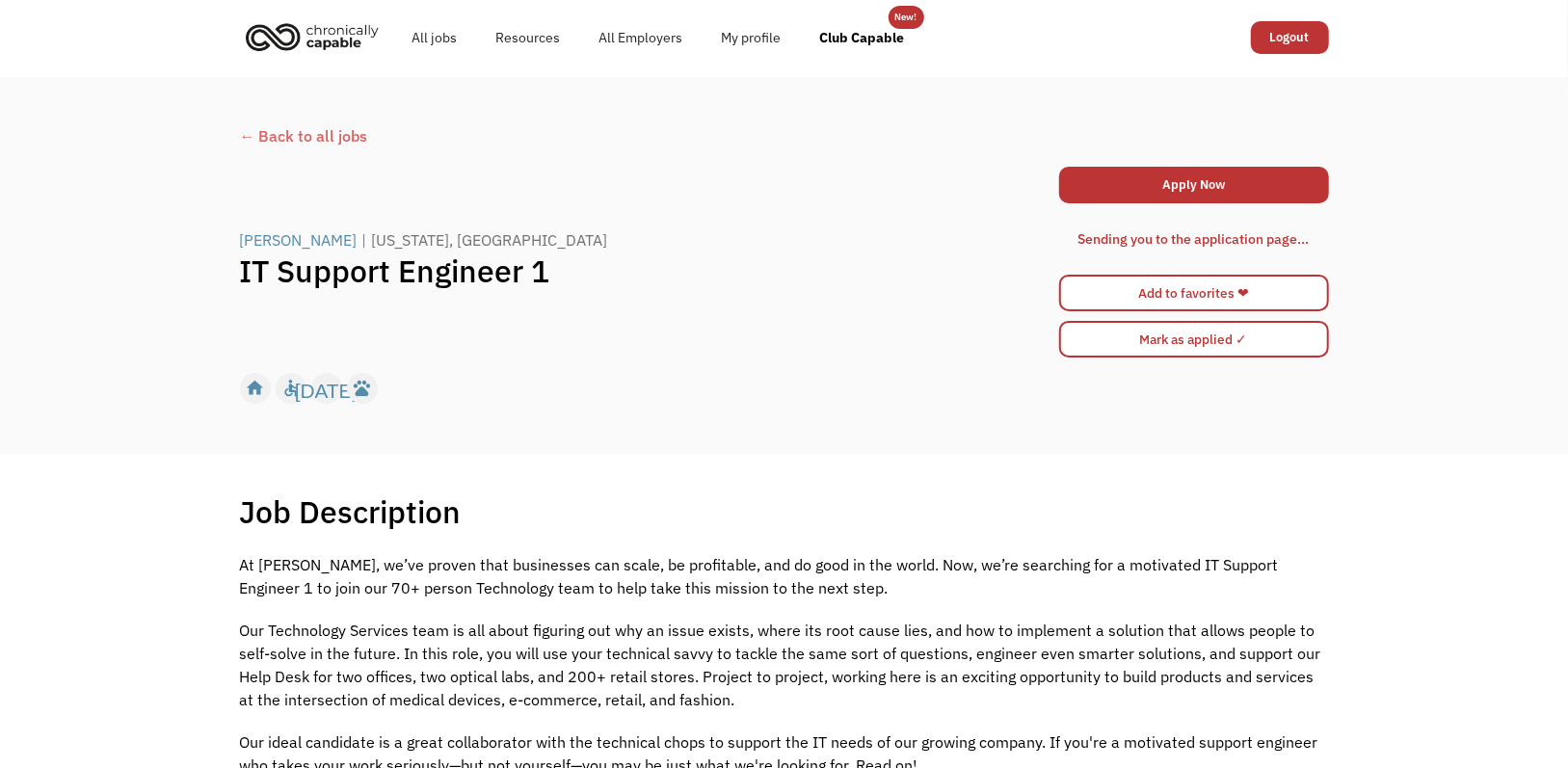
scroll to position [0, 0]
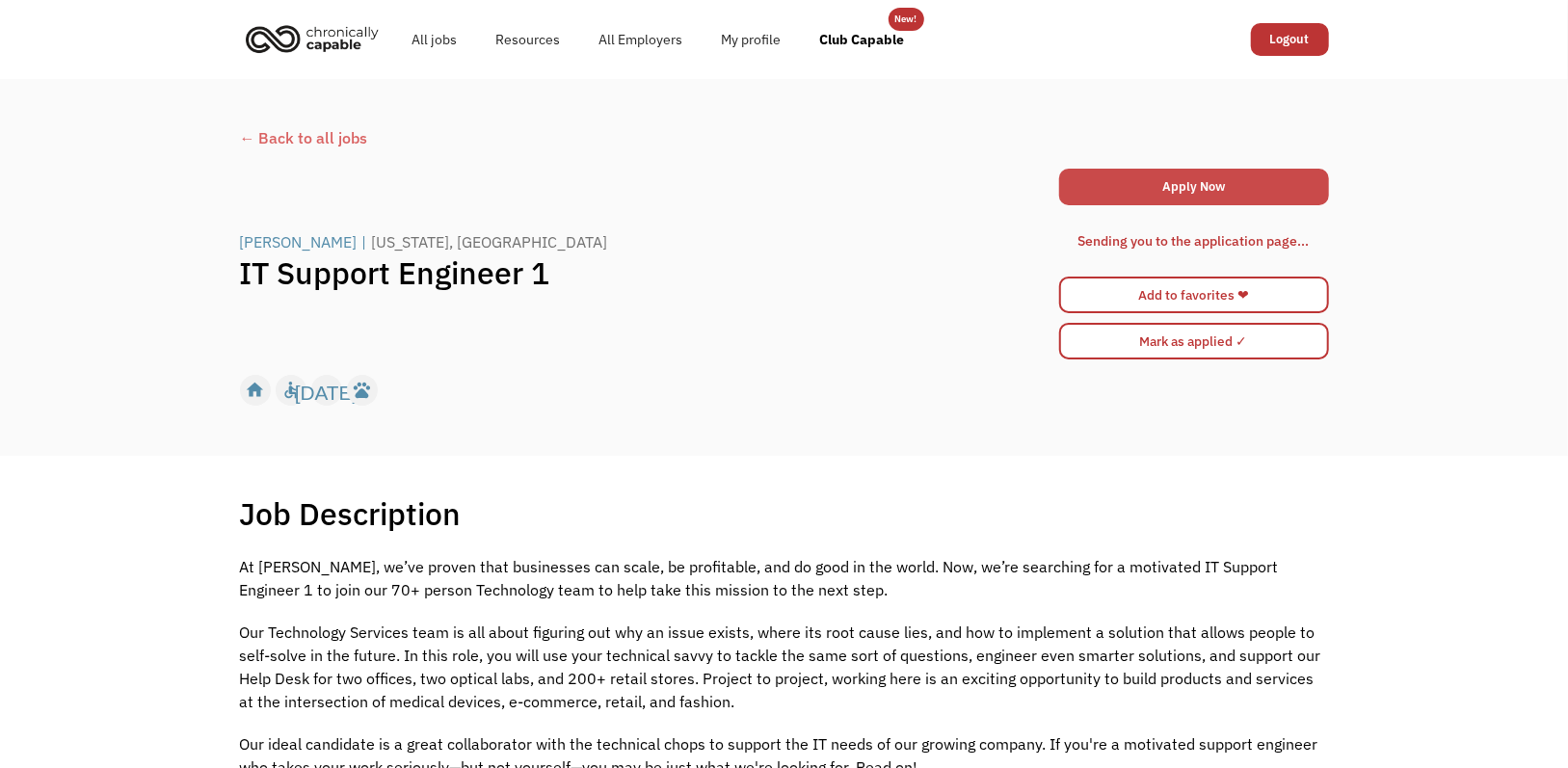
click at [1205, 190] on link "Apply Now" at bounding box center [1194, 186] width 270 height 36
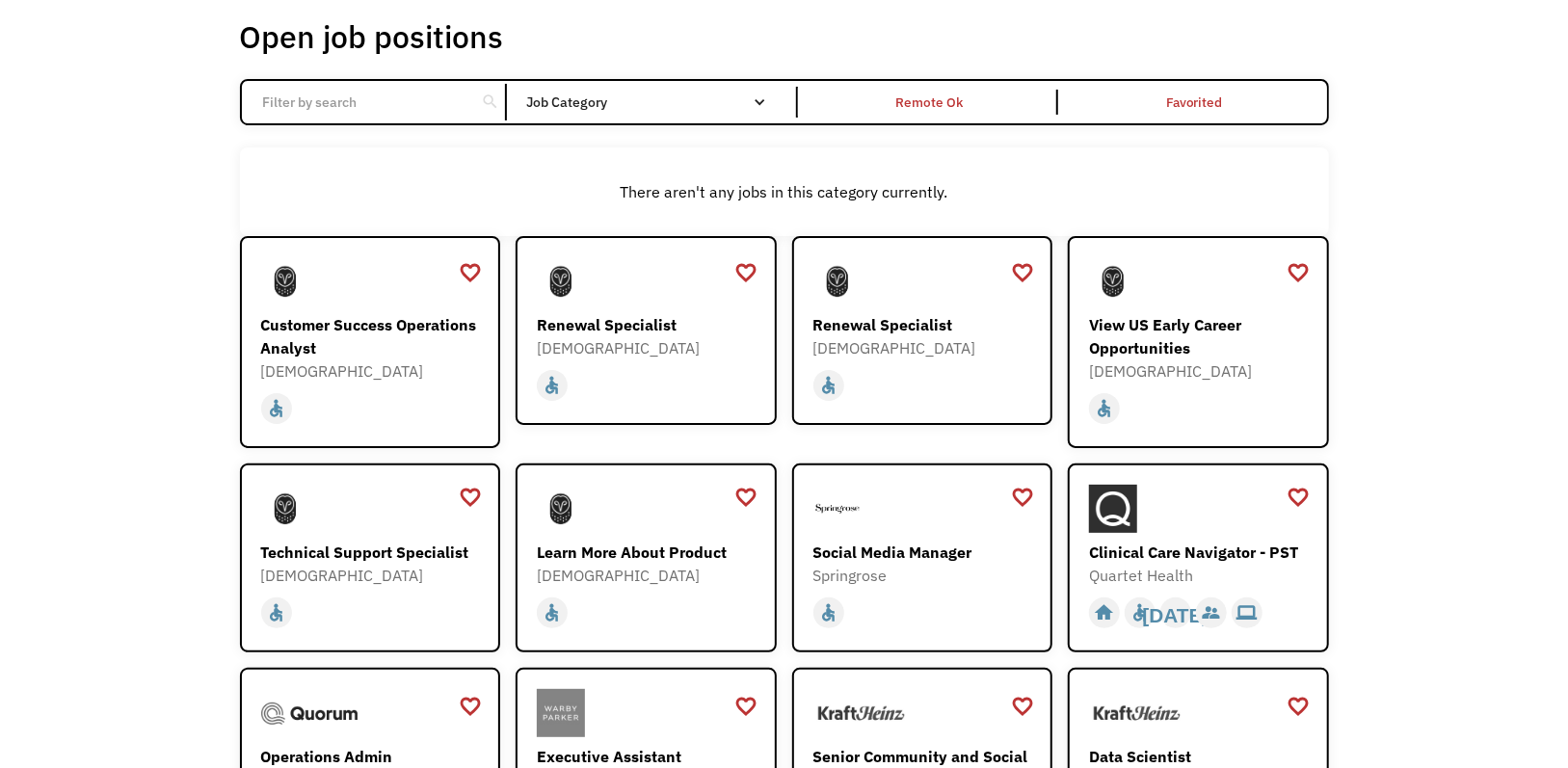
scroll to position [193, 0]
